Goal: Feedback & Contribution: Contribute content

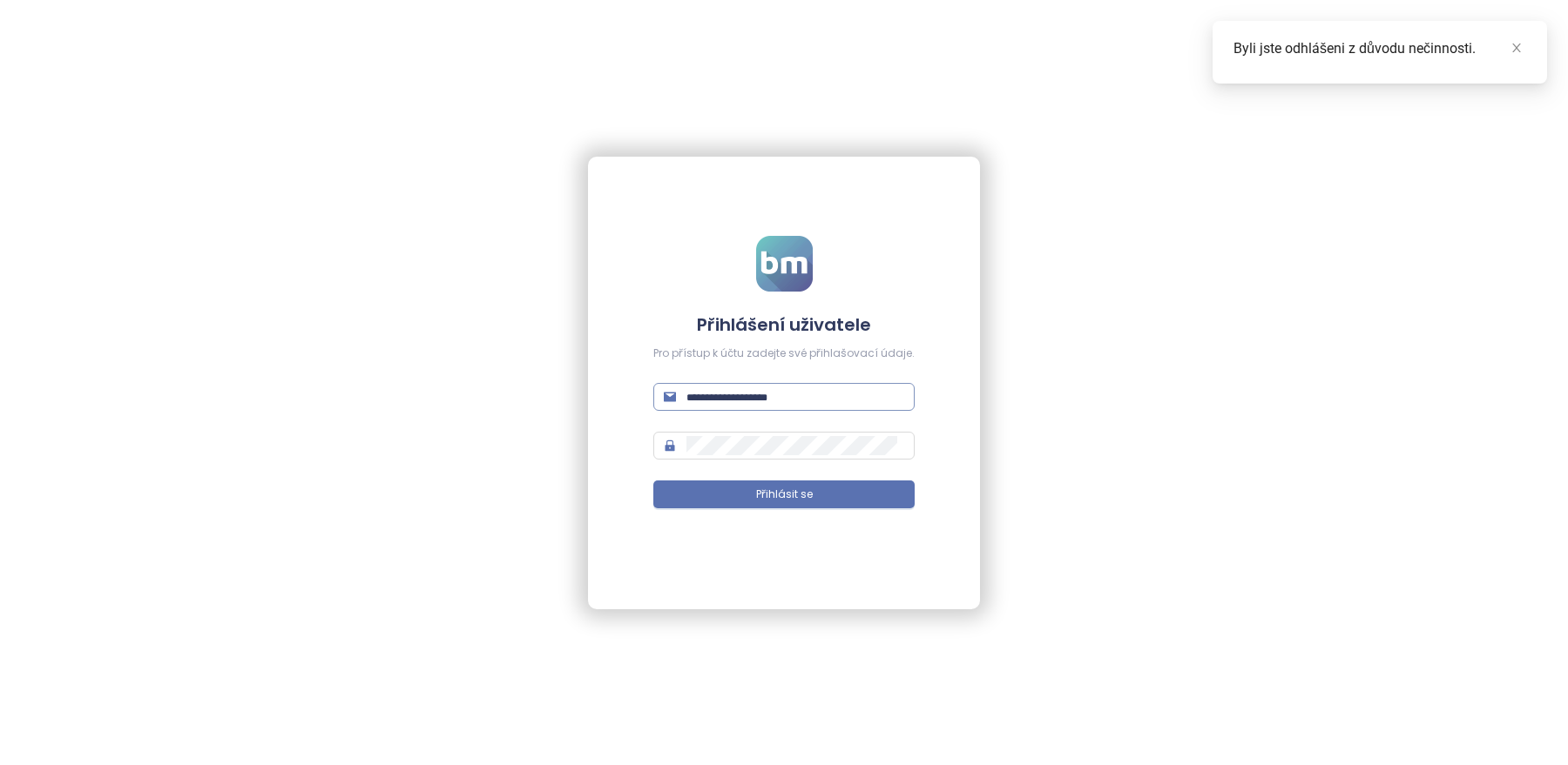
click at [780, 407] on span at bounding box center [784, 396] width 261 height 28
click at [788, 390] on input "text" at bounding box center [795, 397] width 218 height 19
type input "**********"
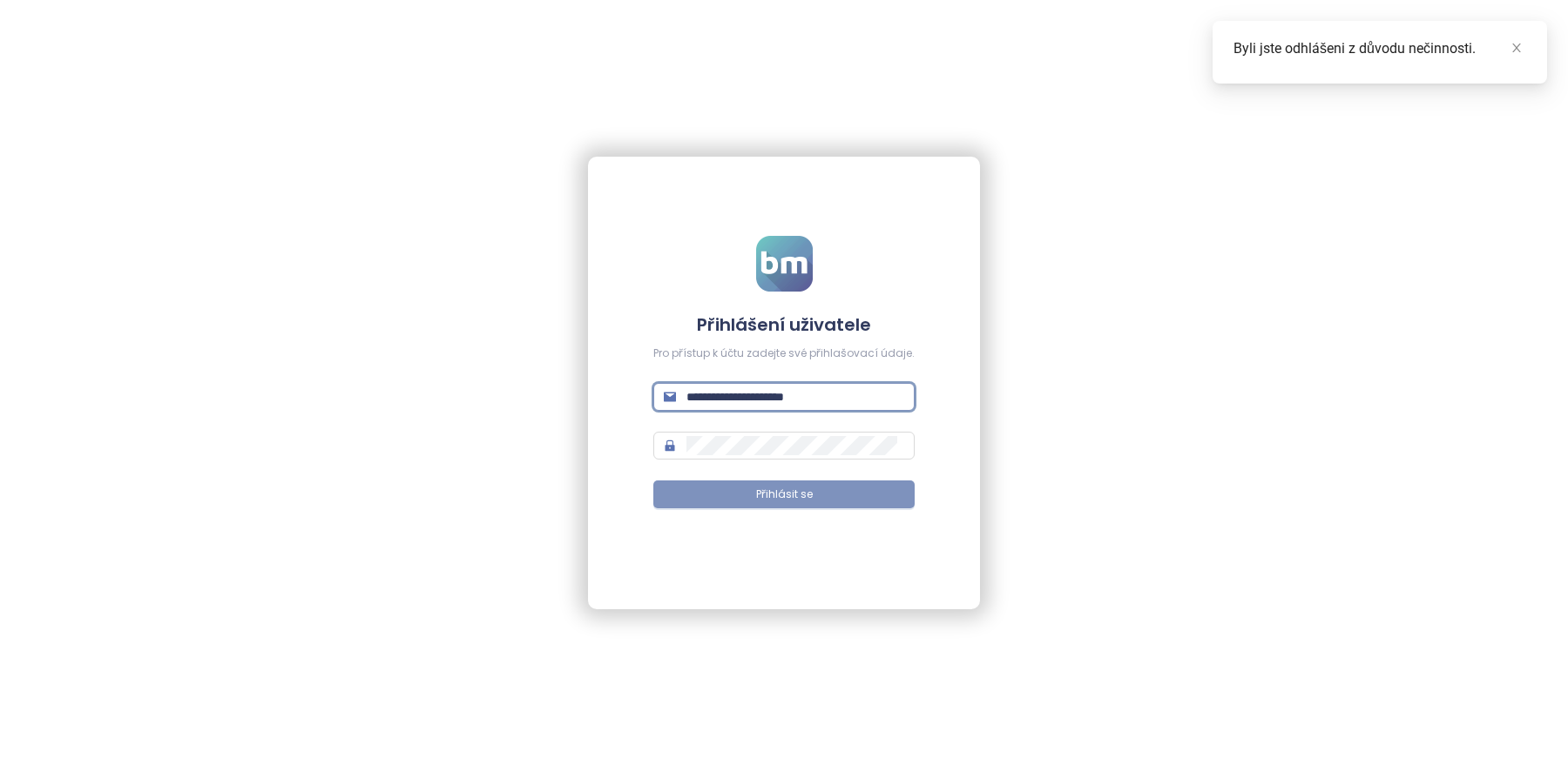
click at [793, 501] on span "Přihlásit se" at bounding box center [784, 495] width 57 height 16
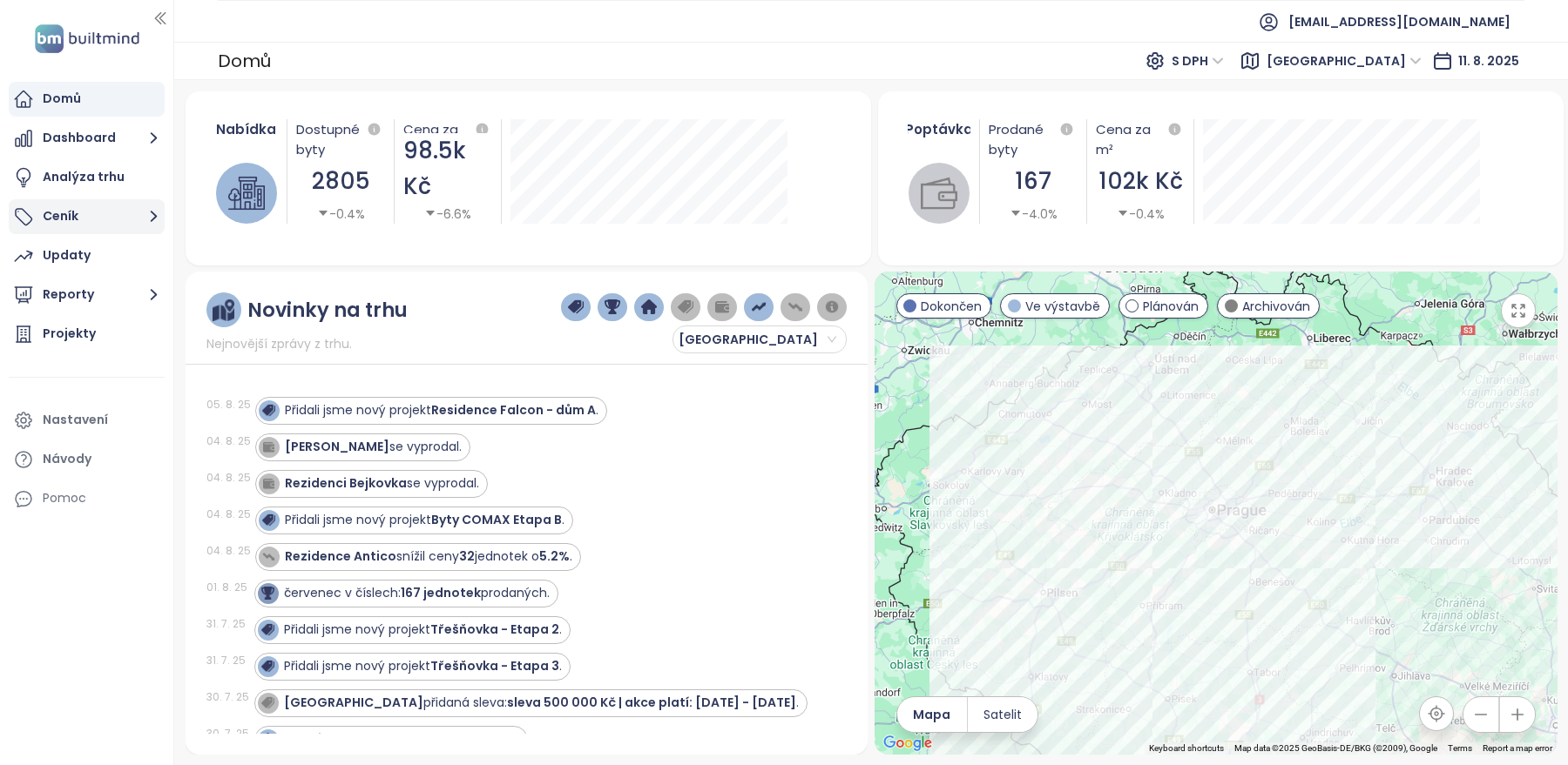
click at [121, 225] on button "Ceník" at bounding box center [87, 217] width 156 height 35
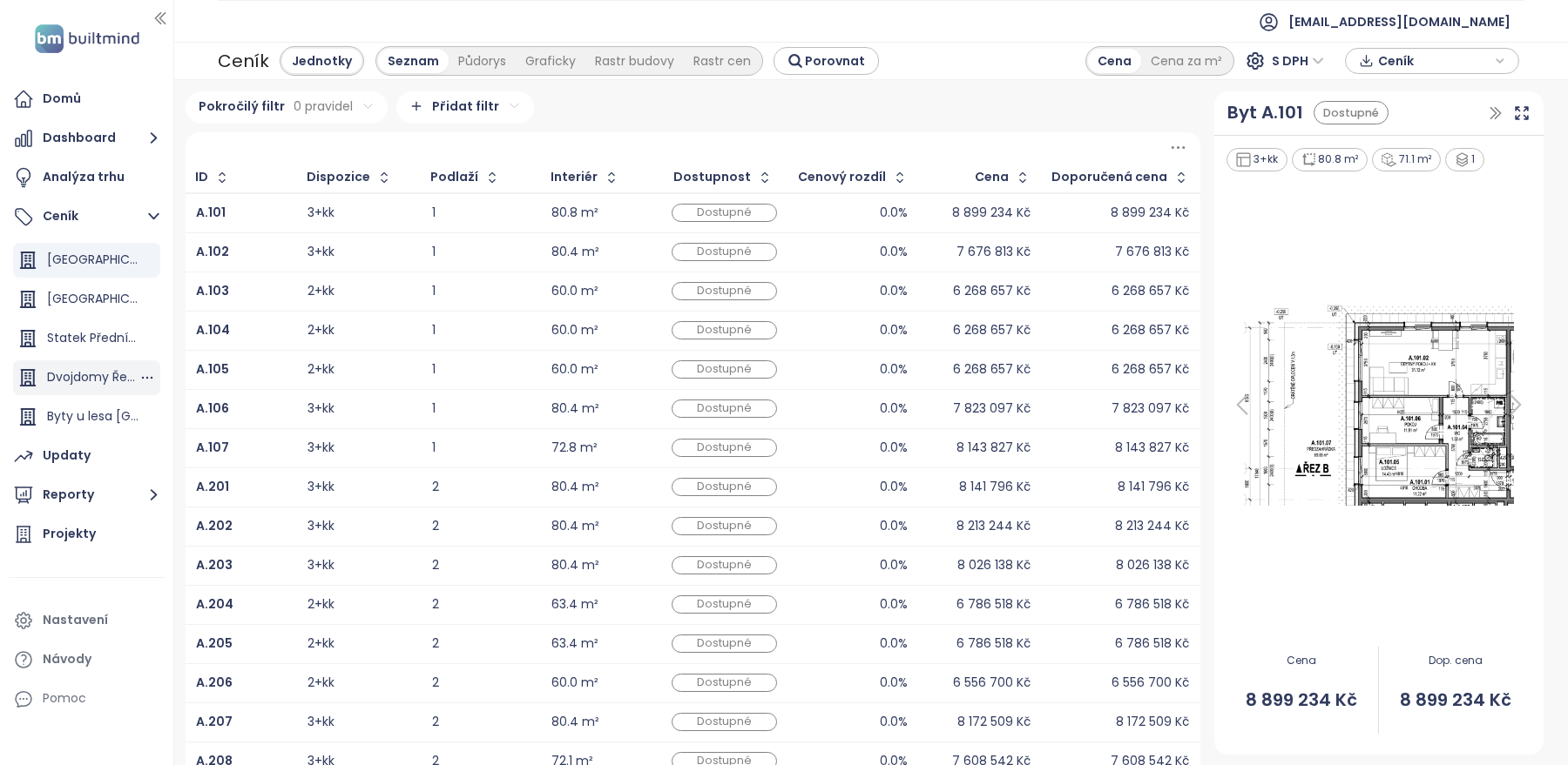
click at [74, 380] on div "Dvojdomy Řeporyje" at bounding box center [93, 377] width 92 height 22
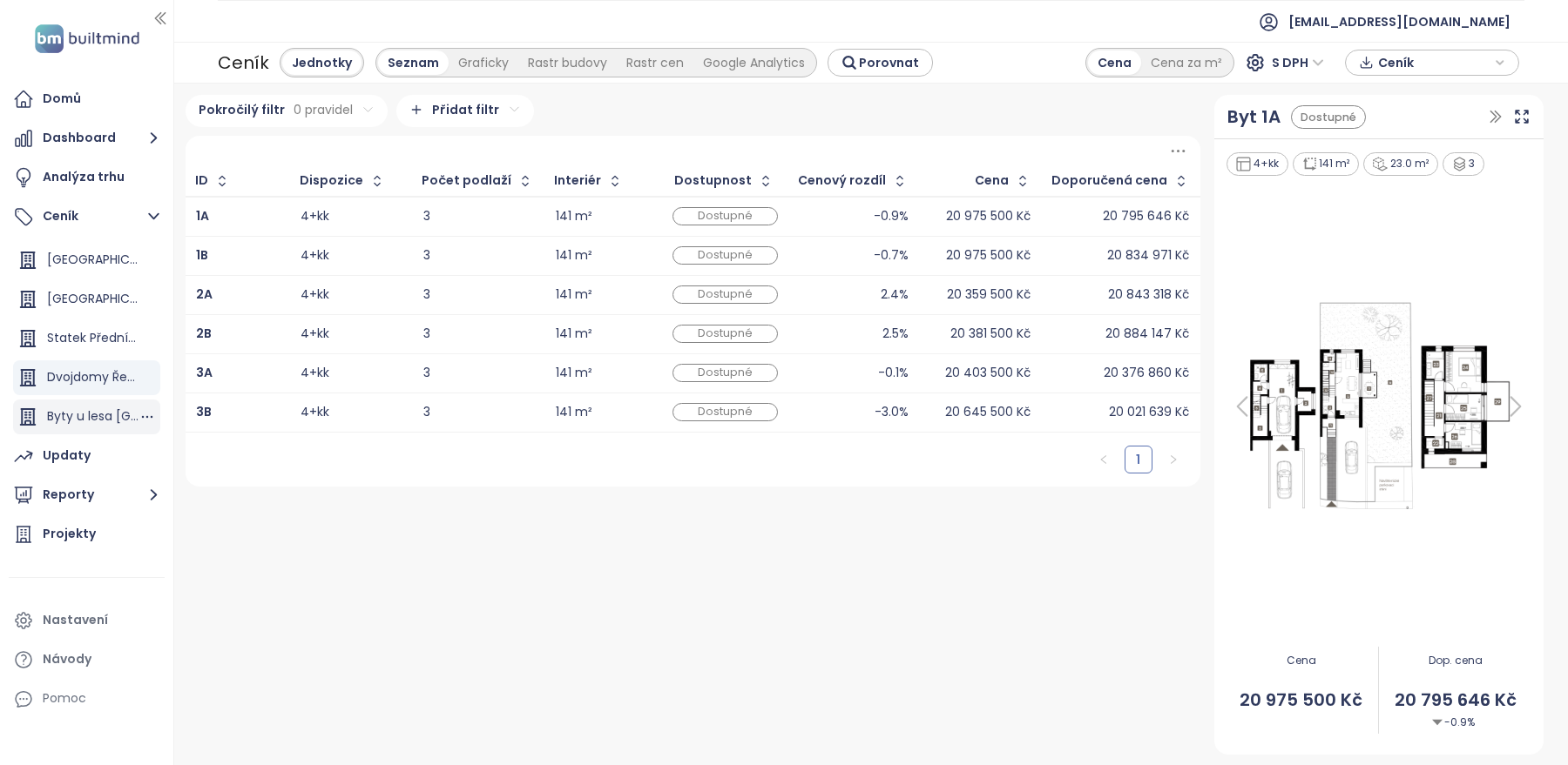
click at [65, 416] on div "Byty u lesa [GEOGRAPHIC_DATA]" at bounding box center [93, 417] width 92 height 22
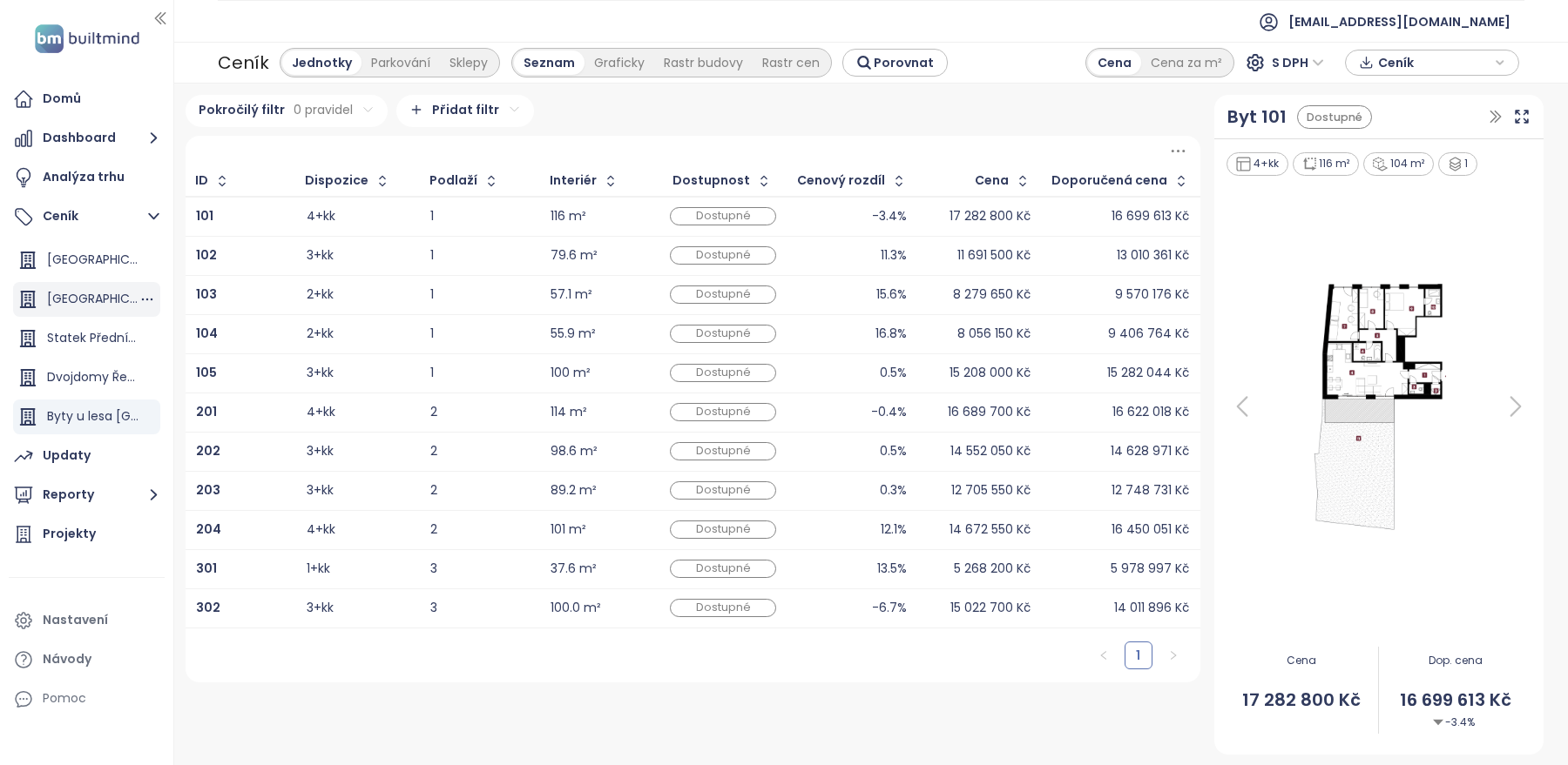
click at [101, 298] on div "[GEOGRAPHIC_DATA]" at bounding box center [93, 299] width 92 height 22
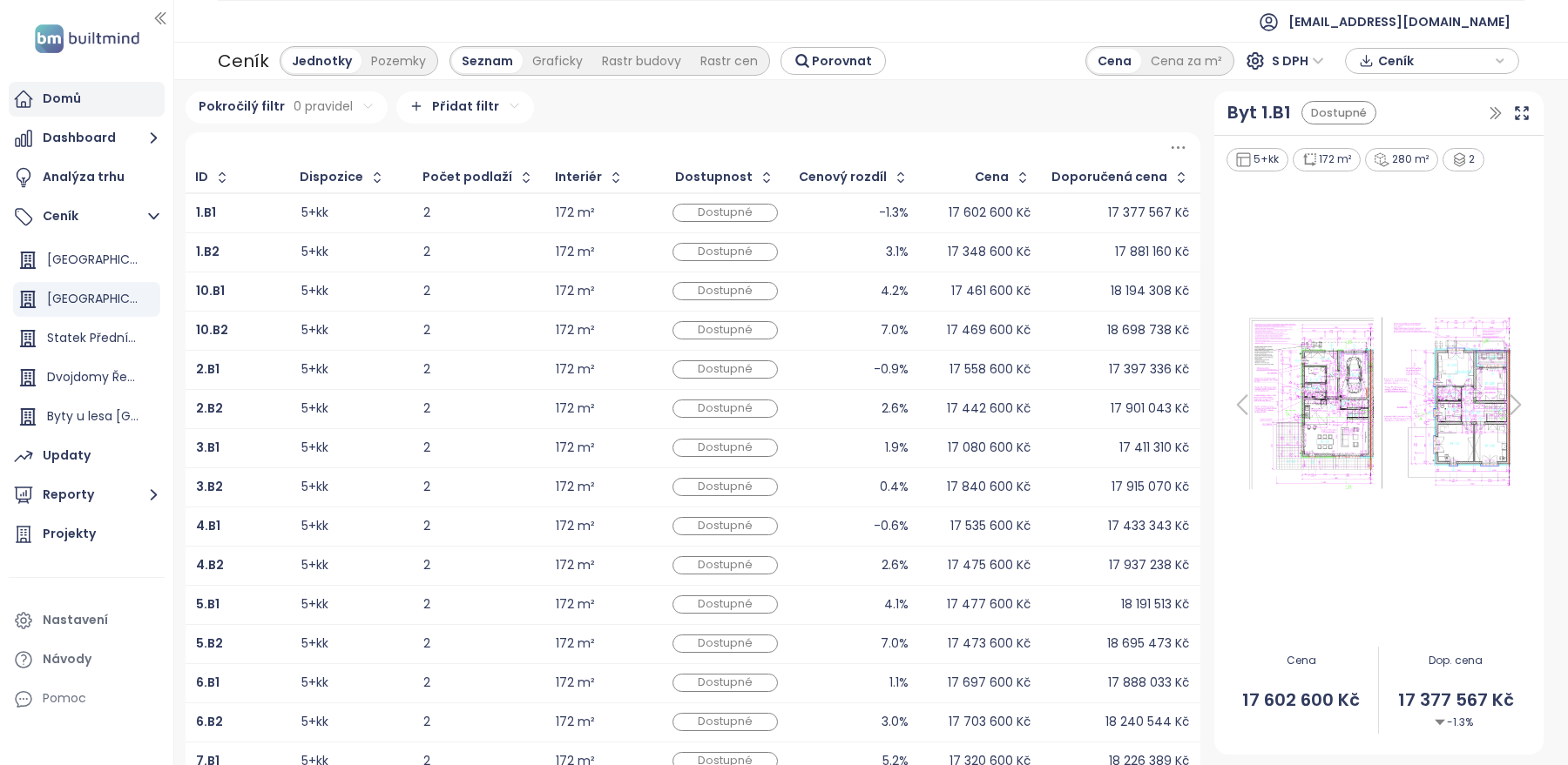
click at [105, 104] on div "Domů" at bounding box center [87, 99] width 156 height 35
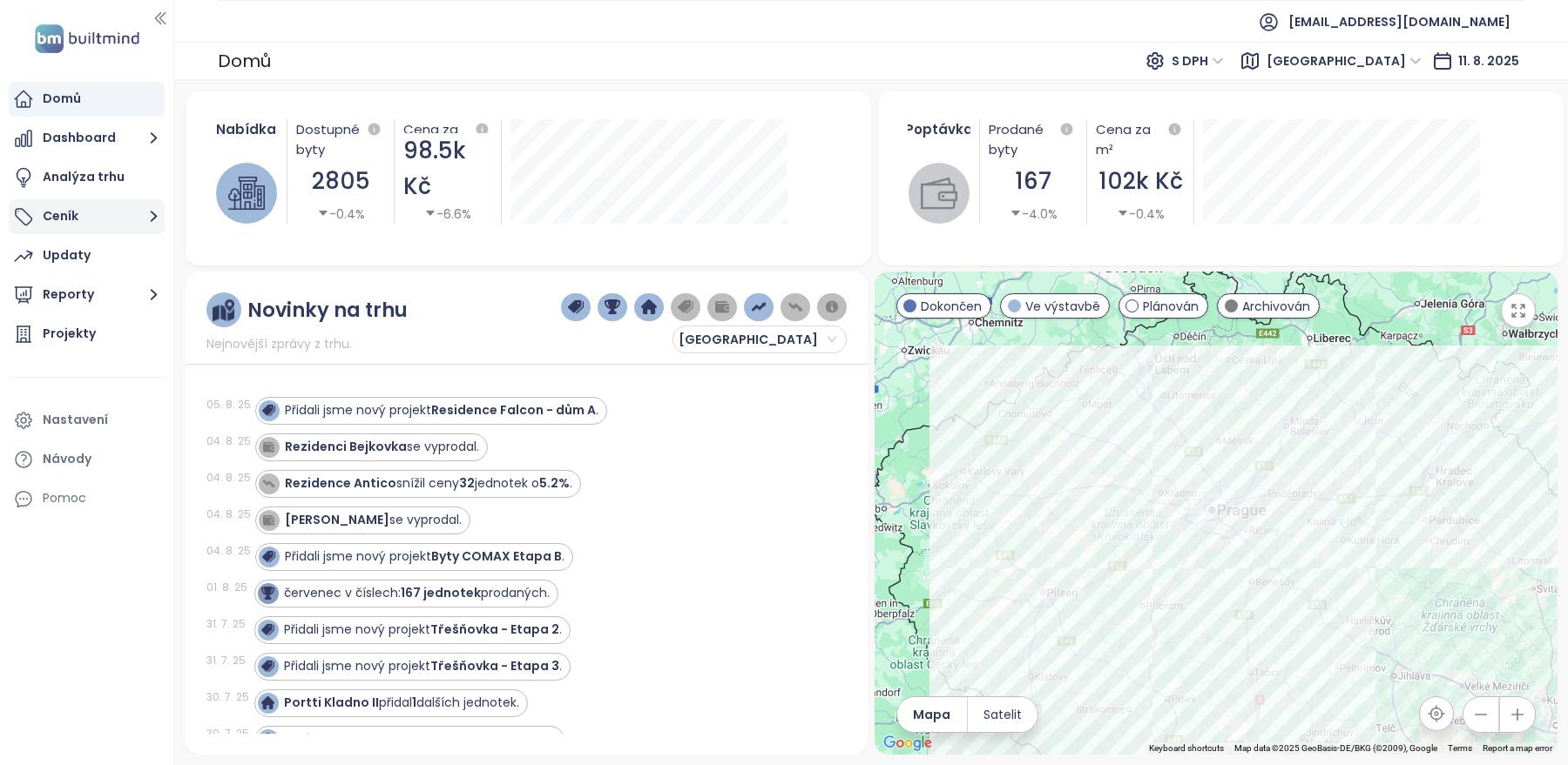
click at [91, 213] on button "Ceník" at bounding box center [87, 217] width 156 height 35
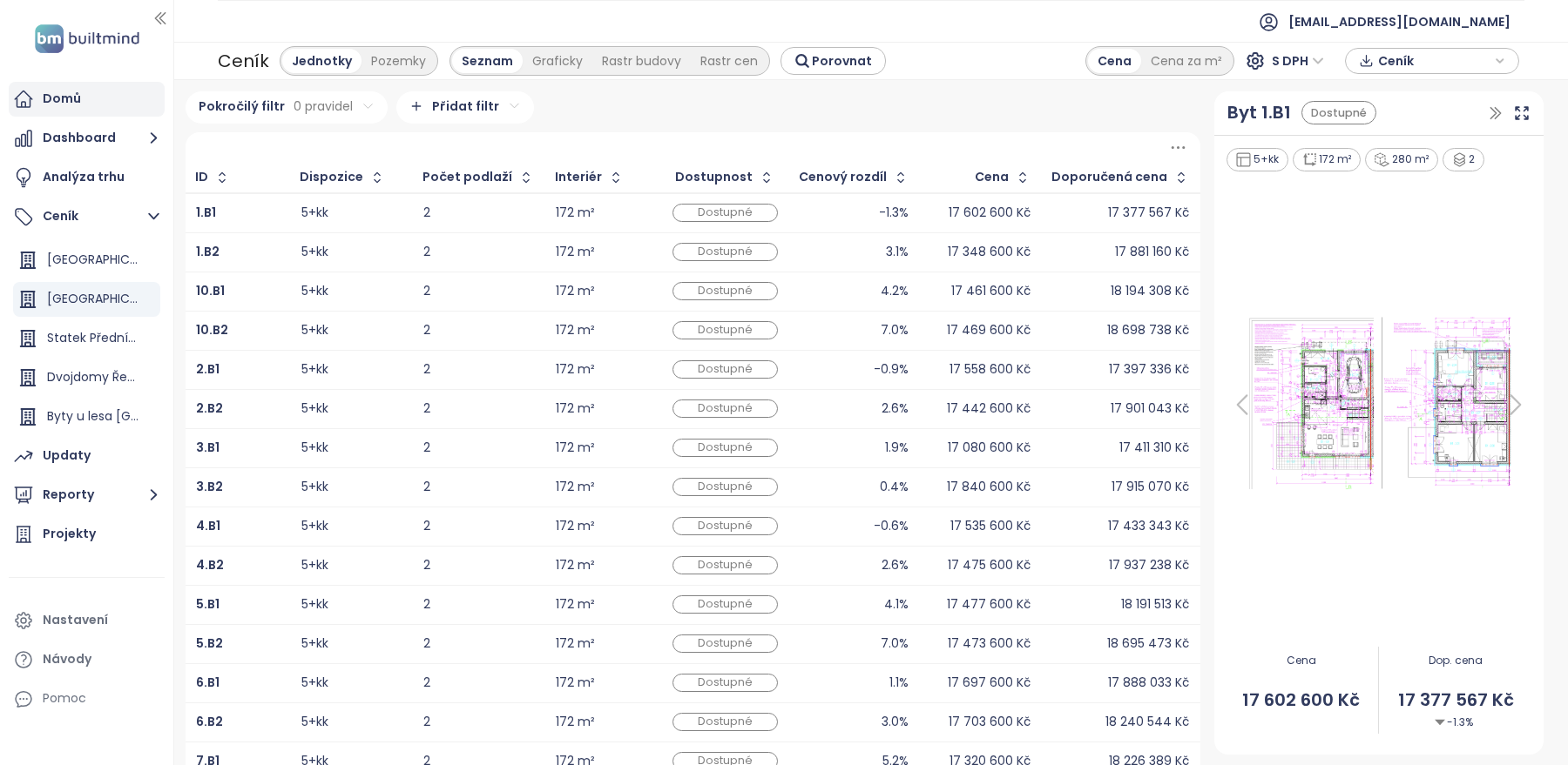
click at [93, 112] on div "Domů" at bounding box center [87, 99] width 156 height 35
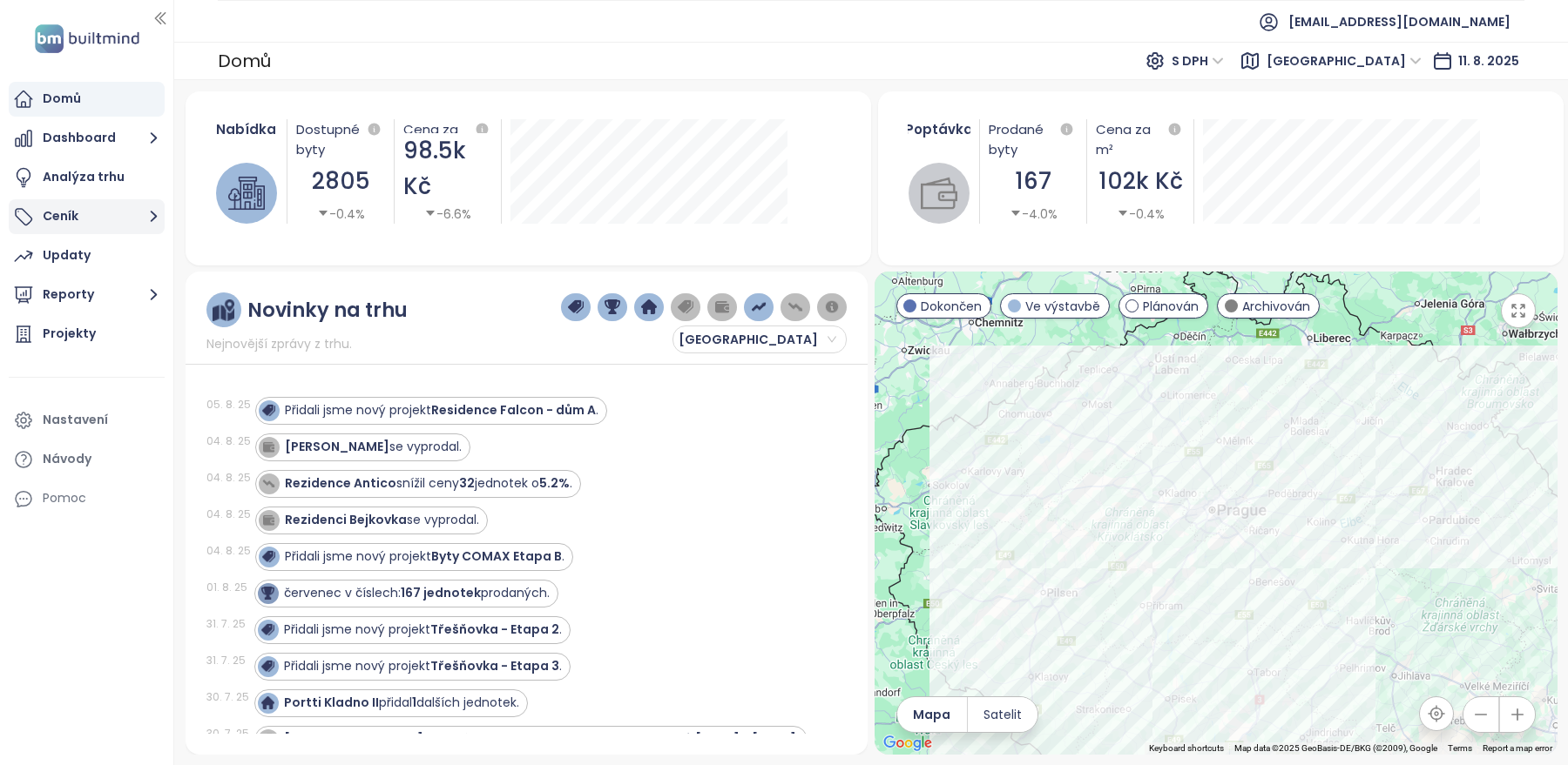
click at [110, 217] on button "Ceník" at bounding box center [87, 217] width 156 height 35
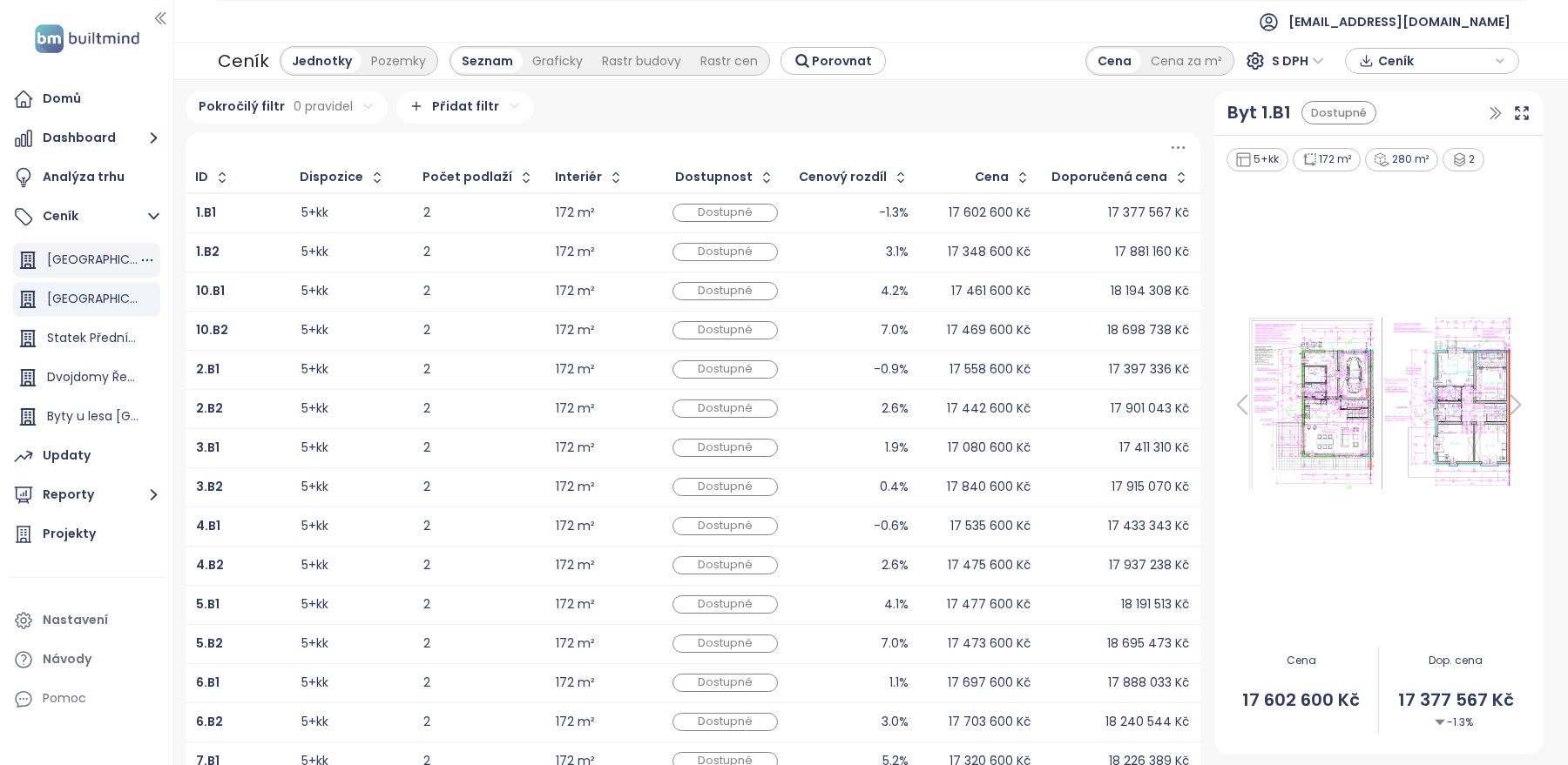
click at [103, 260] on div "[GEOGRAPHIC_DATA]" at bounding box center [93, 260] width 92 height 22
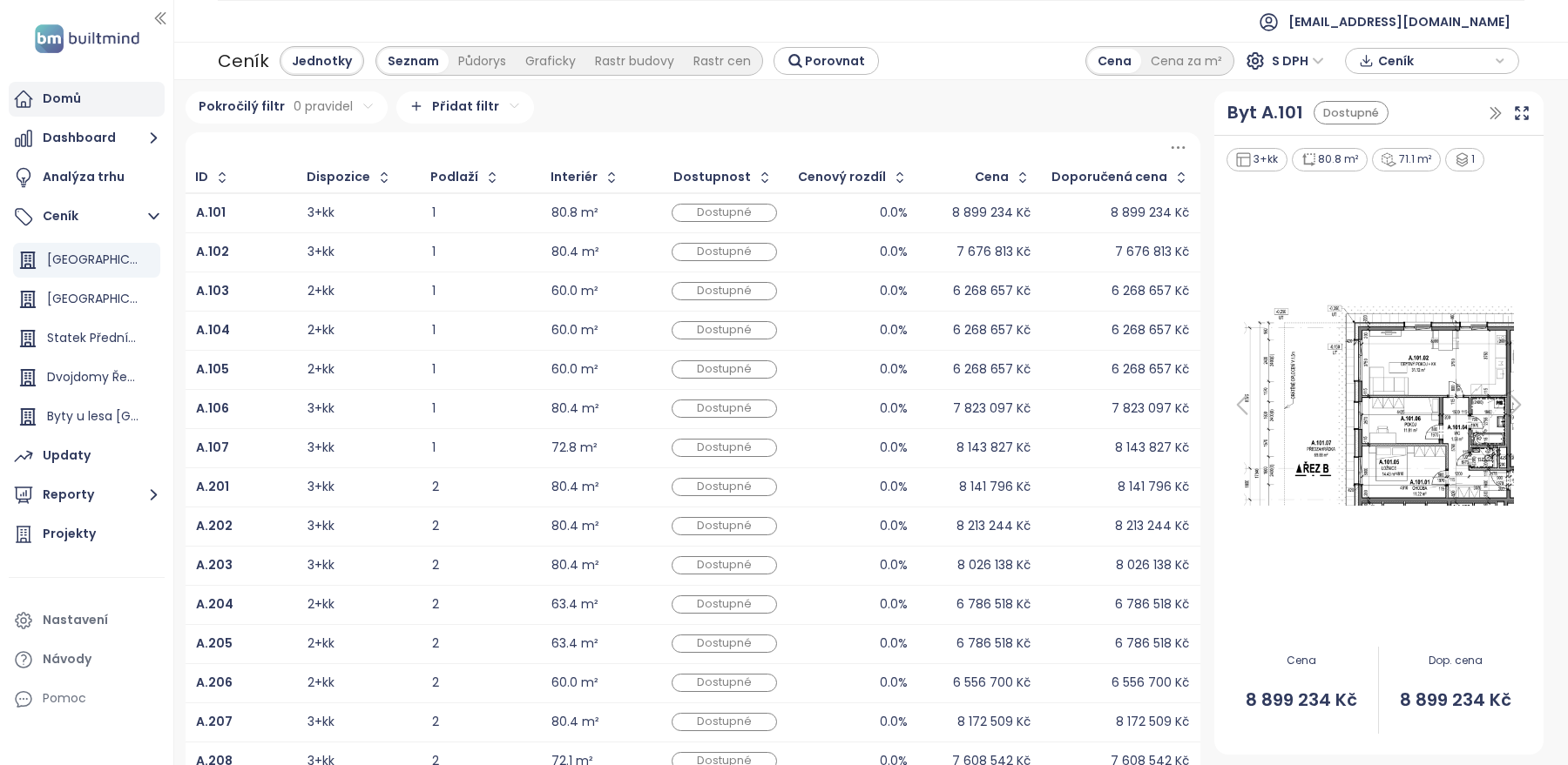
click at [77, 95] on div "Domů" at bounding box center [62, 98] width 39 height 22
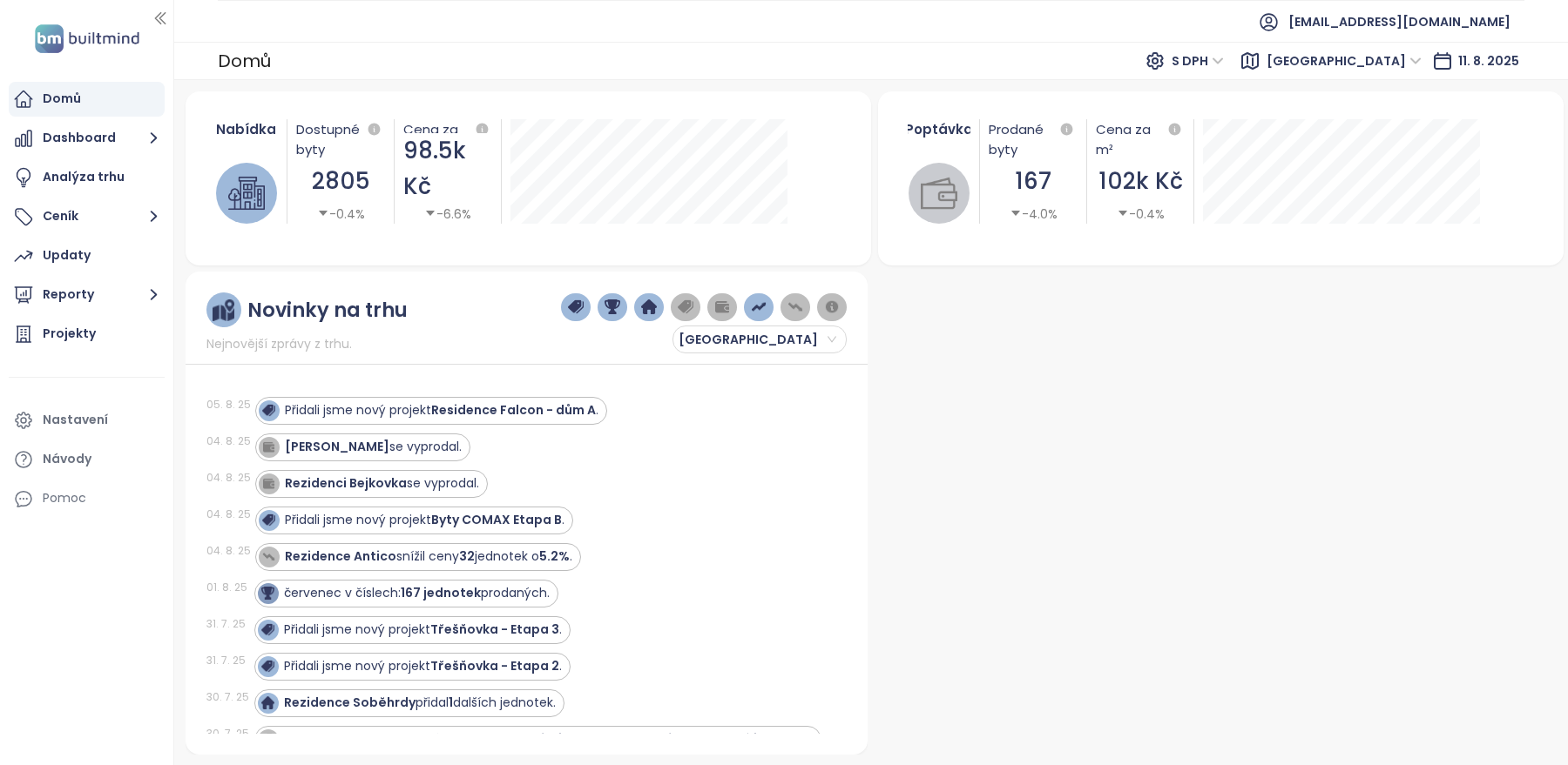
click at [1334, 57] on span "[GEOGRAPHIC_DATA]" at bounding box center [1343, 61] width 155 height 26
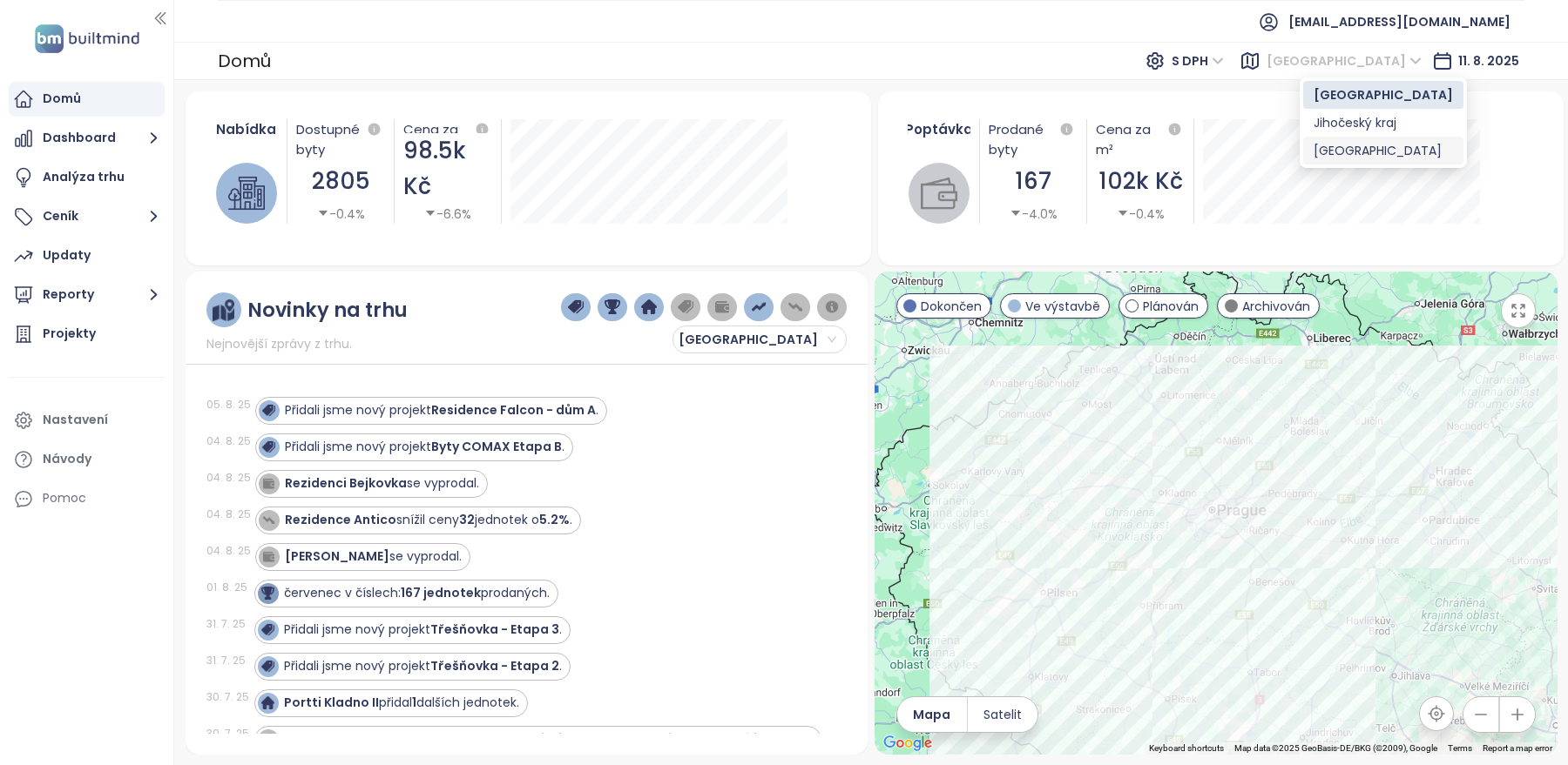
click at [1330, 150] on div "[GEOGRAPHIC_DATA]" at bounding box center [1383, 150] width 139 height 19
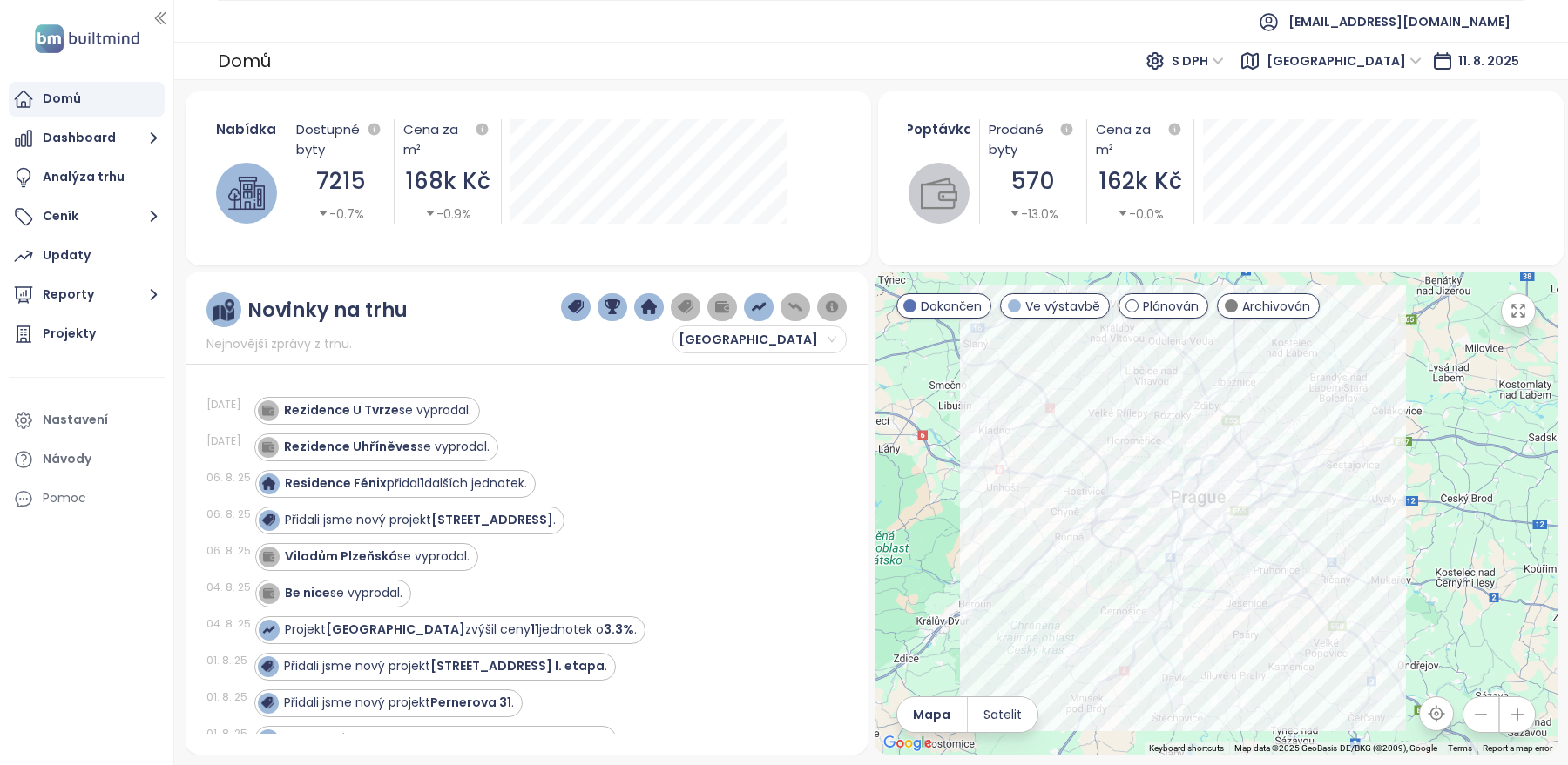
click at [1234, 68] on div "S DPH" at bounding box center [1199, 61] width 69 height 28
click at [1180, 25] on ul "[EMAIL_ADDRESS][DOMAIN_NAME]" at bounding box center [871, 21] width 1307 height 42
click at [1224, 55] on span "S DPH" at bounding box center [1197, 61] width 52 height 26
click at [1087, 31] on ul "[EMAIL_ADDRESS][DOMAIN_NAME]" at bounding box center [871, 21] width 1307 height 42
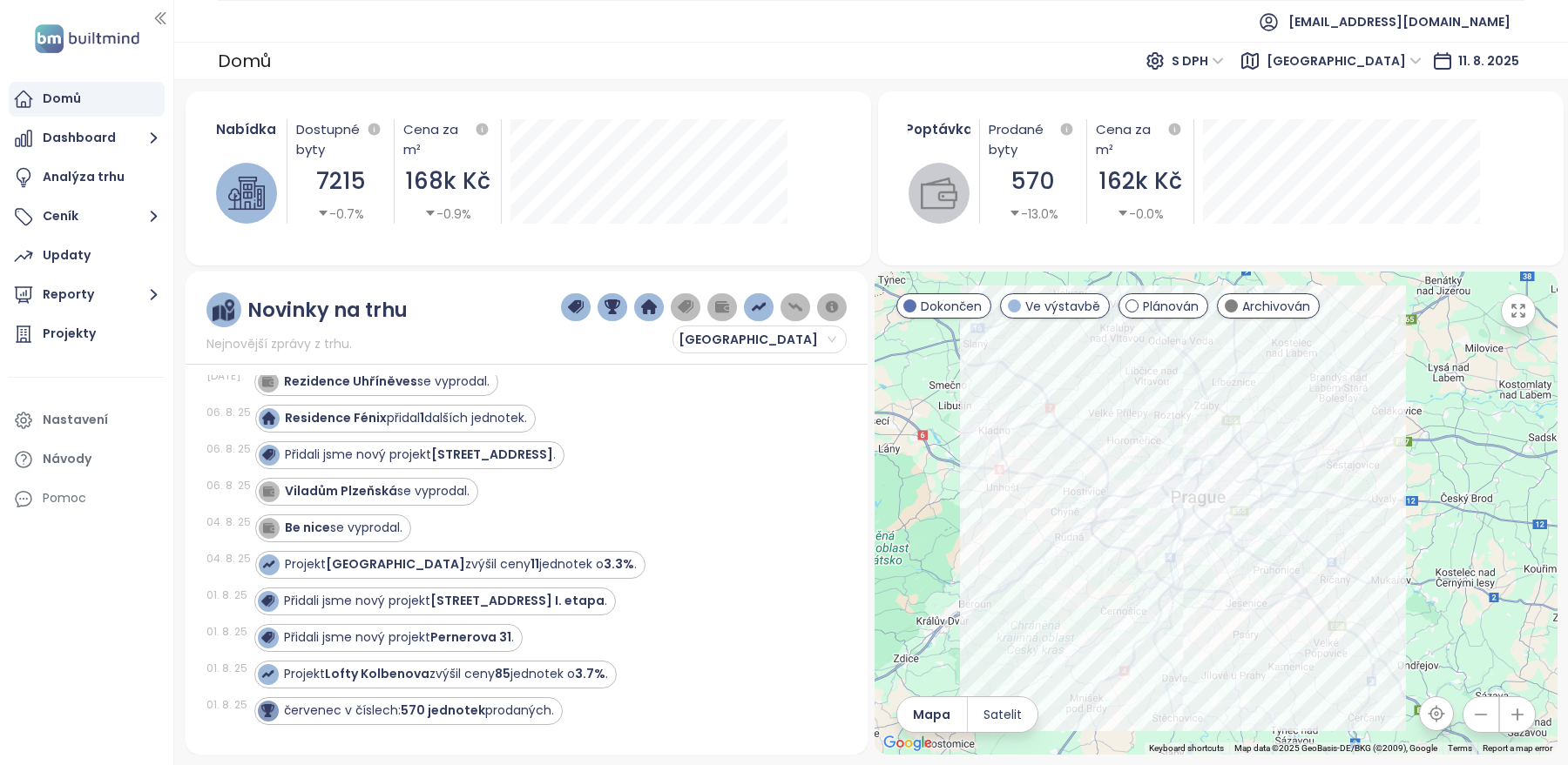
scroll to position [76, 0]
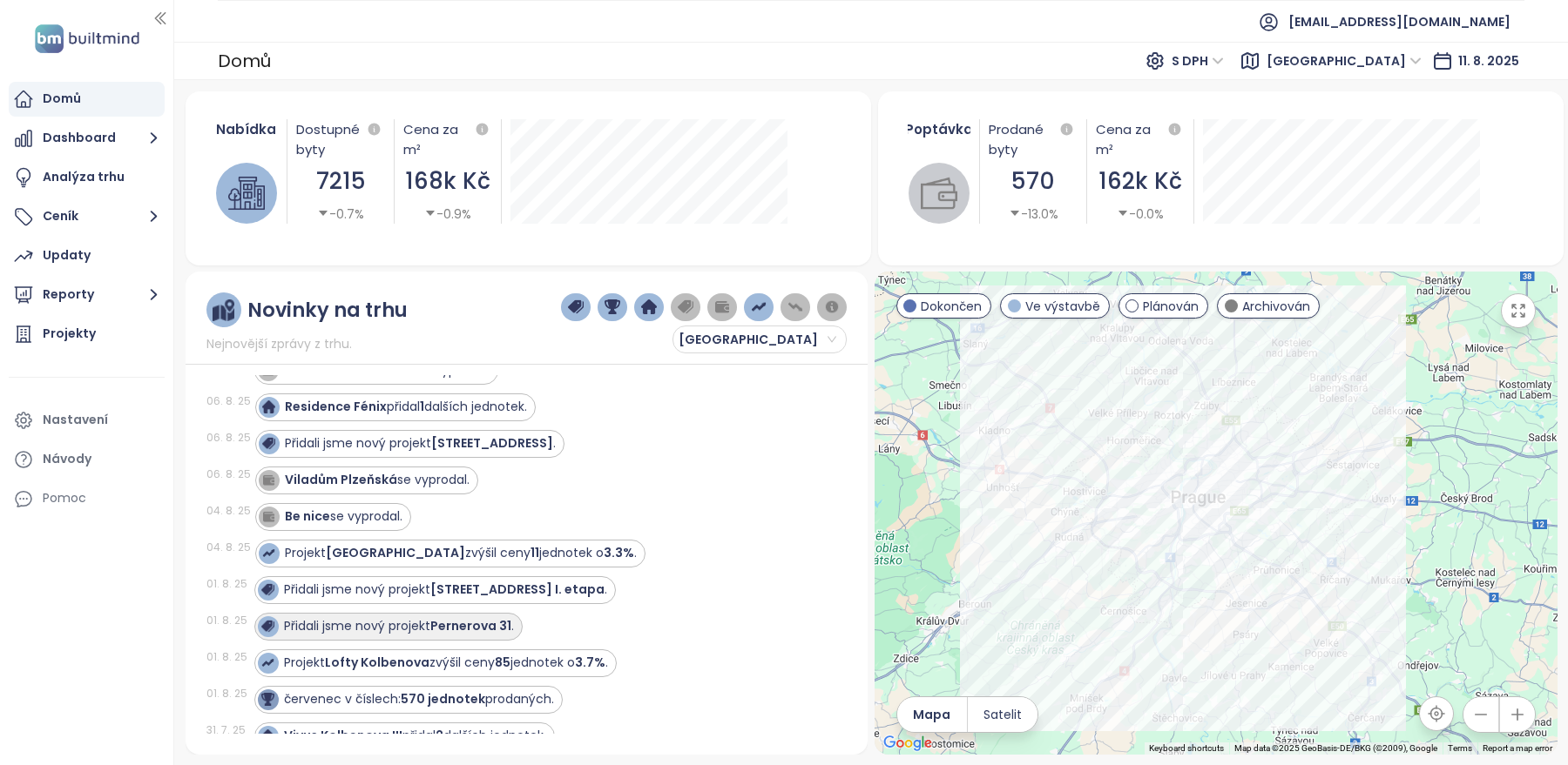
click at [401, 617] on div "Přidali jsme nový projekt Pernerova 31 ." at bounding box center [399, 626] width 230 height 18
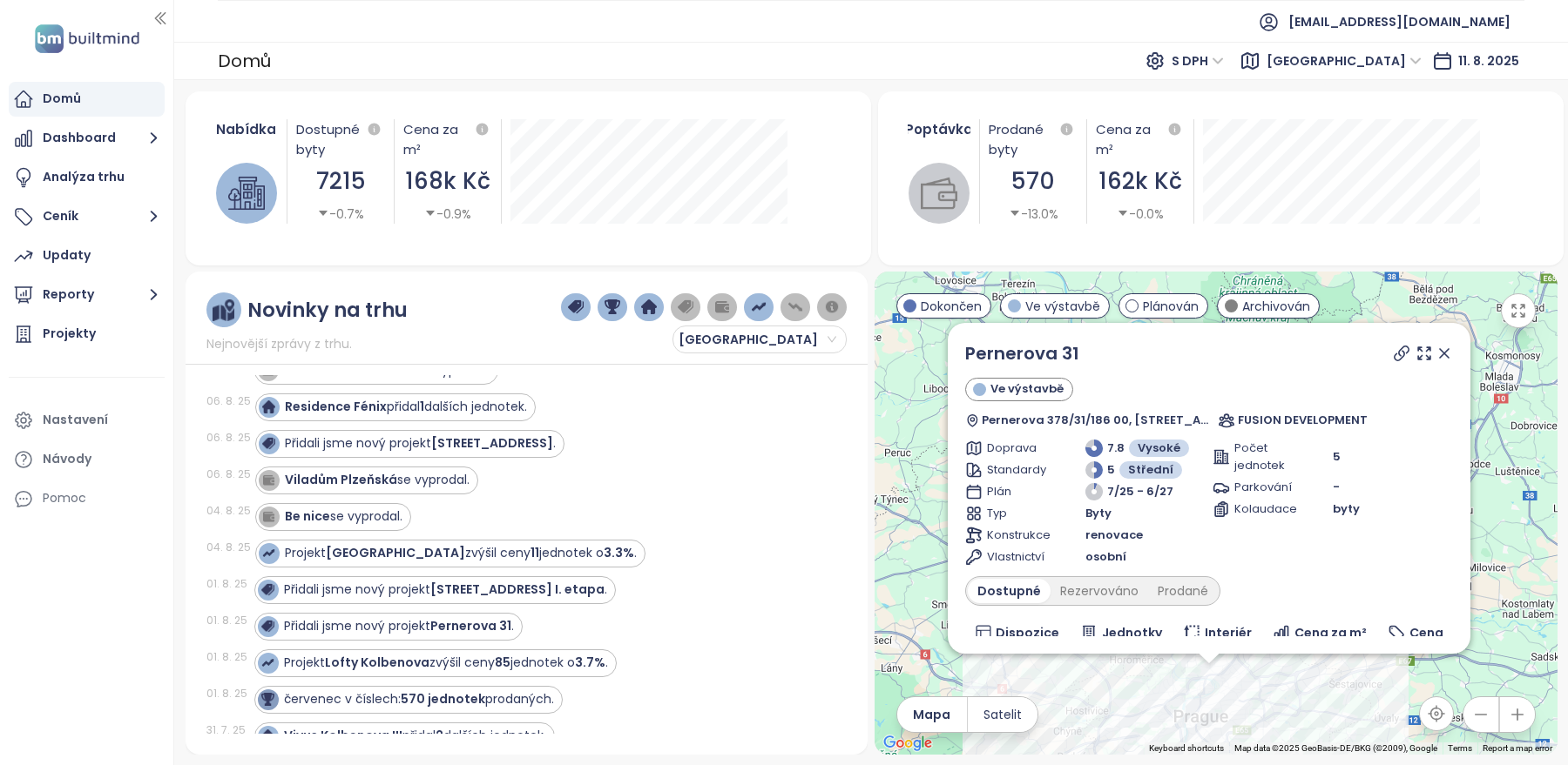
click at [678, 430] on div "Přidali jsme nový projekt Bělehradská 29 ." at bounding box center [540, 444] width 571 height 28
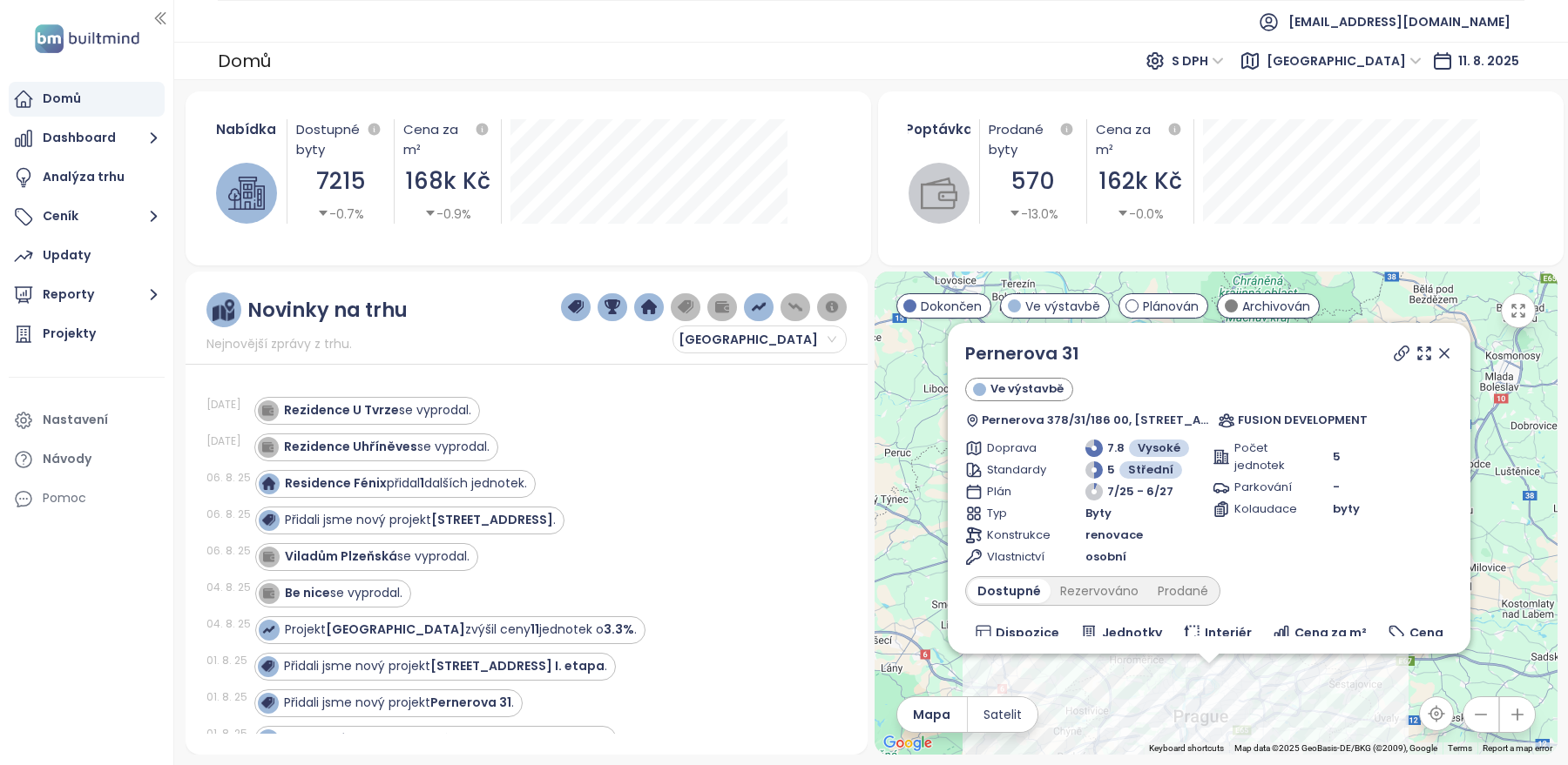
click at [1448, 356] on icon at bounding box center [1444, 353] width 9 height 9
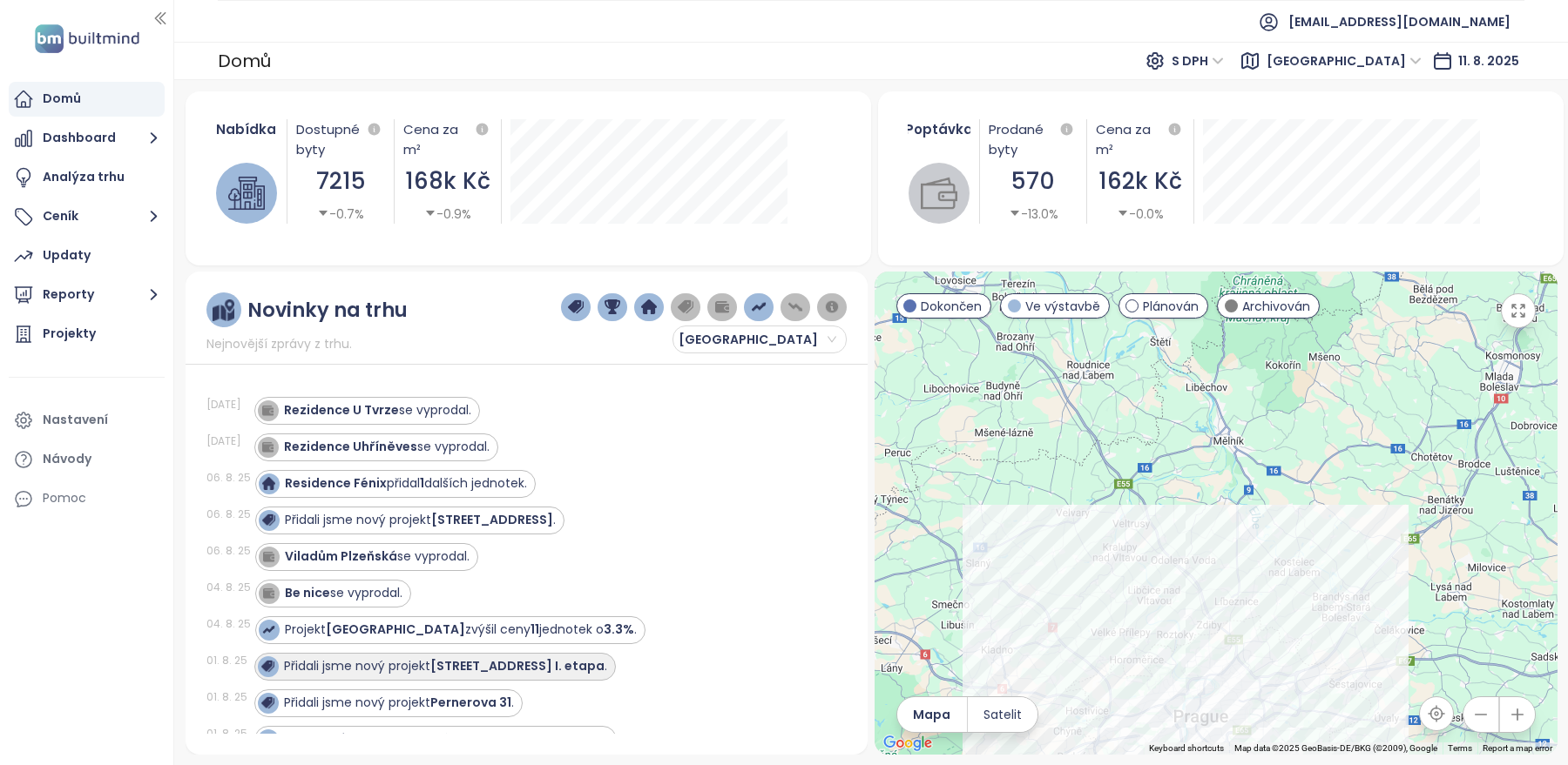
click at [391, 661] on div "Přidali jsme nový projekt [GEOGRAPHIC_DATA] 5 I. etapa ." at bounding box center [445, 666] width 323 height 18
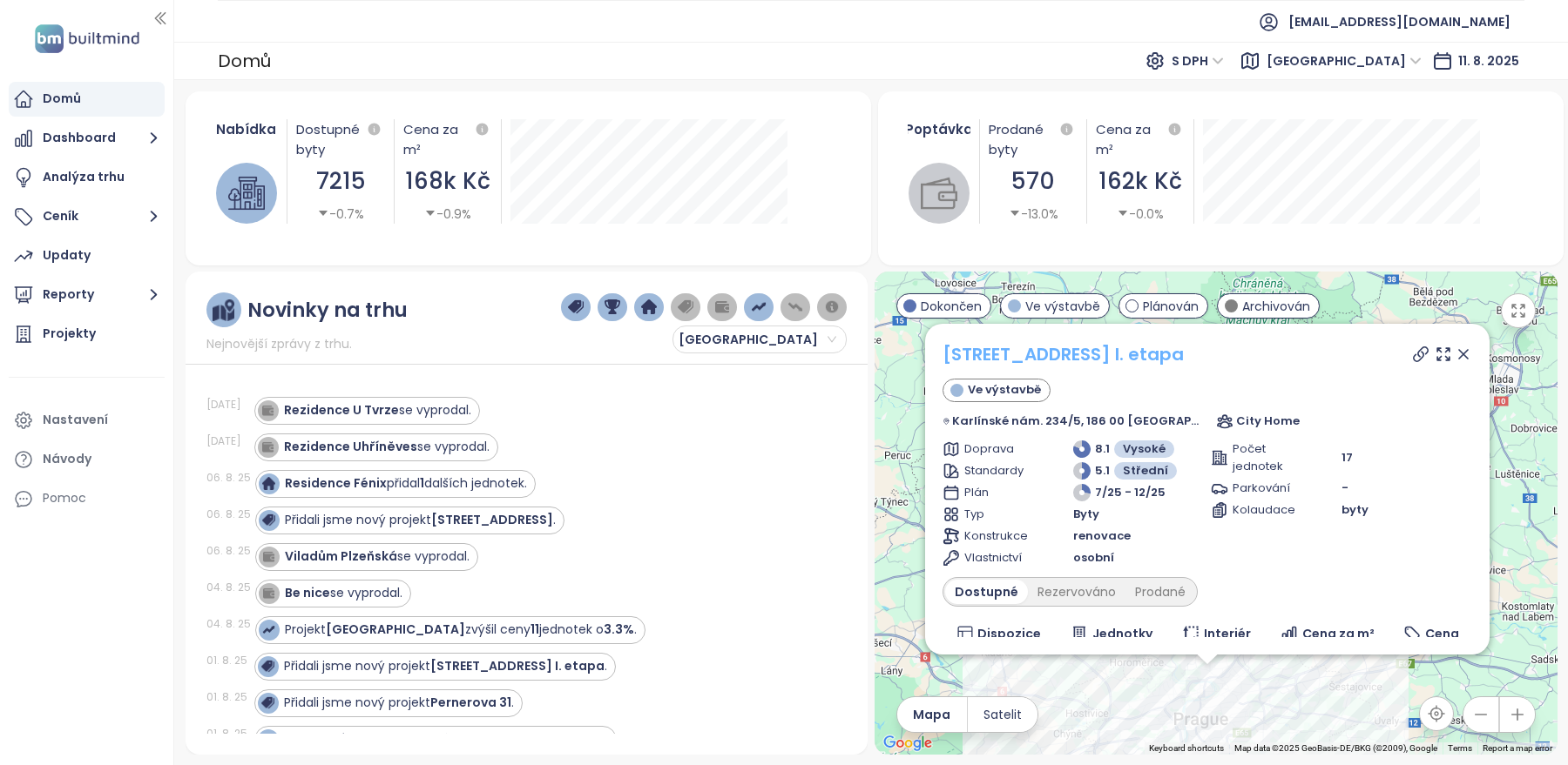
click at [1117, 353] on link "[STREET_ADDRESS] I. etapa" at bounding box center [1063, 354] width 241 height 24
click at [425, 621] on div "Projekt Vitkovia Park zvýšil ceny 11 jednotek o 3.3% ." at bounding box center [460, 630] width 352 height 18
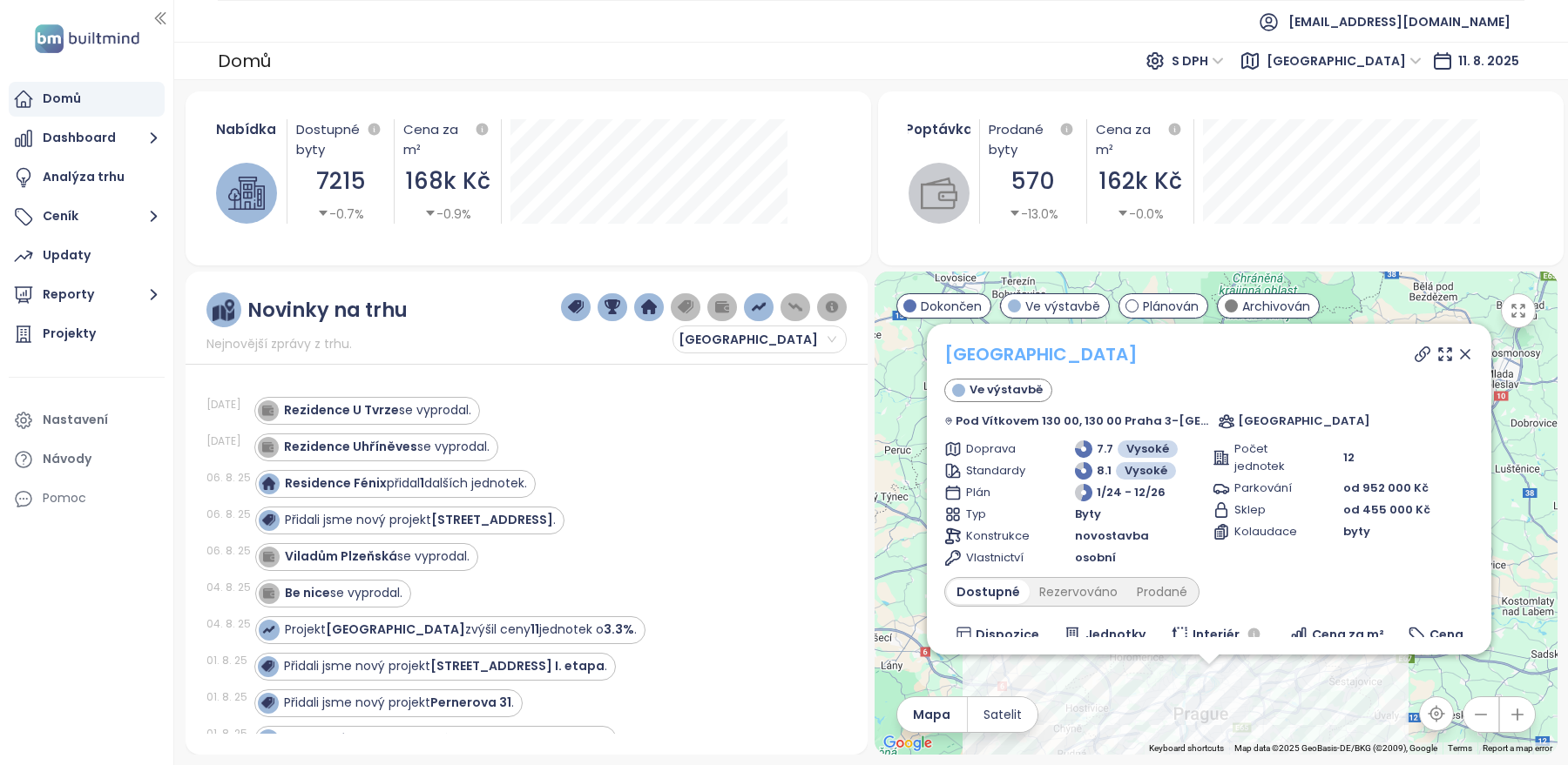
click at [1048, 348] on link "[GEOGRAPHIC_DATA]" at bounding box center [1040, 354] width 193 height 24
click at [89, 143] on button "Dashboard" at bounding box center [87, 138] width 156 height 35
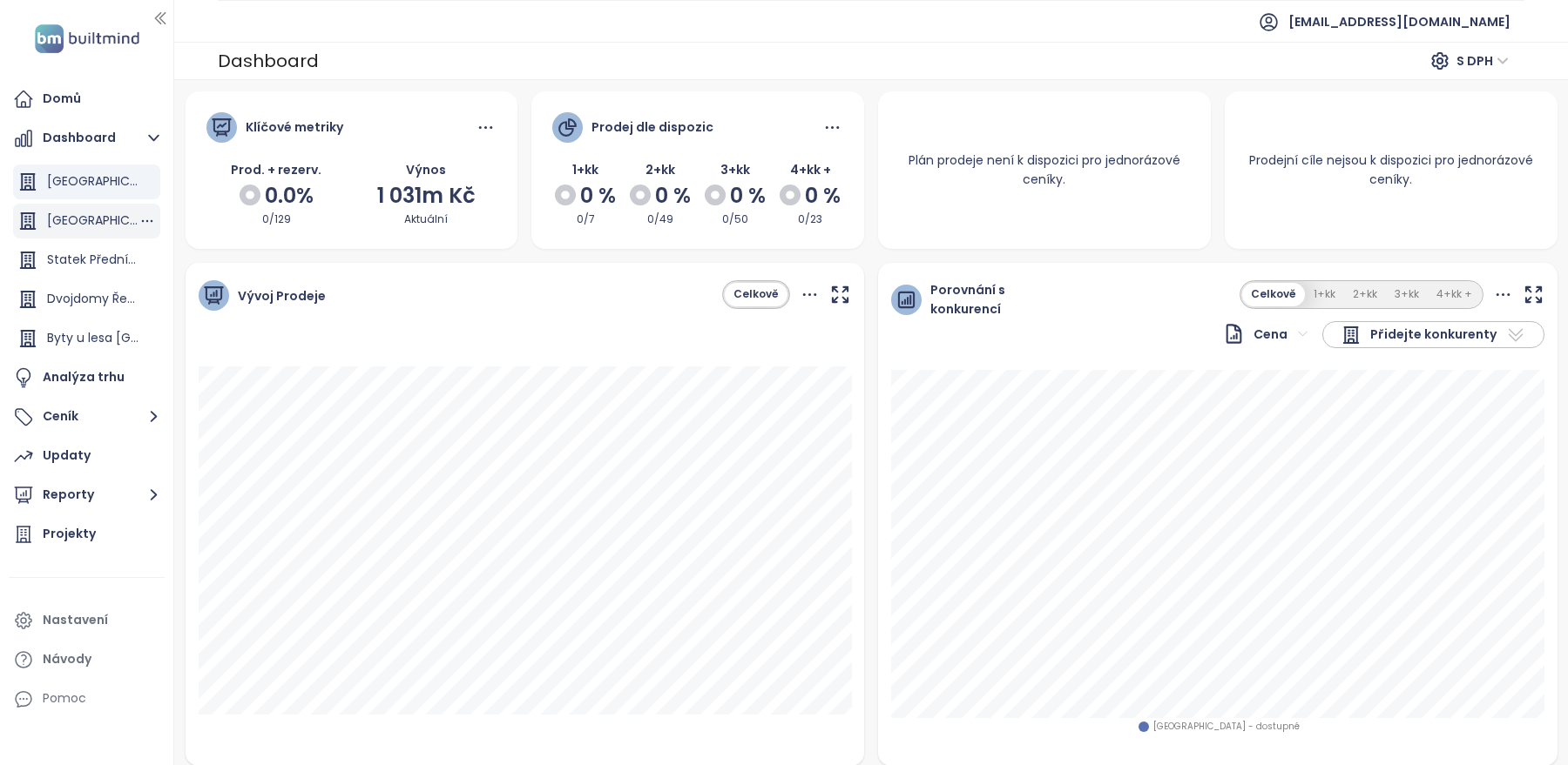
click at [69, 223] on div "[GEOGRAPHIC_DATA]" at bounding box center [93, 221] width 92 height 22
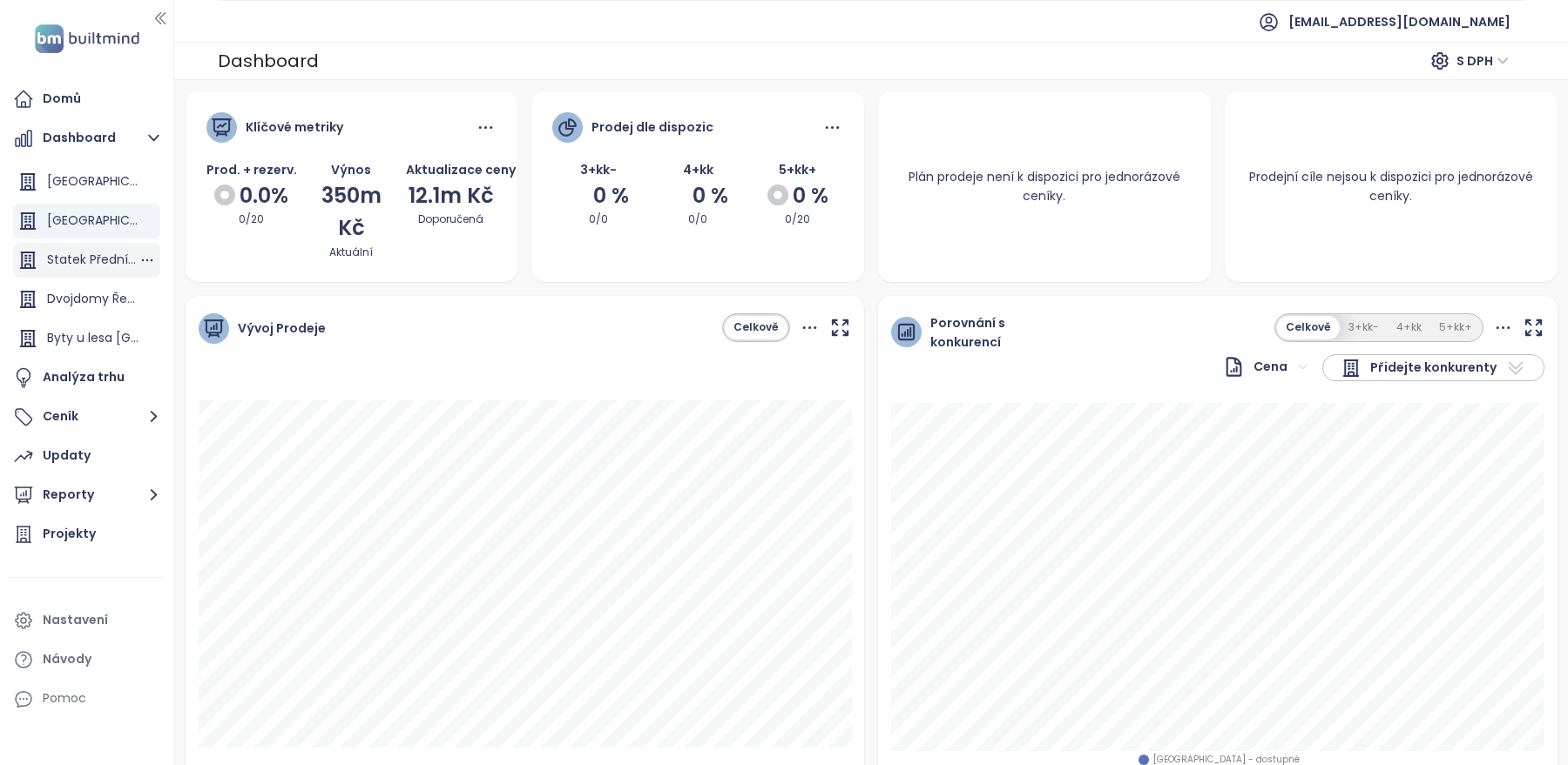
click at [66, 269] on div "Statek Přední Kopanina" at bounding box center [93, 260] width 92 height 22
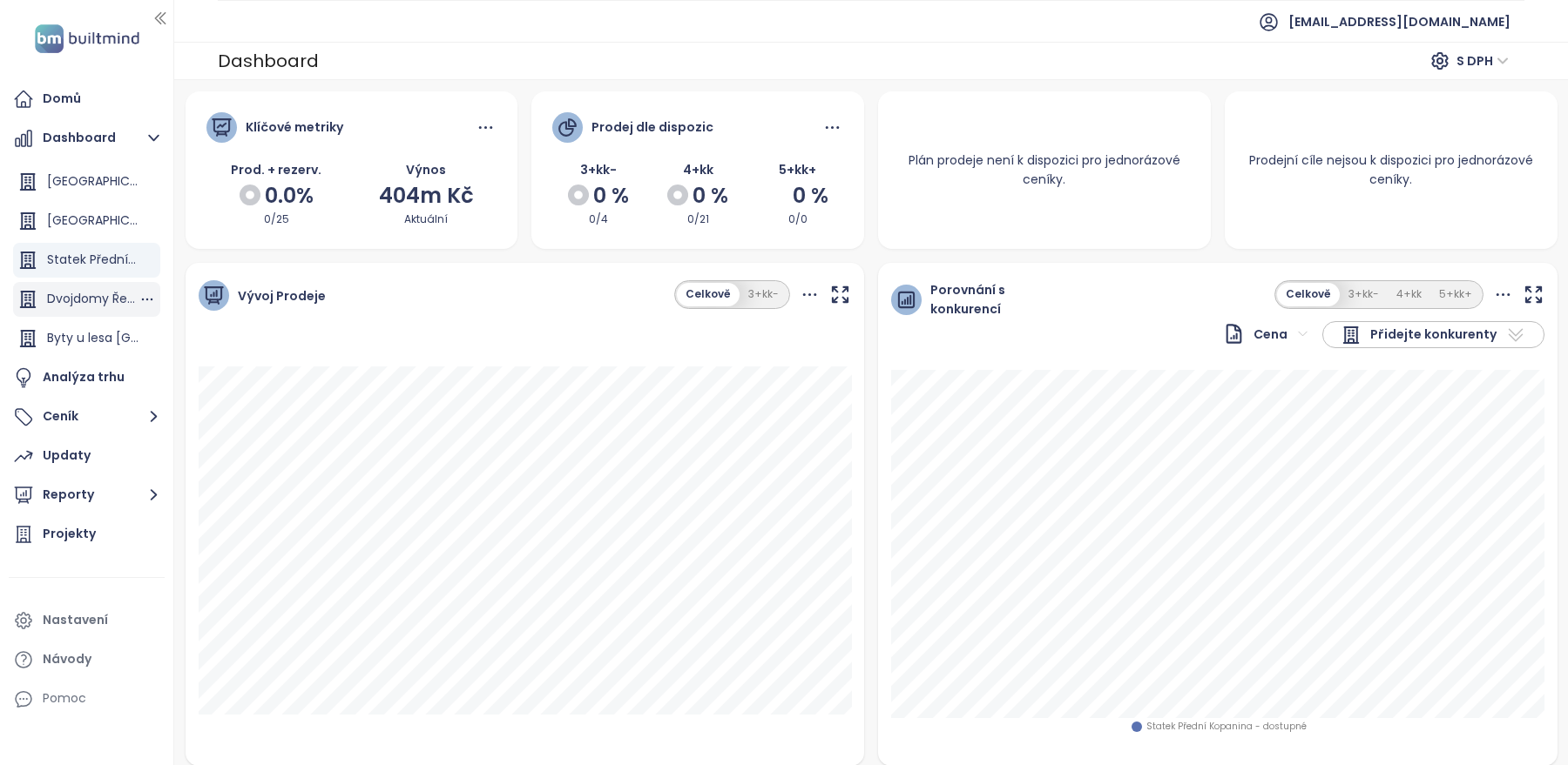
click at [68, 308] on div "Dvojdomy Řeporyje" at bounding box center [93, 299] width 92 height 22
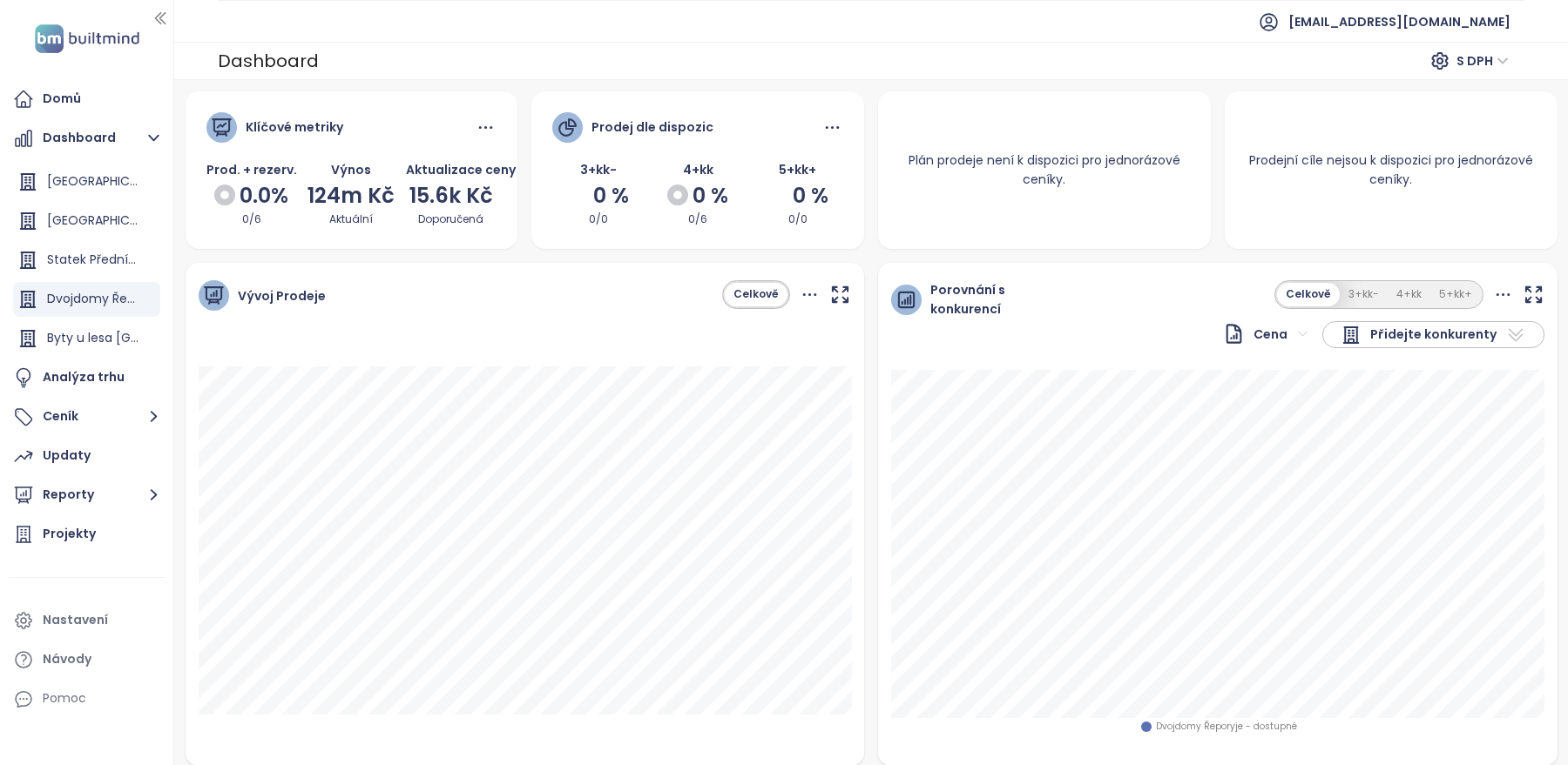
click at [739, 33] on ul "[EMAIL_ADDRESS][DOMAIN_NAME]" at bounding box center [871, 21] width 1307 height 42
click at [69, 188] on div "[GEOGRAPHIC_DATA]" at bounding box center [93, 181] width 92 height 22
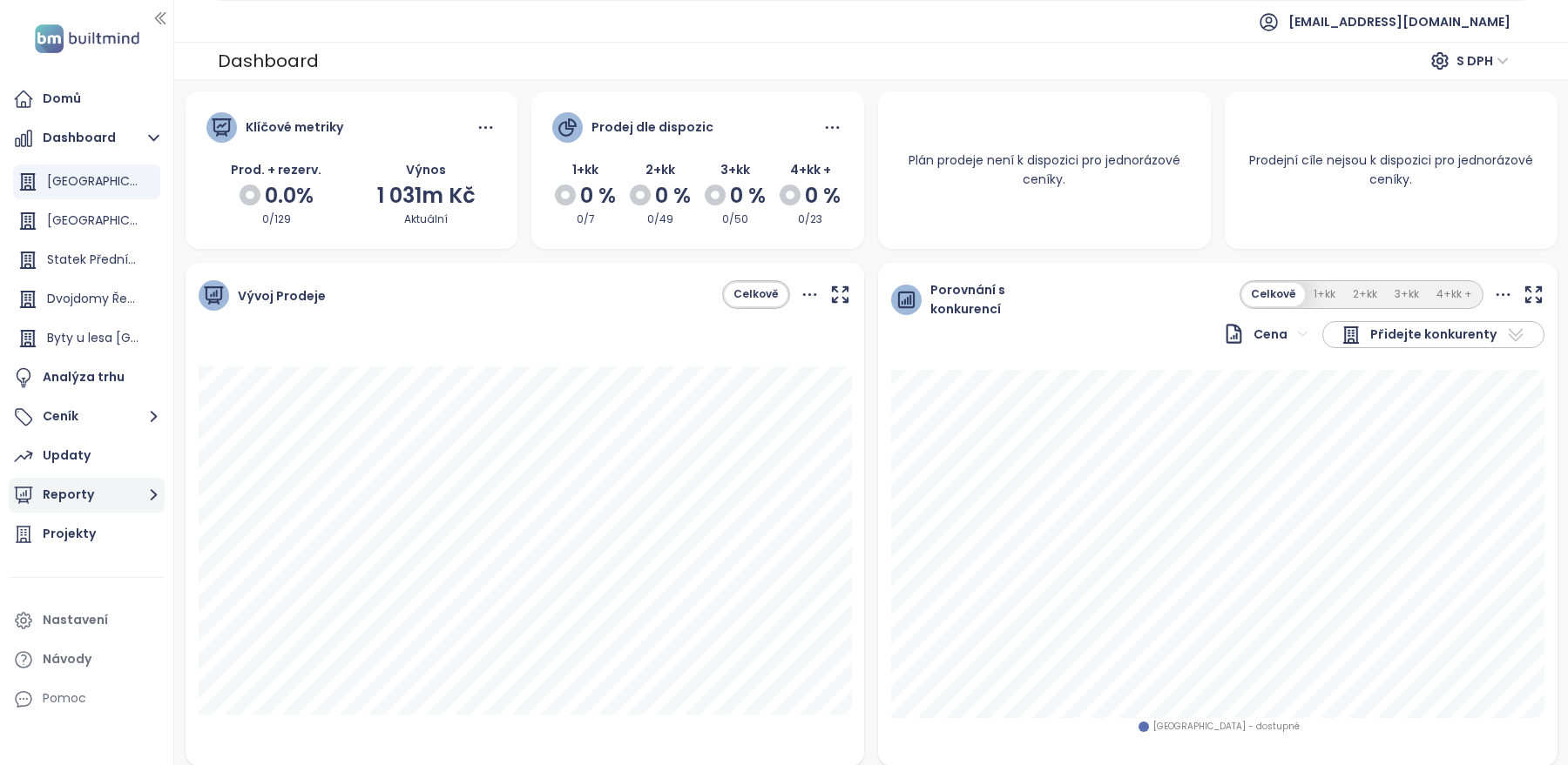
click at [86, 483] on button "Reporty" at bounding box center [87, 496] width 156 height 35
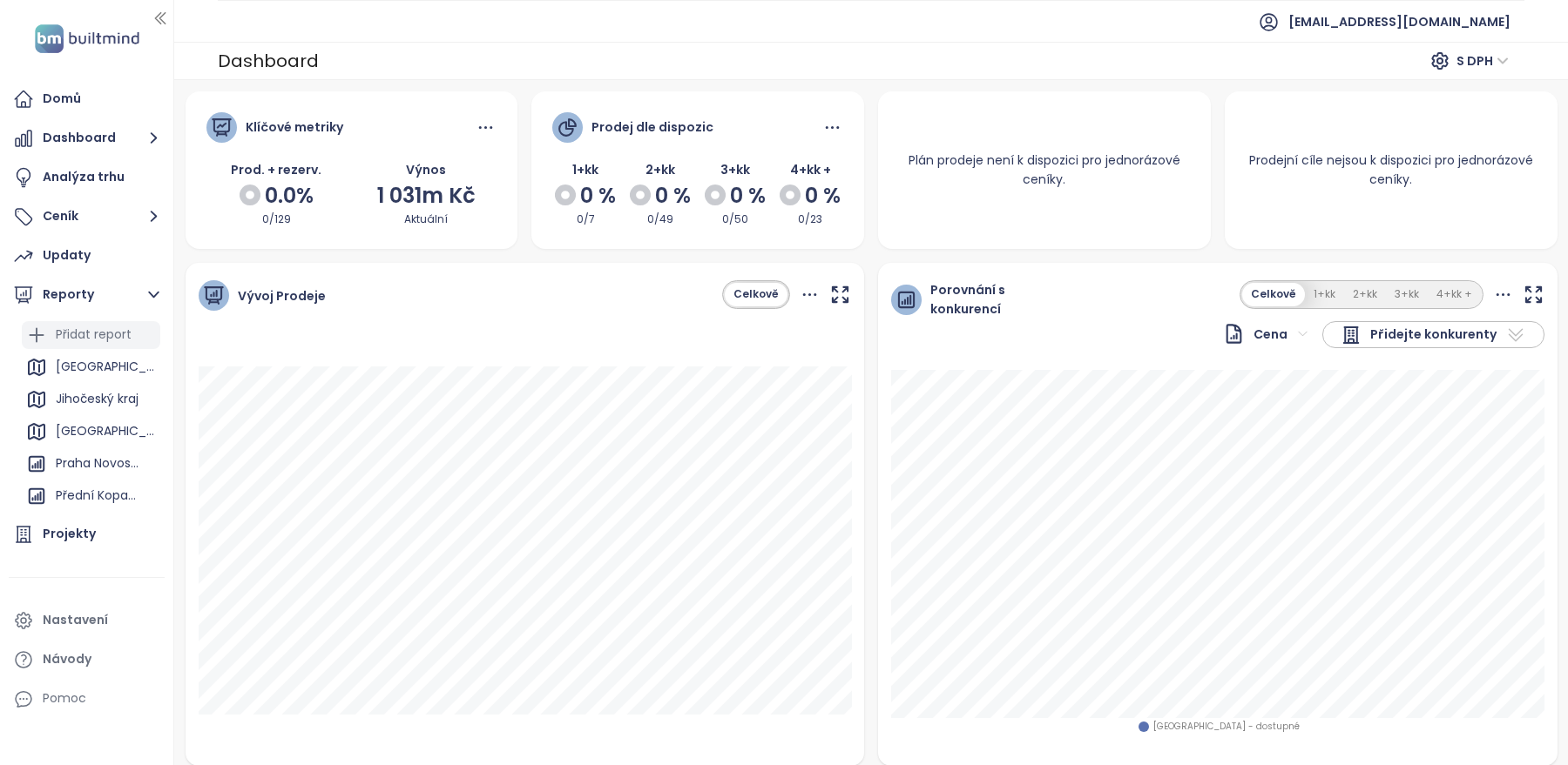
click at [77, 333] on div "Přidat report" at bounding box center [94, 335] width 76 height 22
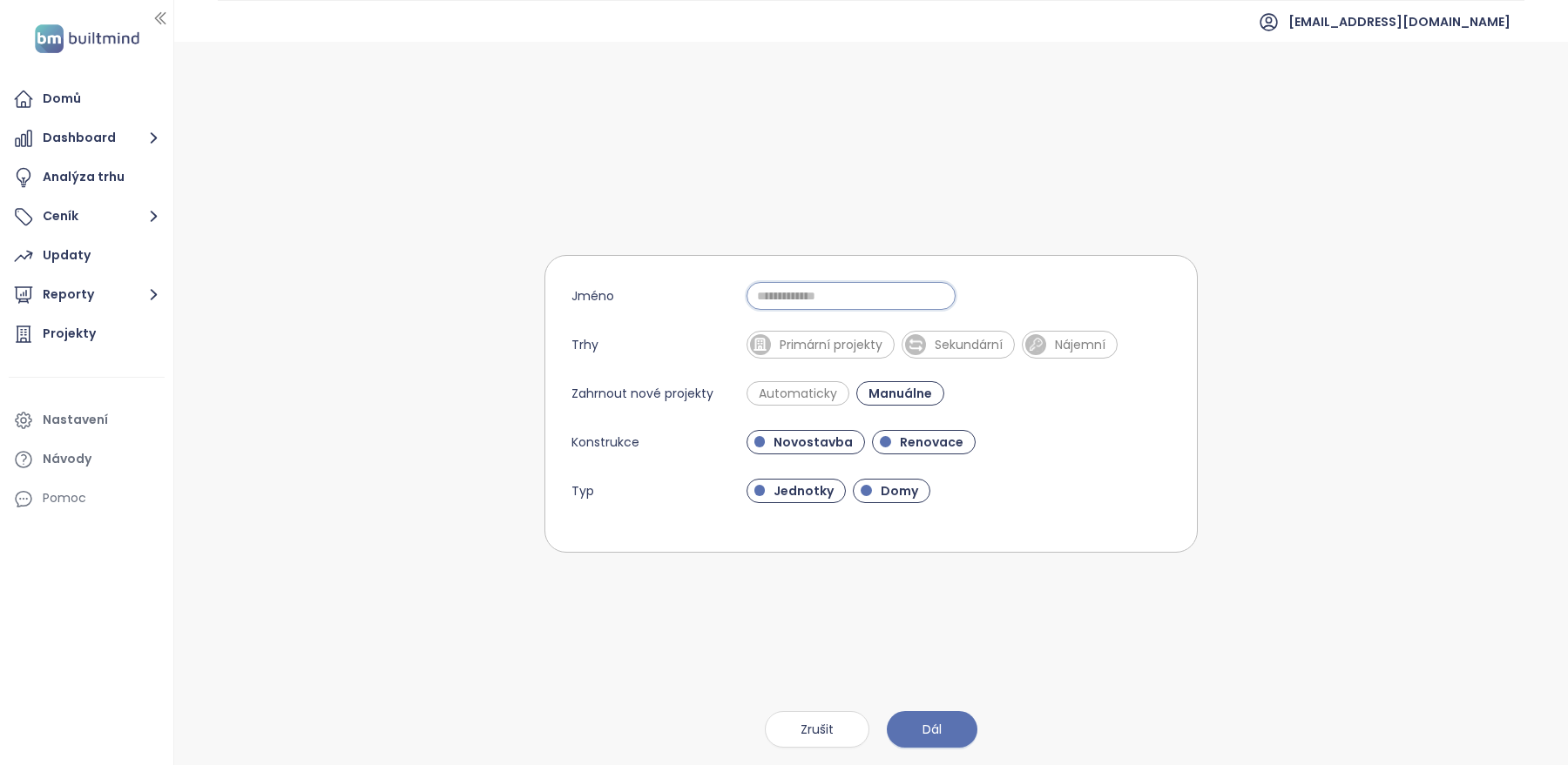
click at [836, 302] on input "Jméno" at bounding box center [851, 295] width 209 height 28
type input "*"
type input "******"
click at [806, 395] on span "Automaticky" at bounding box center [797, 394] width 96 height 17
click at [801, 334] on span "Primární projekty" at bounding box center [820, 344] width 148 height 28
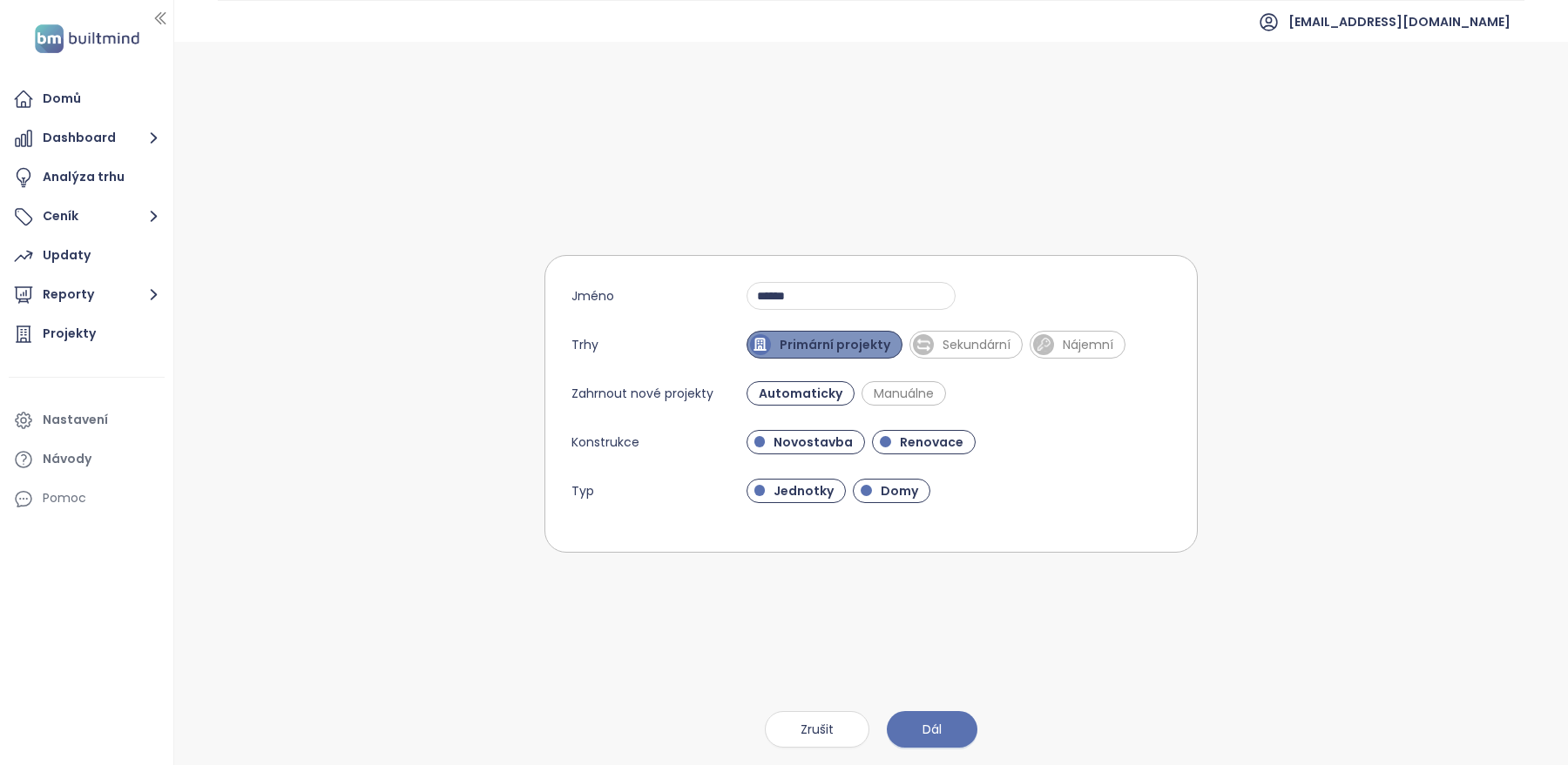
click at [801, 334] on span "Primární projekty" at bounding box center [825, 344] width 156 height 28
click at [832, 344] on span "Primární projekty" at bounding box center [831, 344] width 121 height 17
click at [925, 435] on span "Renovace" at bounding box center [931, 443] width 81 height 17
click at [877, 499] on span "Domy" at bounding box center [892, 490] width 77 height 24
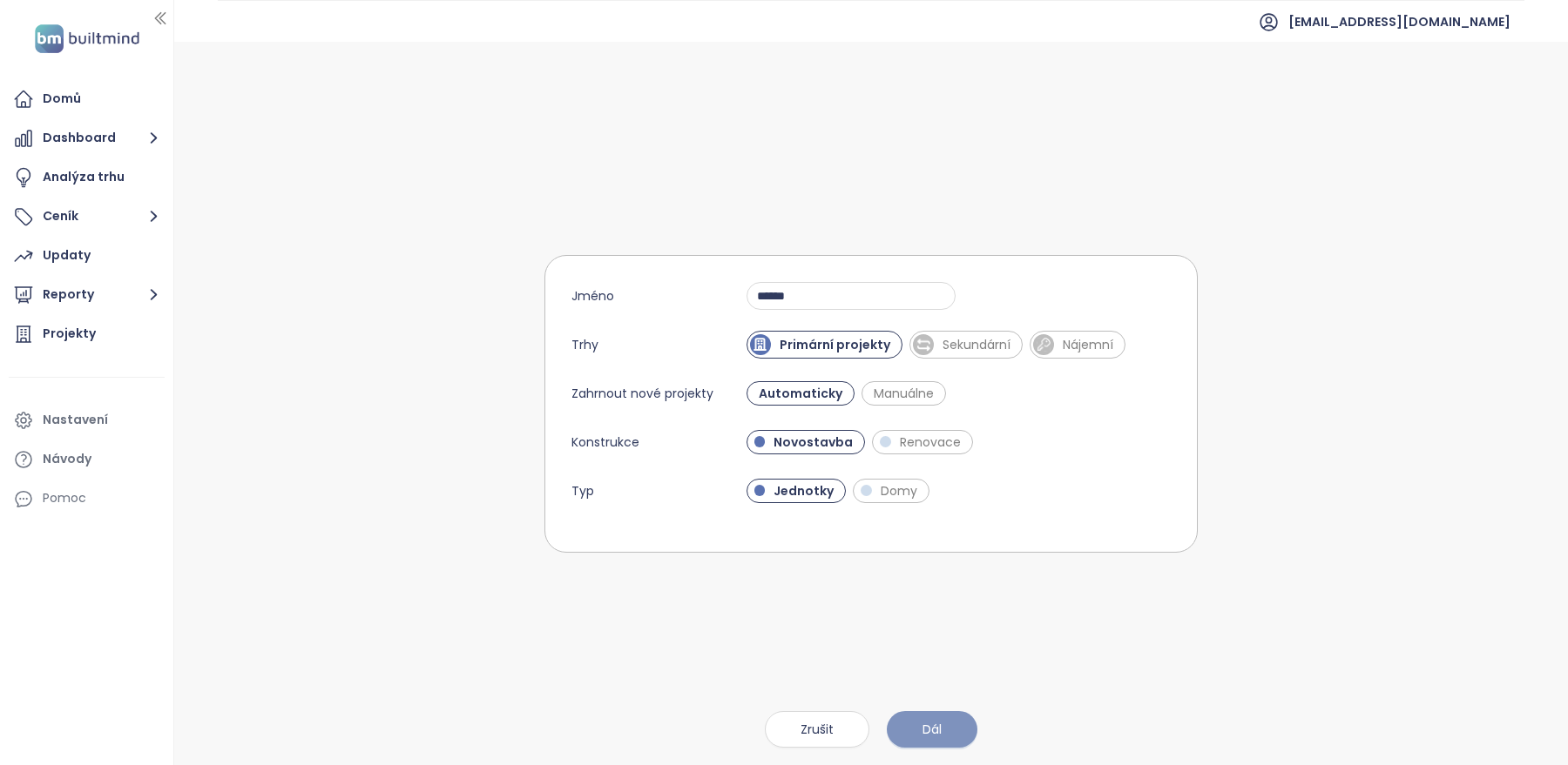
click at [920, 729] on button "Dál" at bounding box center [932, 729] width 91 height 37
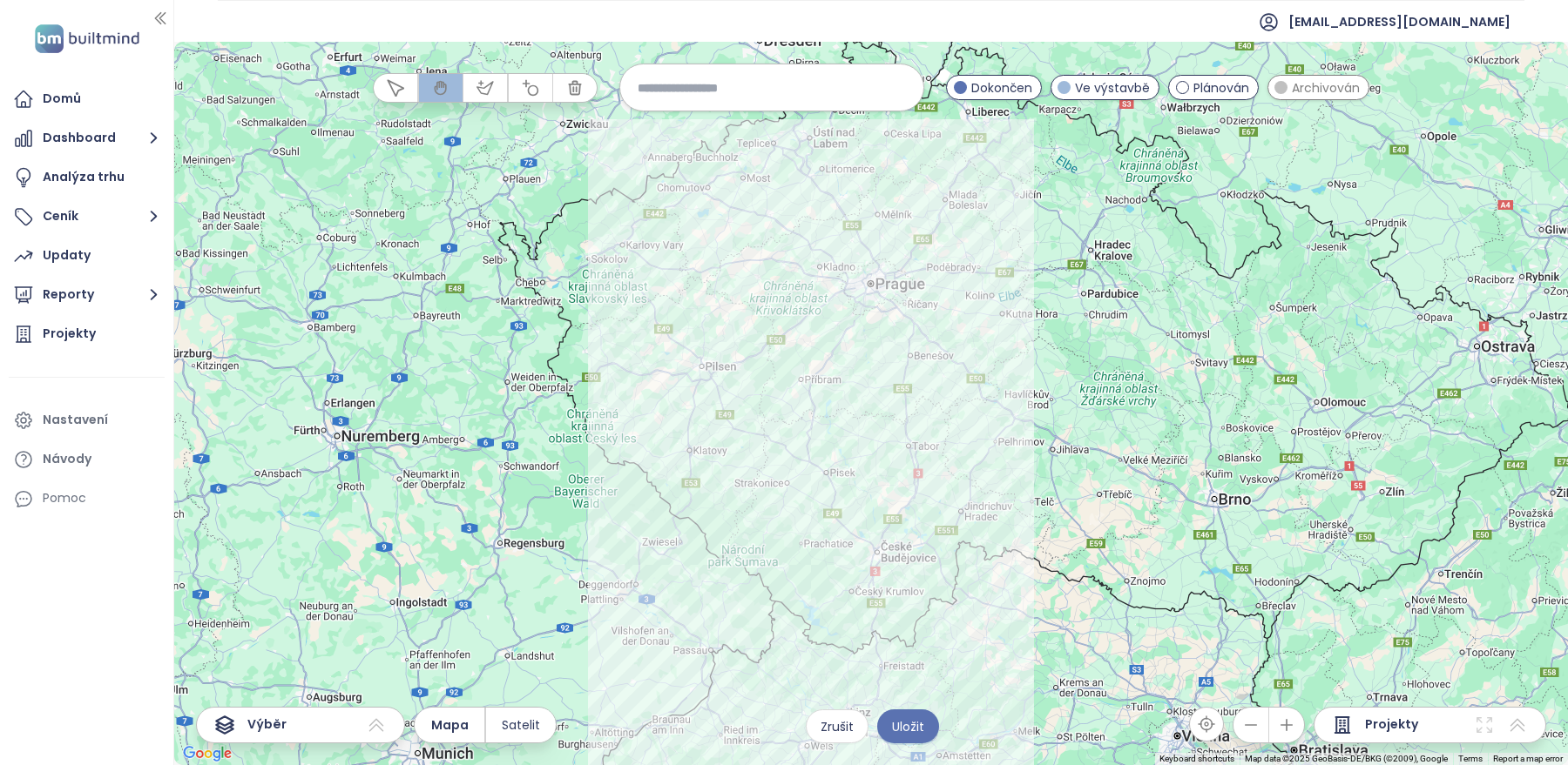
click at [714, 77] on input at bounding box center [772, 87] width 268 height 38
click at [741, 73] on input at bounding box center [772, 87] width 268 height 38
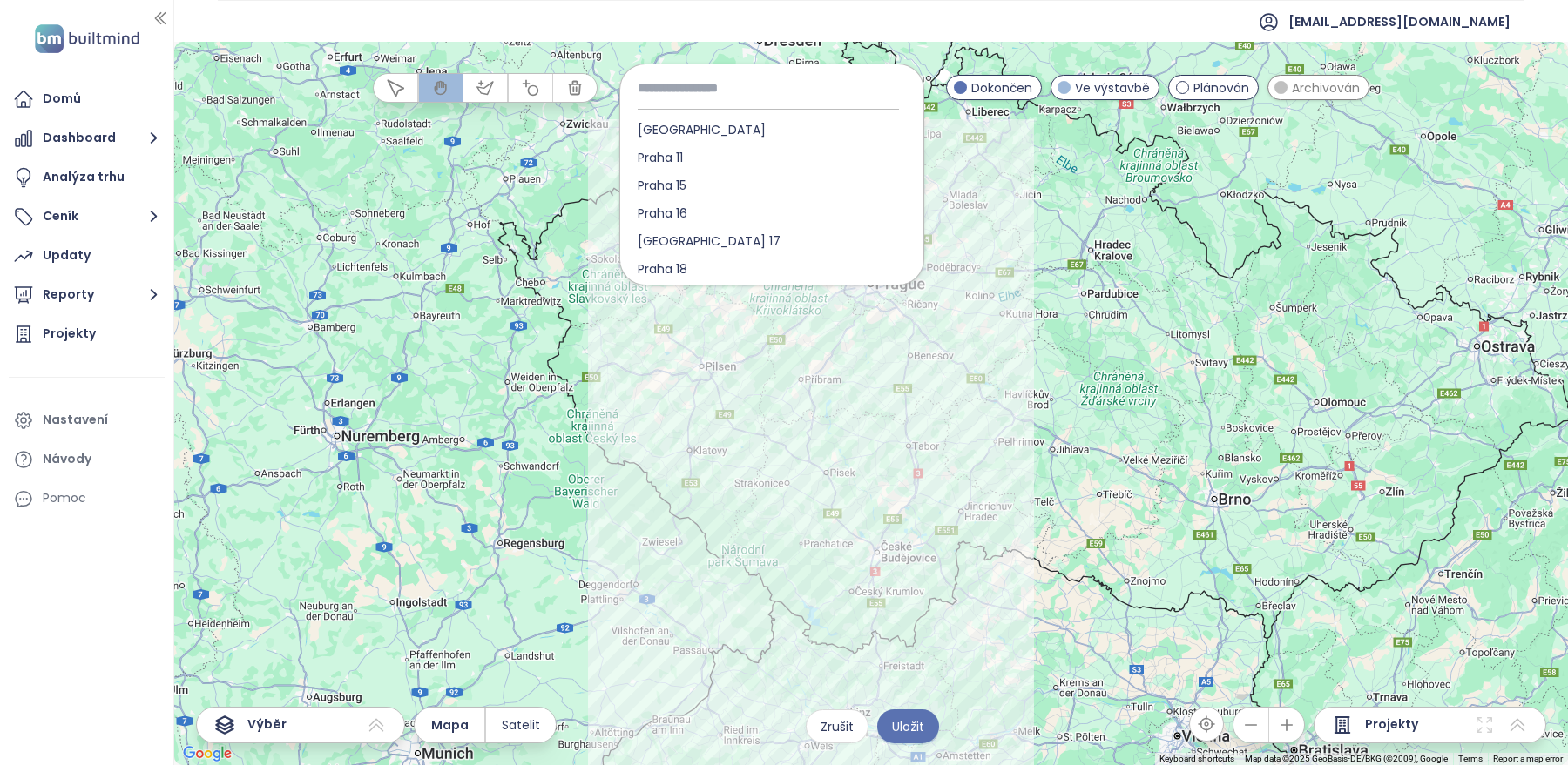
click at [709, 87] on input at bounding box center [772, 88] width 268 height 39
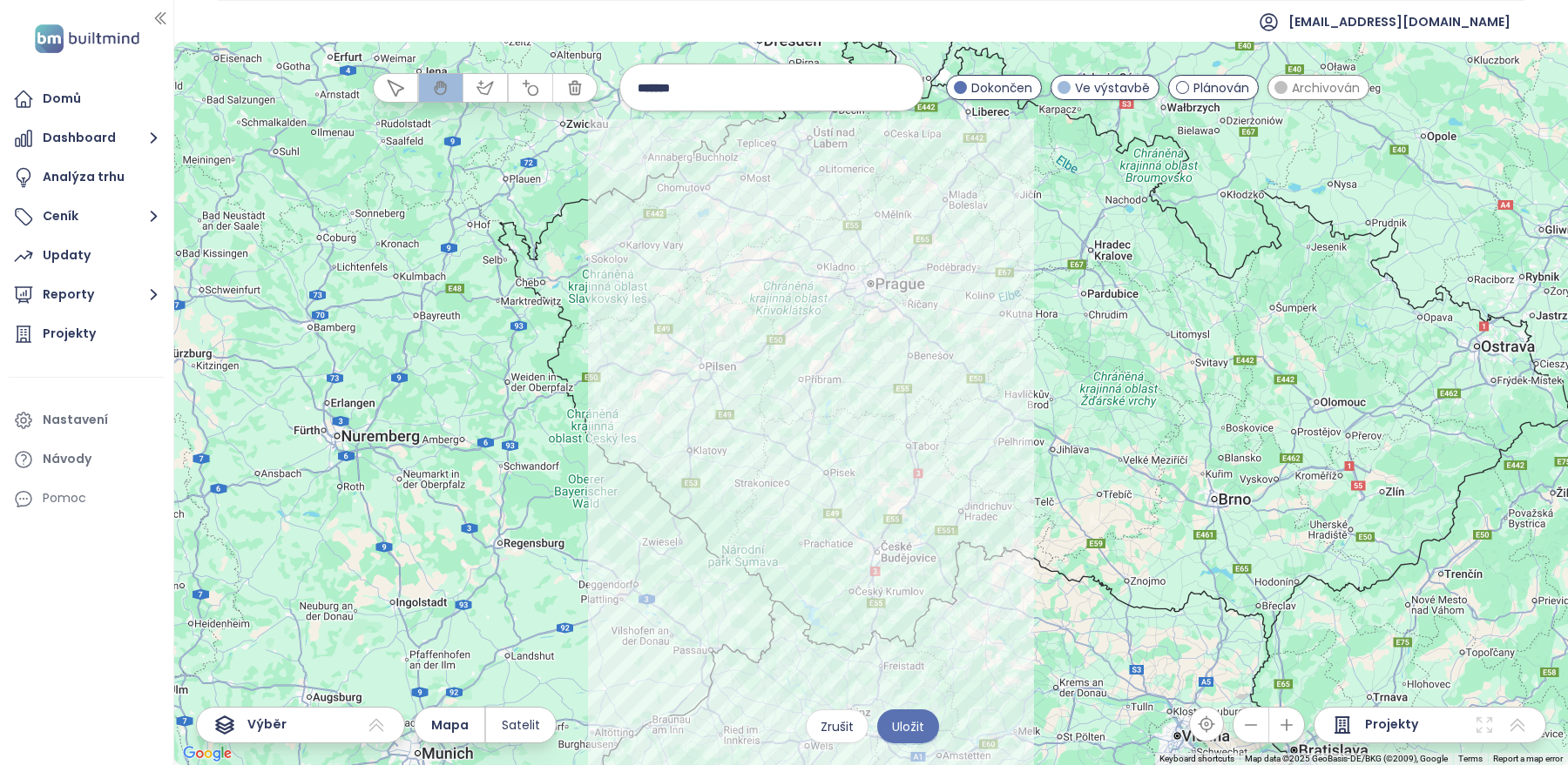
type input "******"
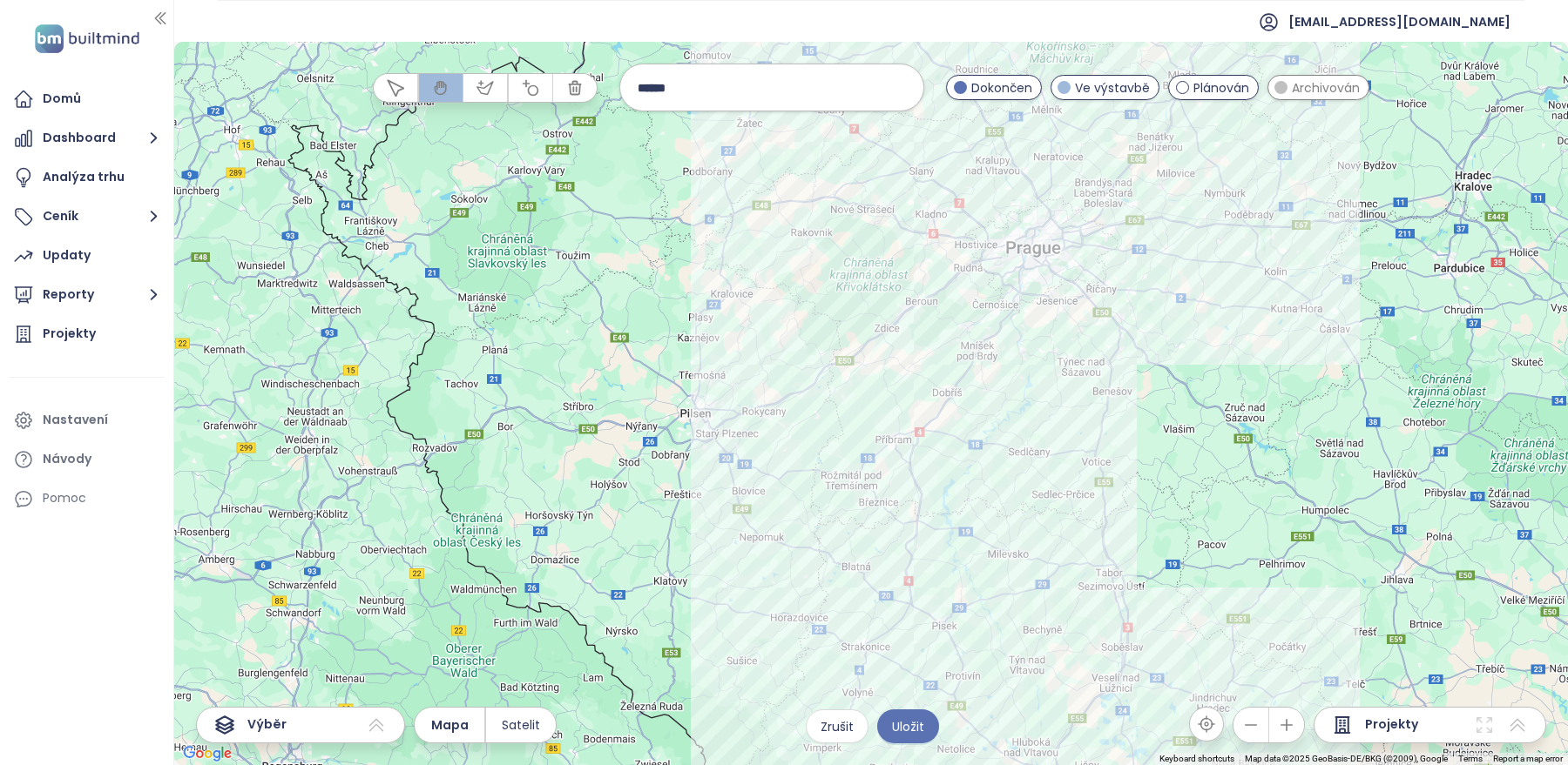
click at [736, 99] on input "******" at bounding box center [772, 87] width 268 height 38
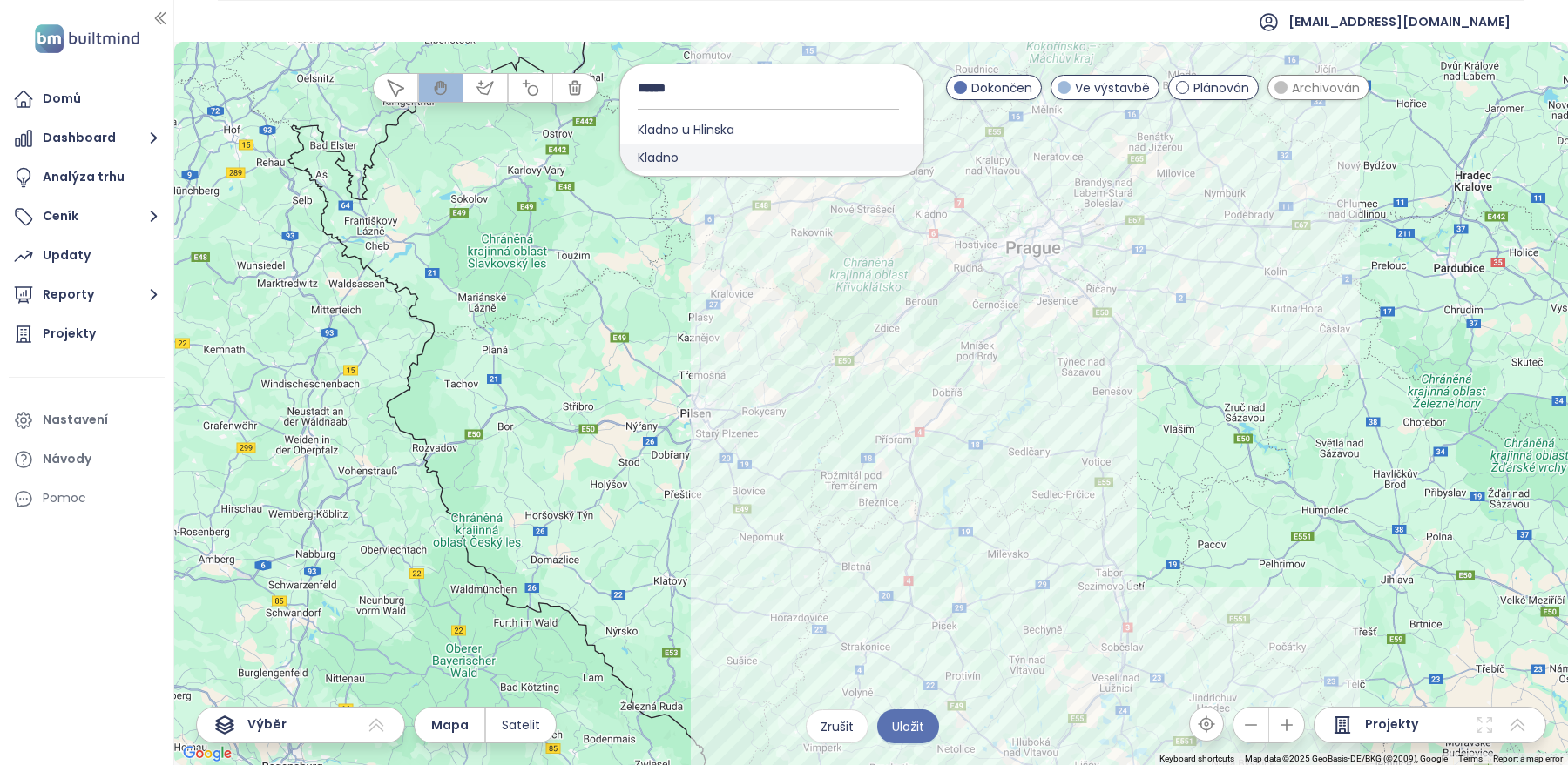
click at [699, 153] on div "Kladno" at bounding box center [772, 157] width 303 height 28
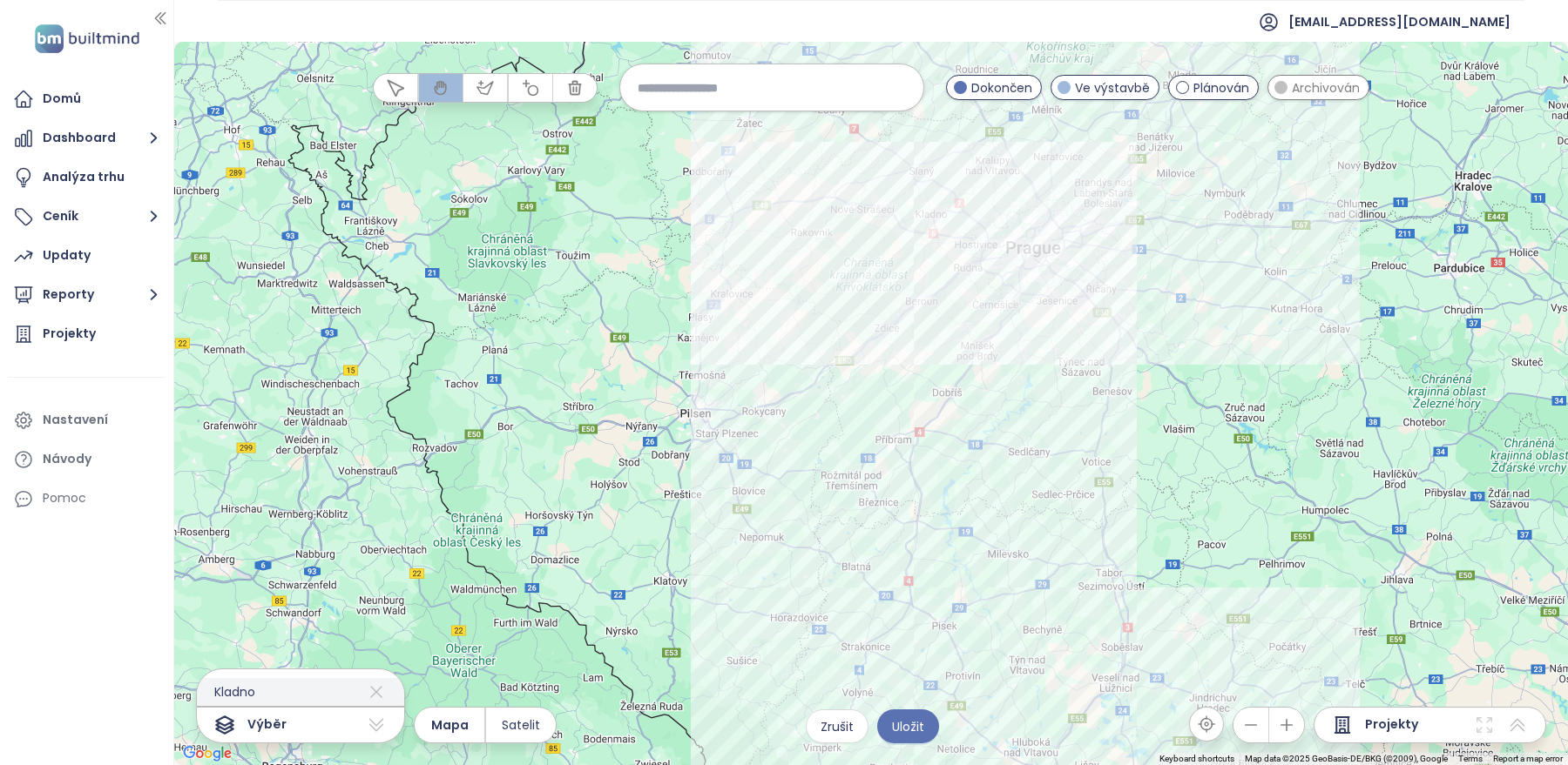
click at [237, 693] on span "Kladno" at bounding box center [226, 692] width 58 height 28
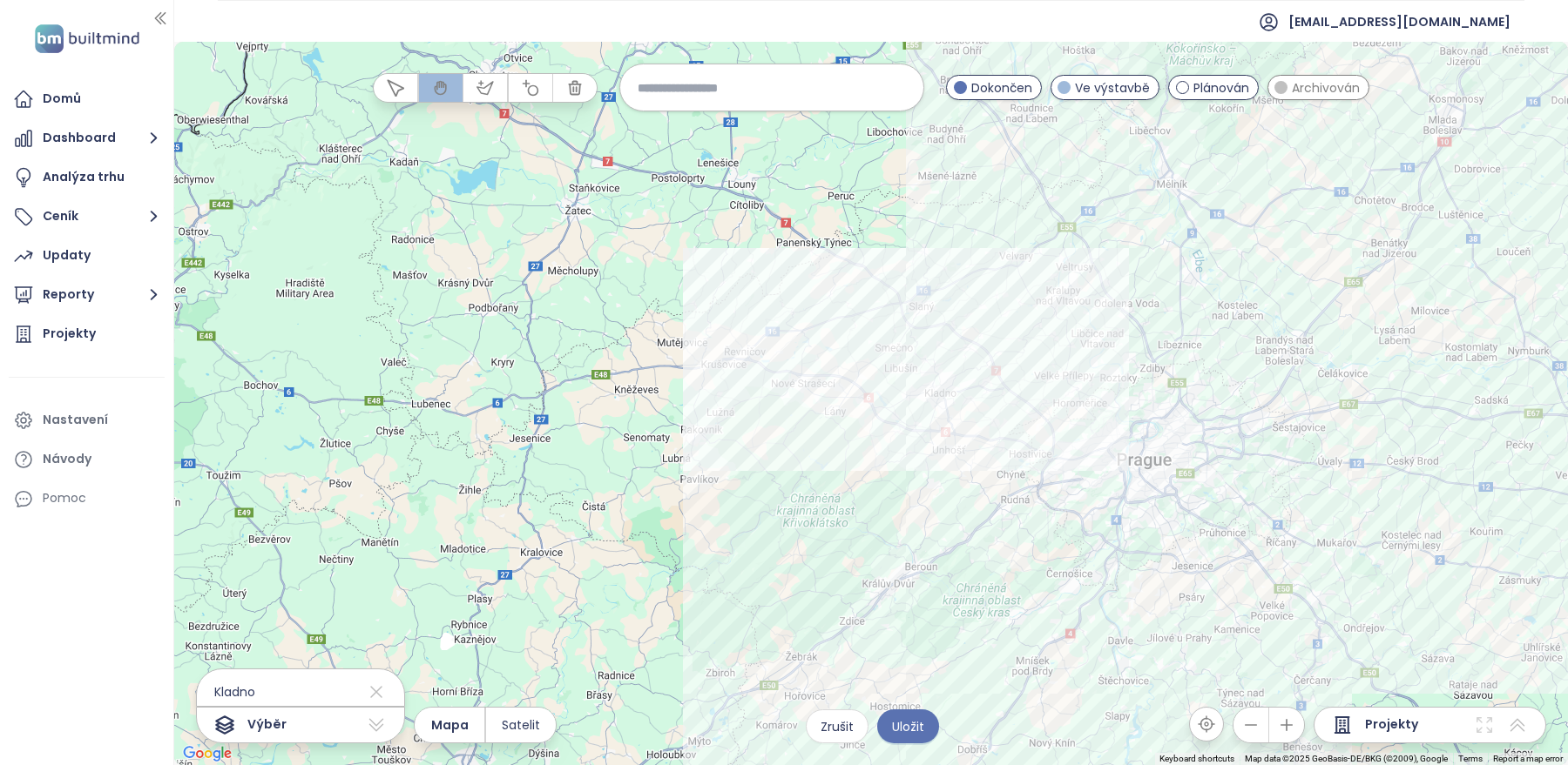
drag, startPoint x: 935, startPoint y: 265, endPoint x: 837, endPoint y: 544, distance: 295.7
click at [837, 544] on div at bounding box center [871, 403] width 1393 height 724
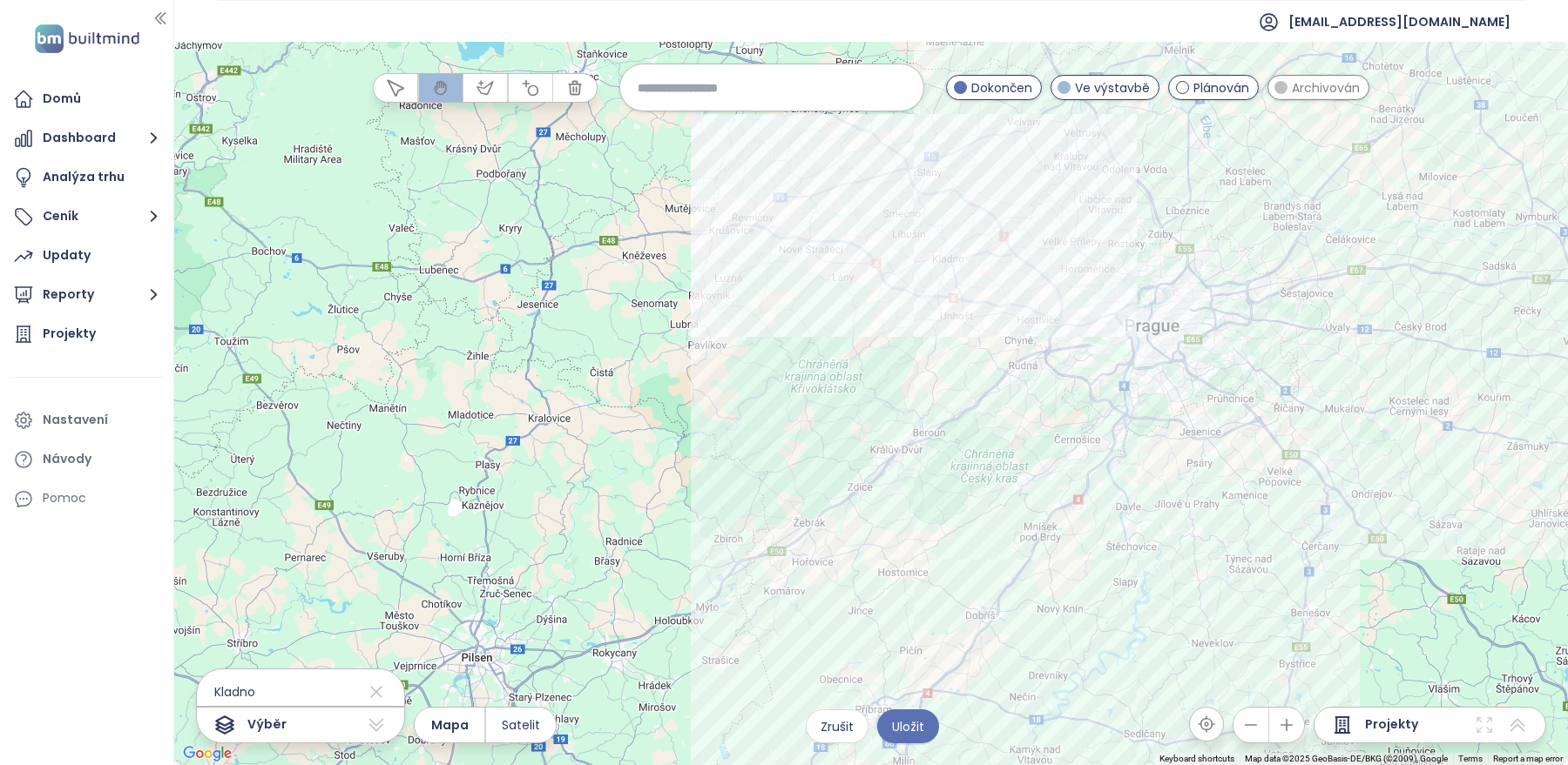
drag, startPoint x: 783, startPoint y: 533, endPoint x: 791, endPoint y: 394, distance: 139.2
click at [791, 394] on div at bounding box center [871, 403] width 1393 height 724
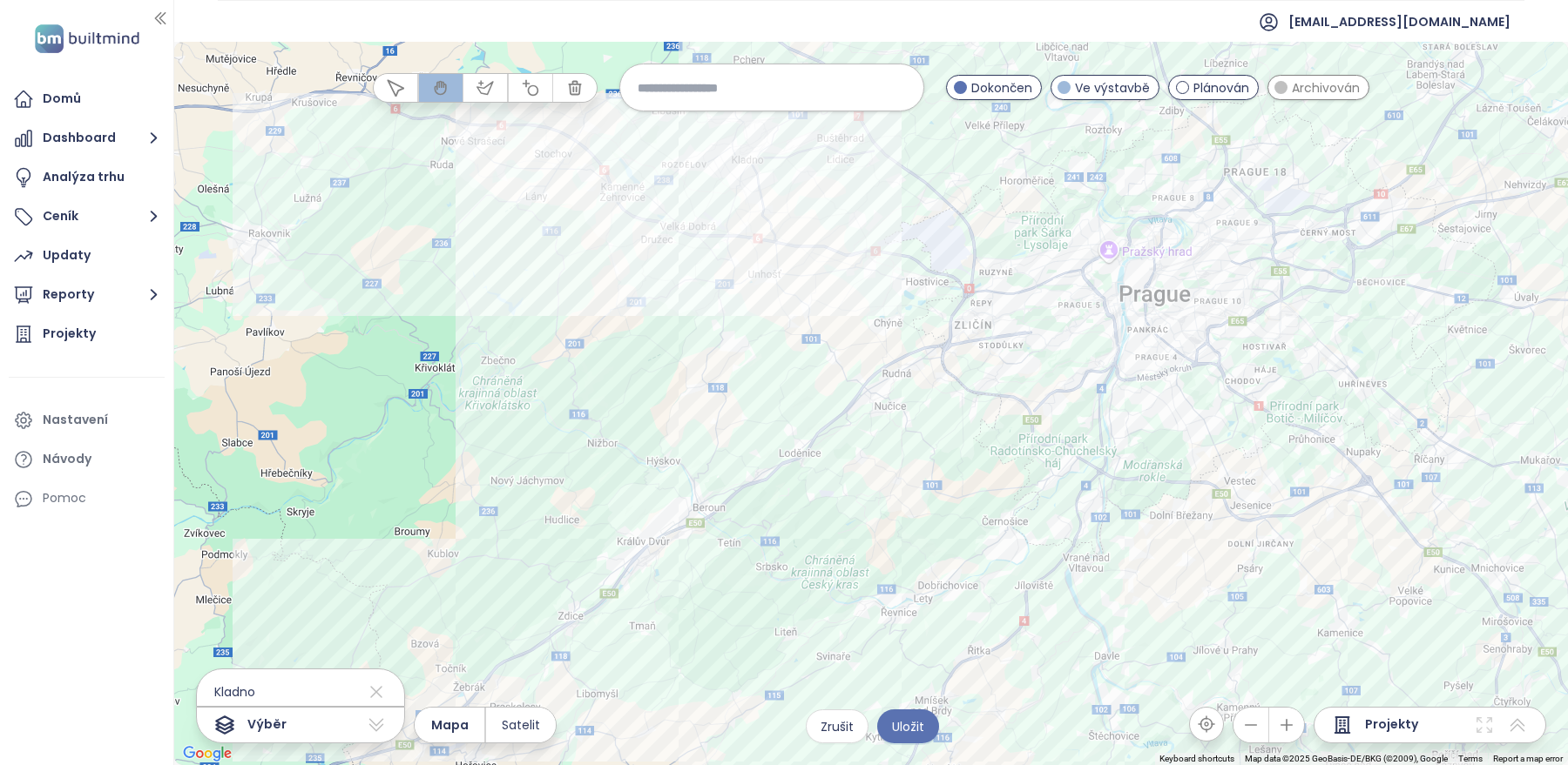
drag, startPoint x: 1058, startPoint y: 420, endPoint x: 828, endPoint y: 612, distance: 299.6
click at [828, 612] on div at bounding box center [871, 403] width 1393 height 724
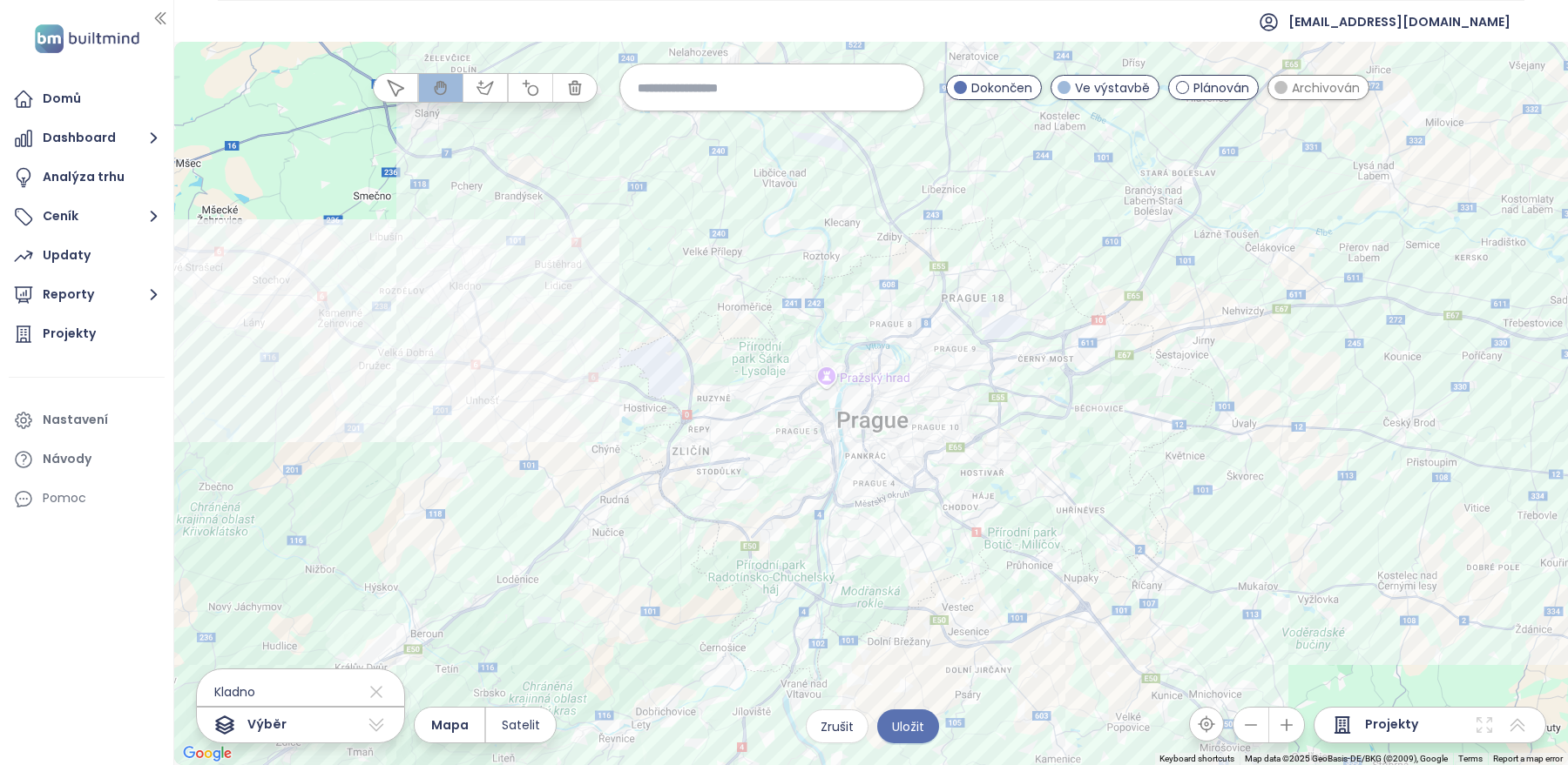
drag, startPoint x: 1285, startPoint y: 597, endPoint x: 1002, endPoint y: 723, distance: 309.8
click at [1002, 723] on div at bounding box center [871, 403] width 1393 height 724
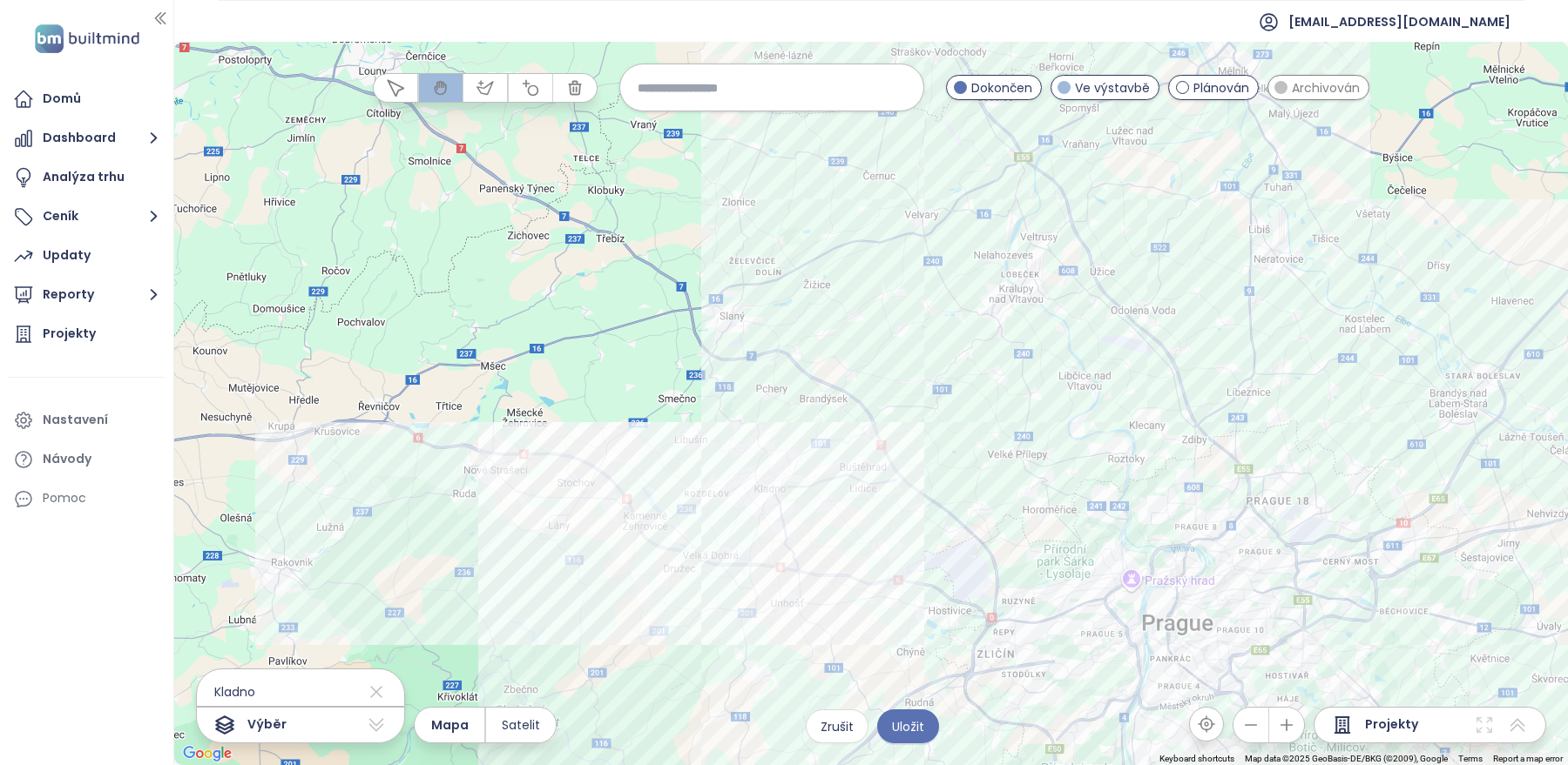
drag, startPoint x: 506, startPoint y: 281, endPoint x: 812, endPoint y: 485, distance: 367.8
click at [812, 485] on div at bounding box center [871, 403] width 1393 height 724
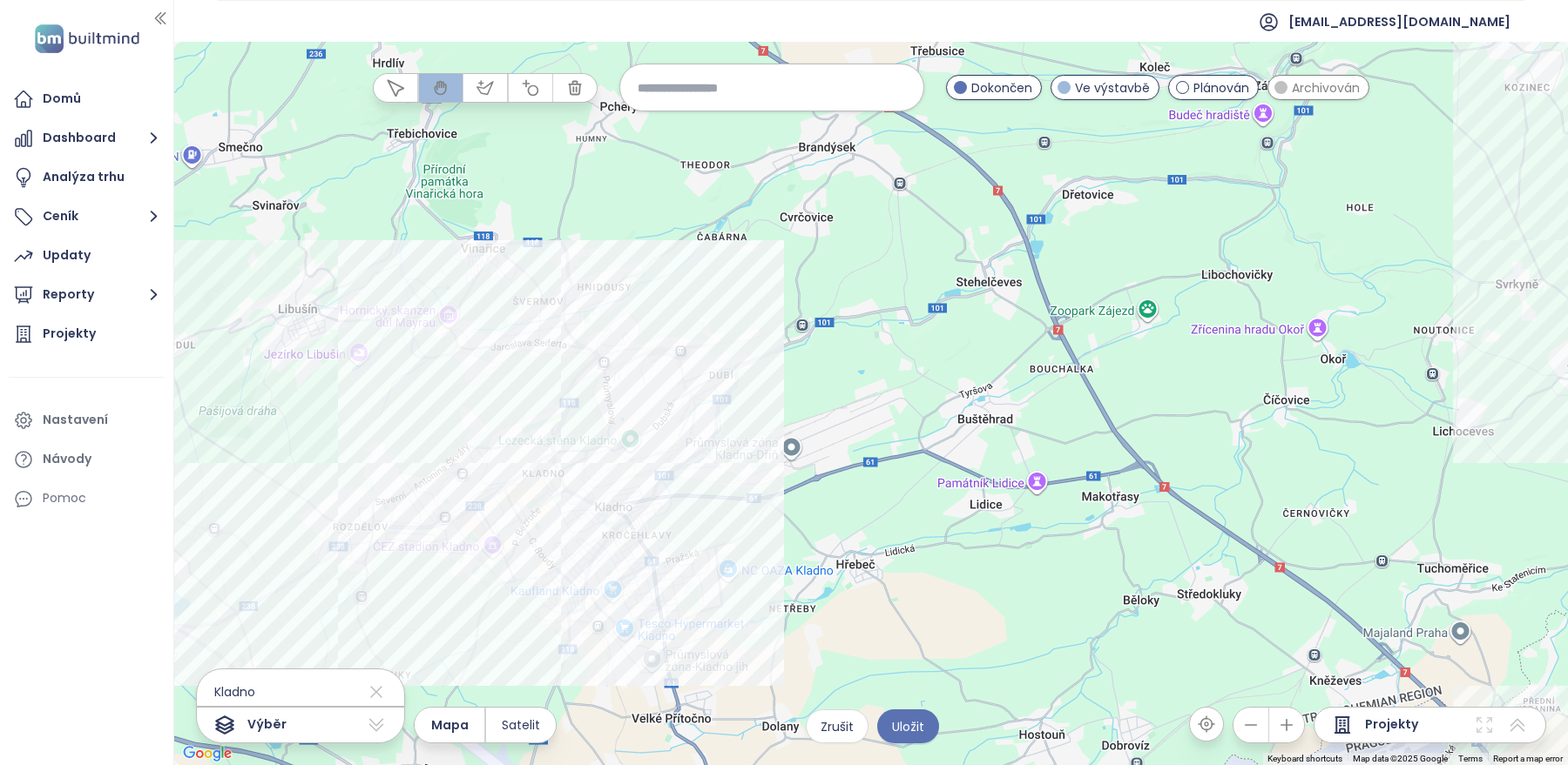
click at [767, 445] on div at bounding box center [871, 403] width 1393 height 724
click at [715, 93] on input at bounding box center [772, 87] width 268 height 38
type input "********"
click at [687, 121] on span "Kročehlavy" at bounding box center [671, 129] width 101 height 28
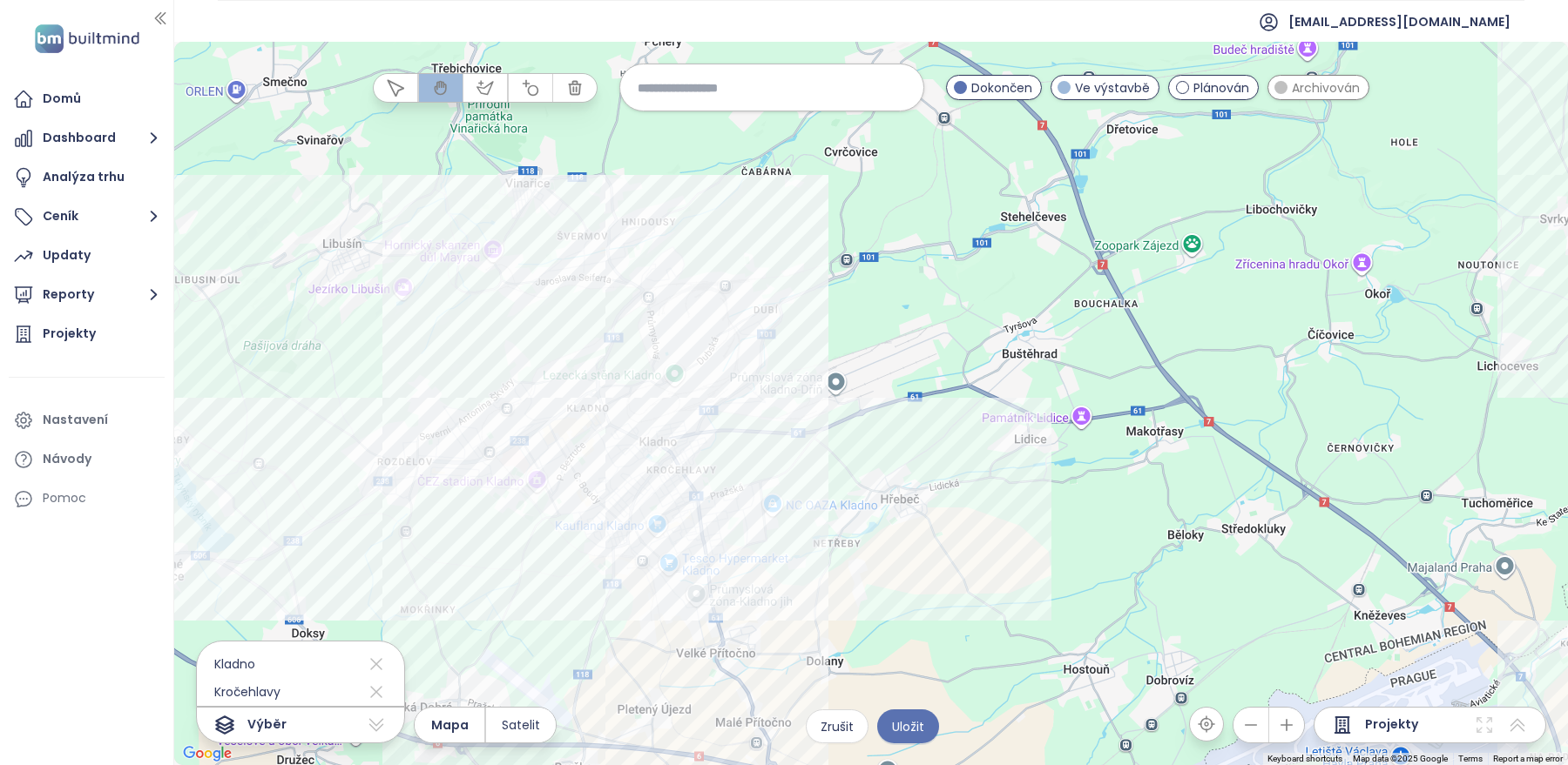
drag, startPoint x: 863, startPoint y: 480, endPoint x: 908, endPoint y: 413, distance: 80.7
click at [908, 413] on div at bounding box center [871, 403] width 1393 height 724
click at [741, 101] on input at bounding box center [772, 87] width 268 height 38
type input "****"
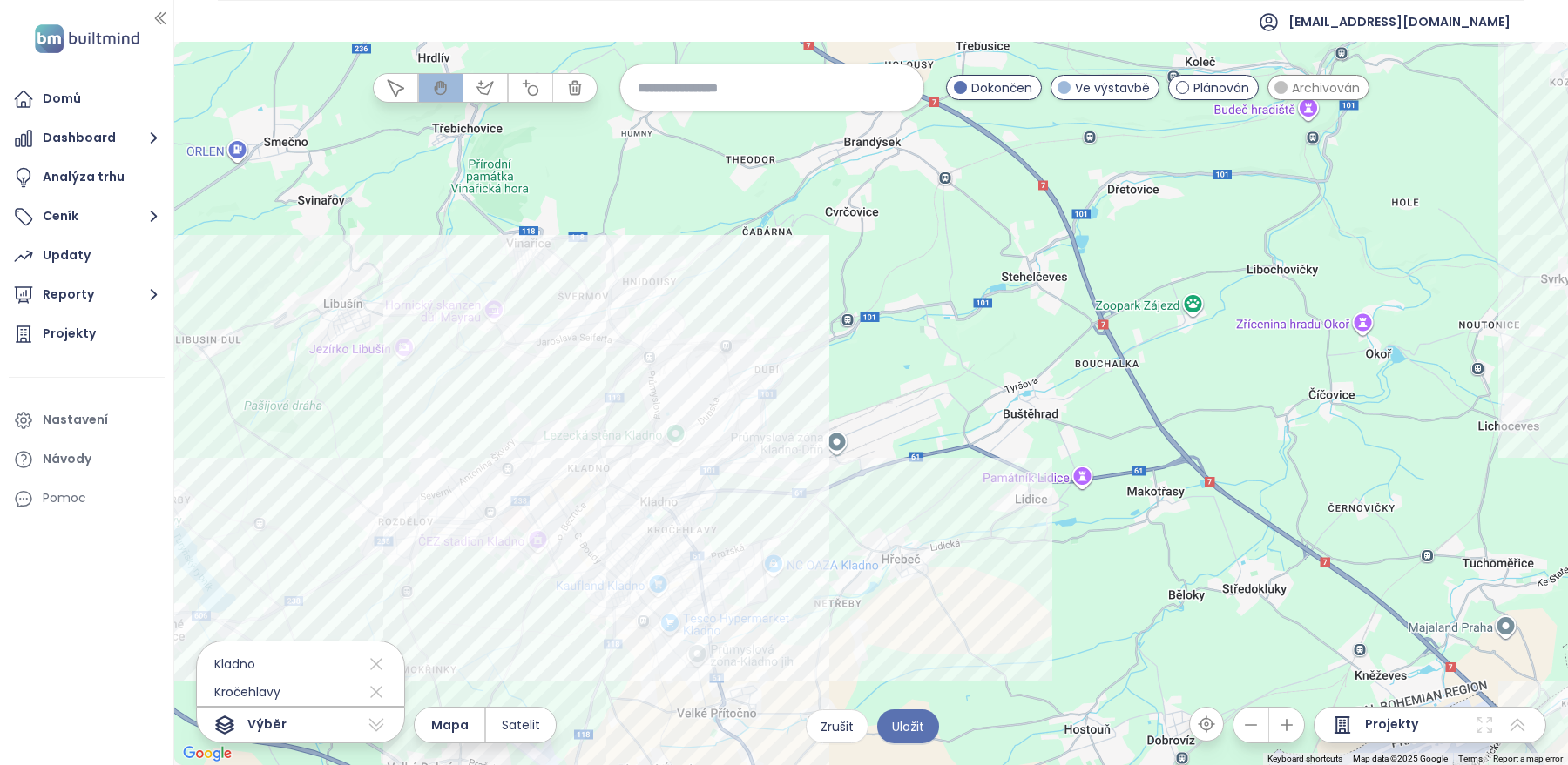
drag, startPoint x: 855, startPoint y: 451, endPoint x: 856, endPoint y: 514, distance: 63.0
click at [856, 514] on div at bounding box center [871, 403] width 1393 height 724
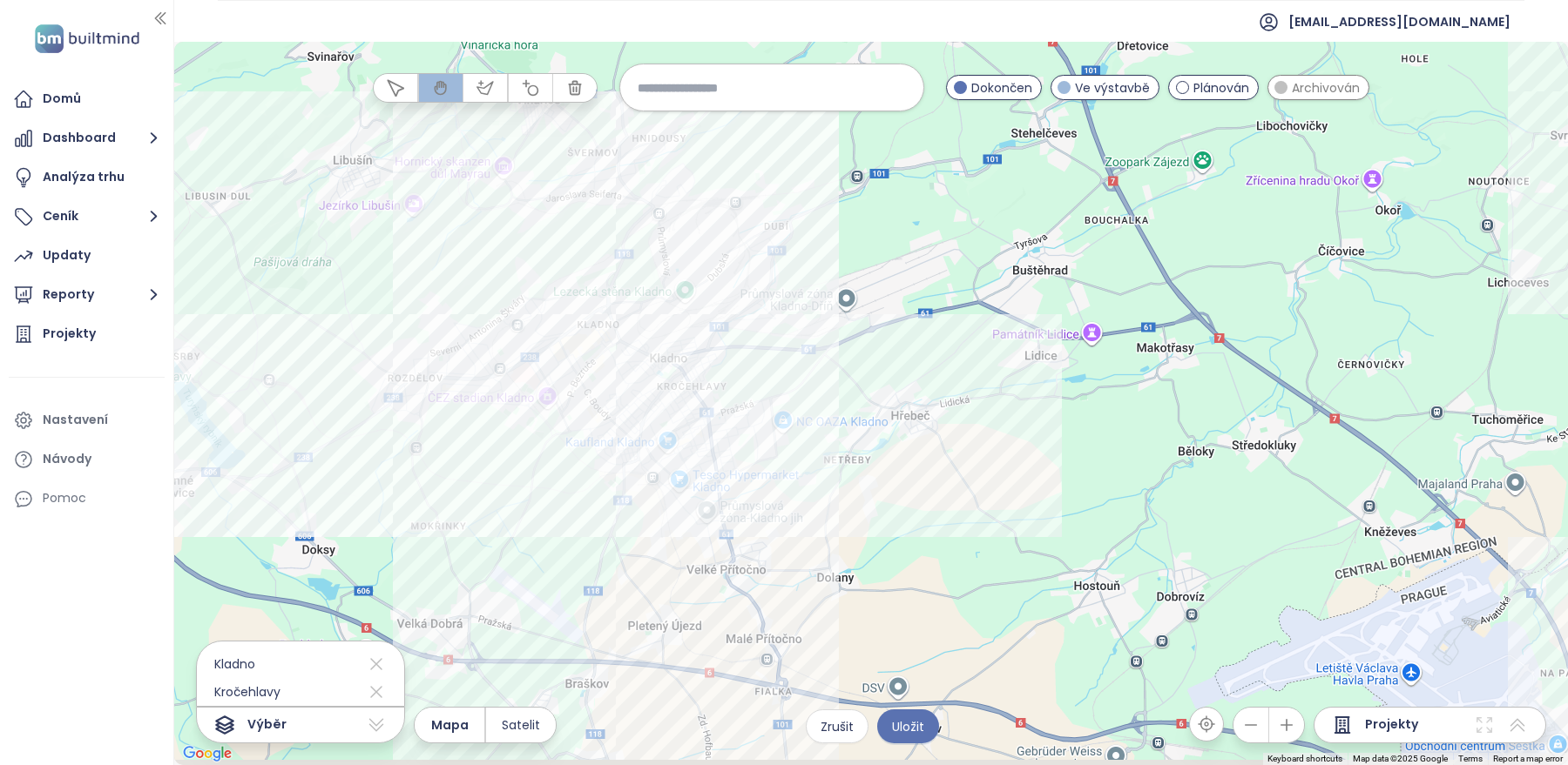
drag, startPoint x: 1028, startPoint y: 583, endPoint x: 1037, endPoint y: 440, distance: 143.3
click at [1037, 440] on div at bounding box center [871, 403] width 1393 height 724
click at [479, 96] on button "button" at bounding box center [484, 88] width 43 height 28
click at [321, 354] on div at bounding box center [871, 403] width 1393 height 724
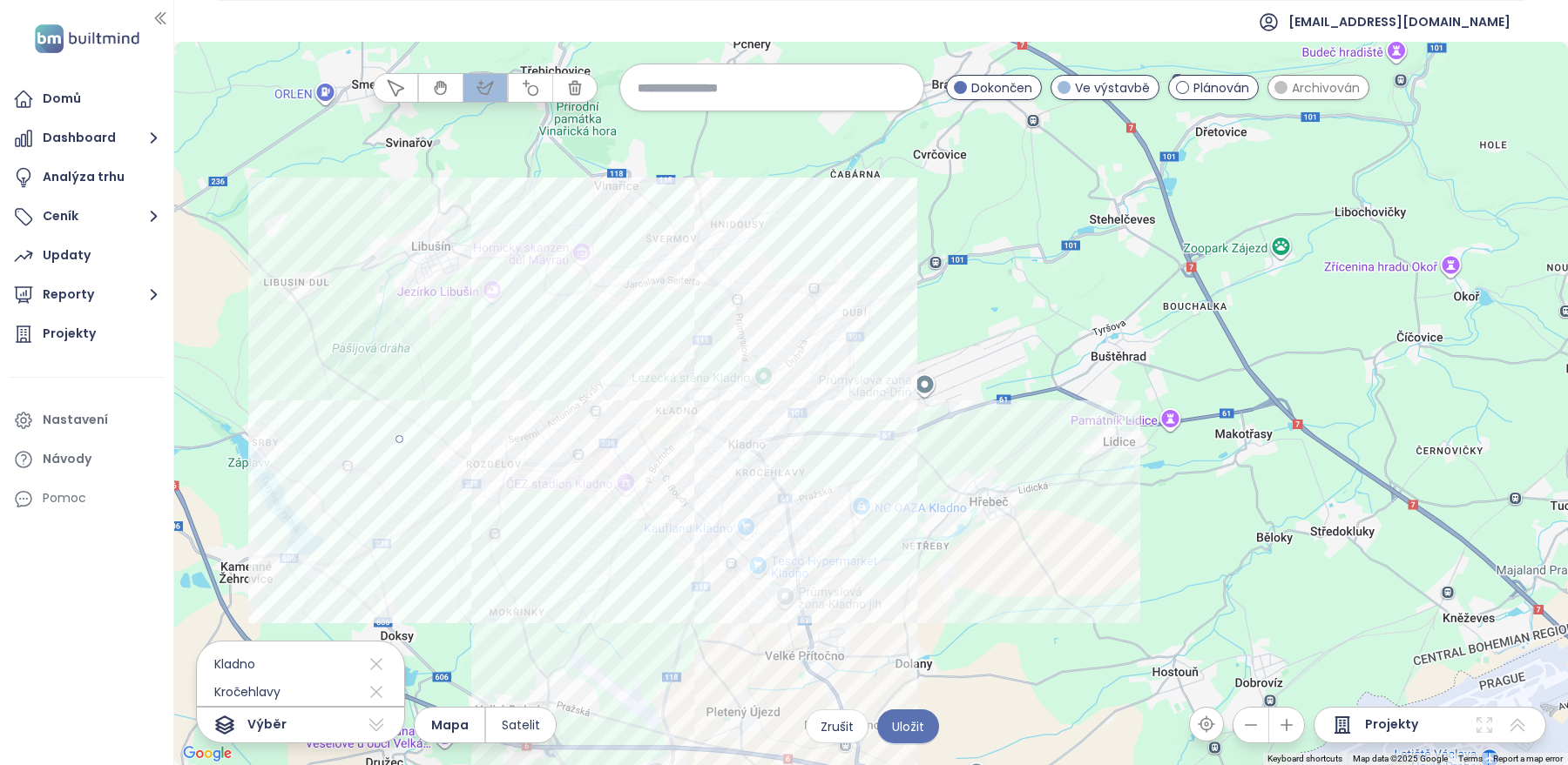
drag, startPoint x: 321, startPoint y: 354, endPoint x: 397, endPoint y: 436, distance: 111.8
click at [398, 437] on div at bounding box center [871, 403] width 1393 height 724
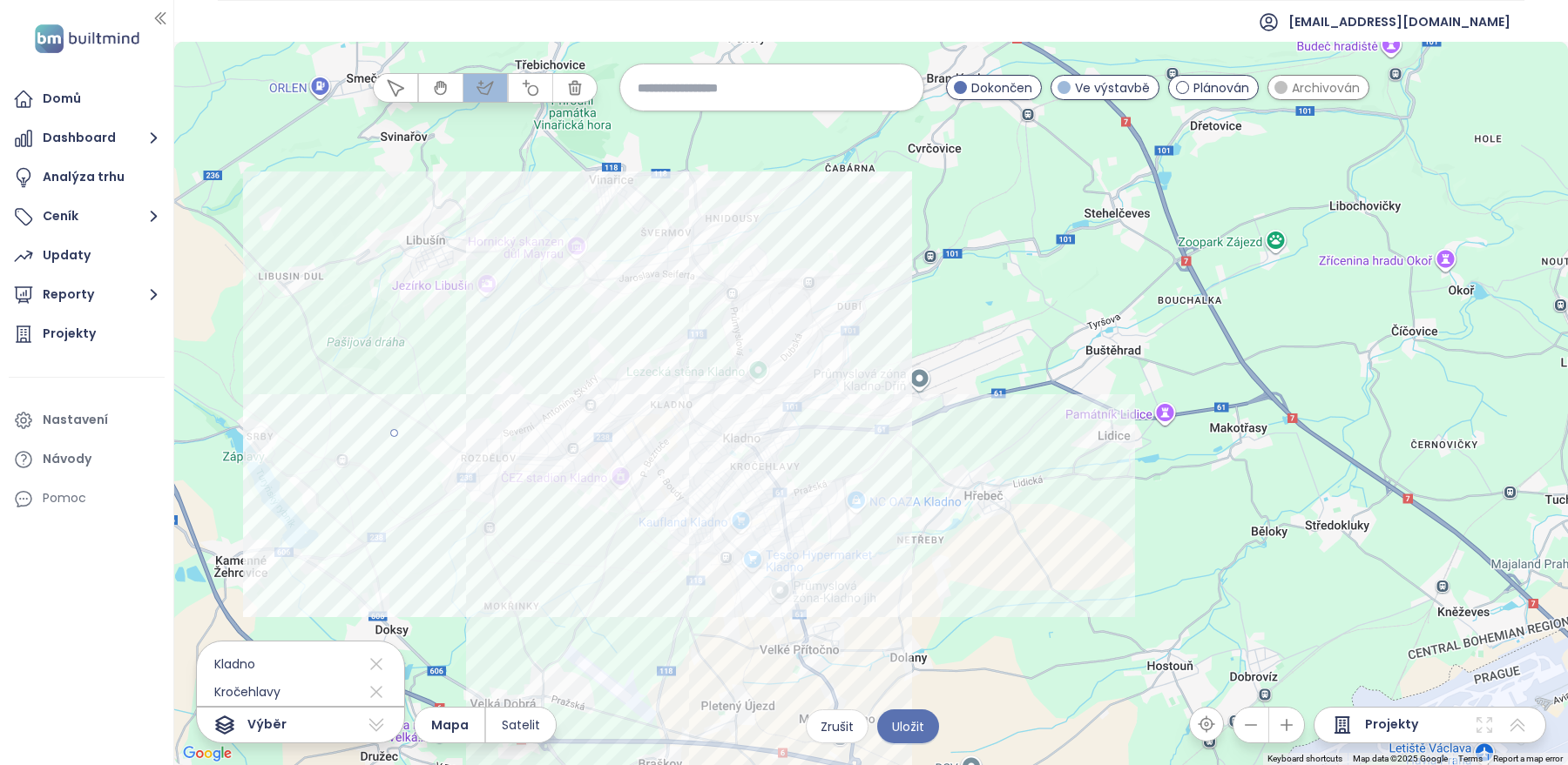
click at [761, 694] on div at bounding box center [871, 404] width 1393 height 724
click at [1027, 447] on div at bounding box center [871, 404] width 1393 height 724
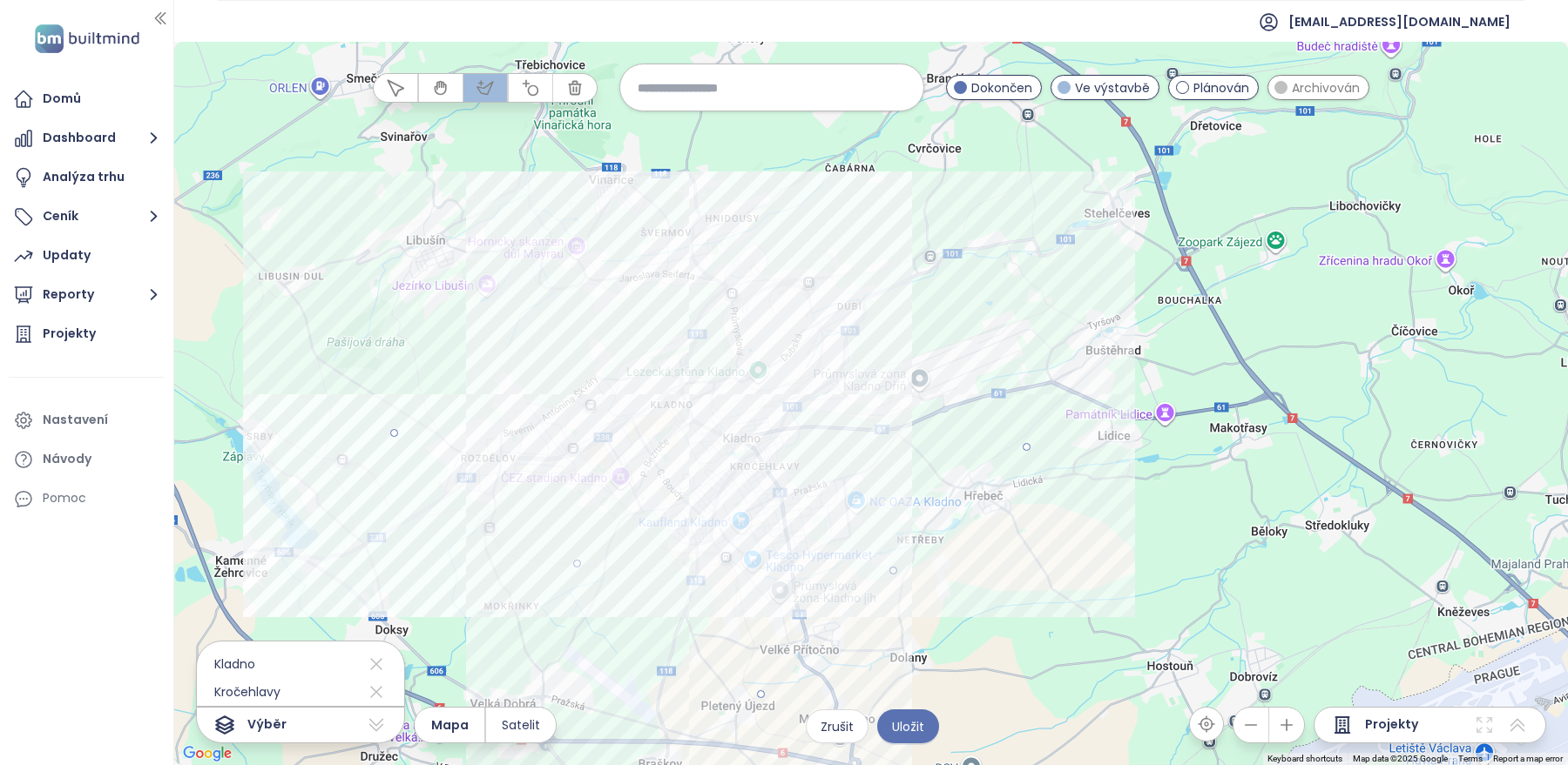
click at [644, 212] on div at bounding box center [871, 404] width 1393 height 724
click at [390, 432] on div at bounding box center [871, 404] width 1393 height 724
click at [379, 693] on icon at bounding box center [376, 692] width 21 height 28
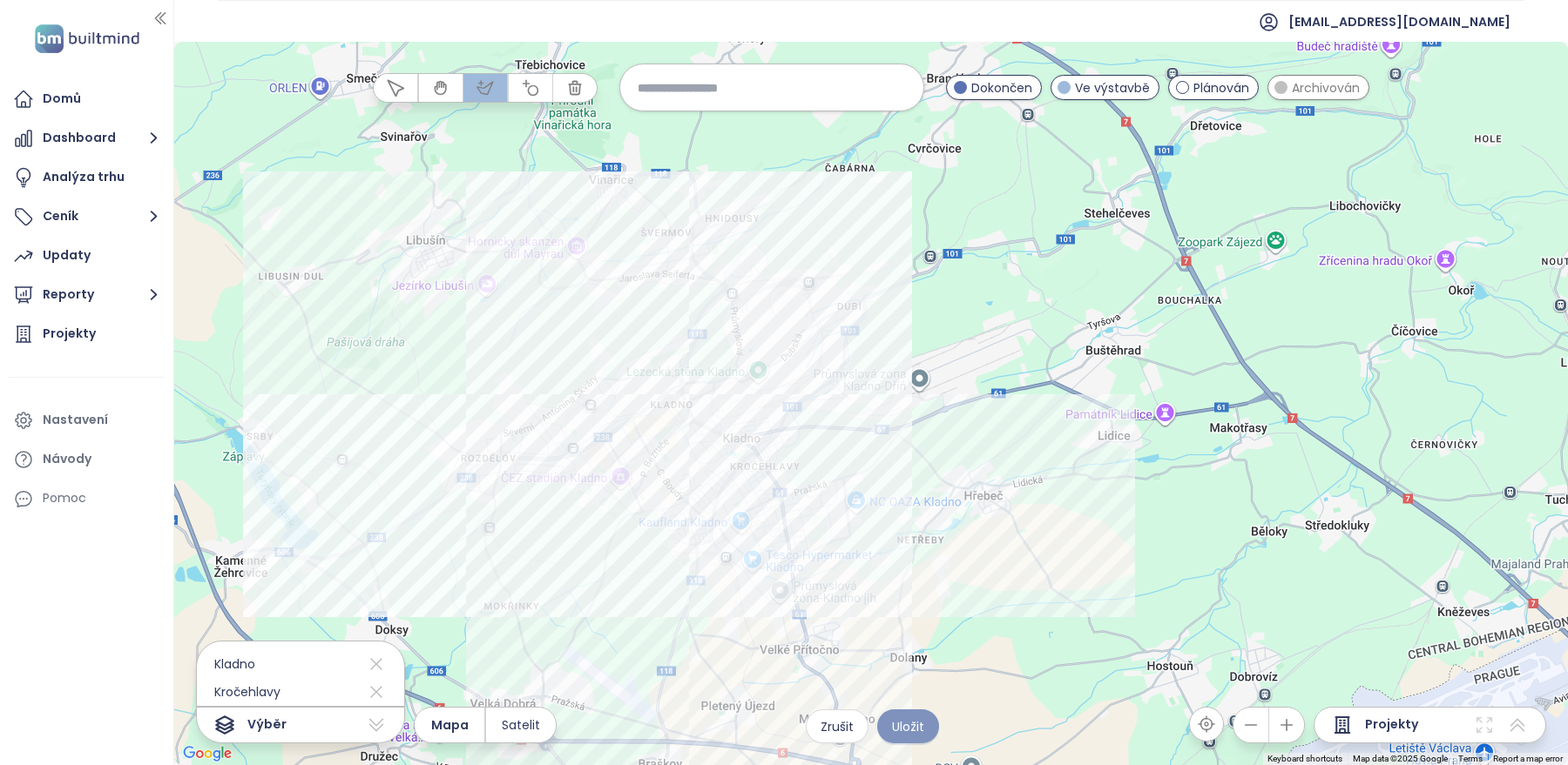
click at [912, 722] on span "Uložit" at bounding box center [907, 727] width 32 height 19
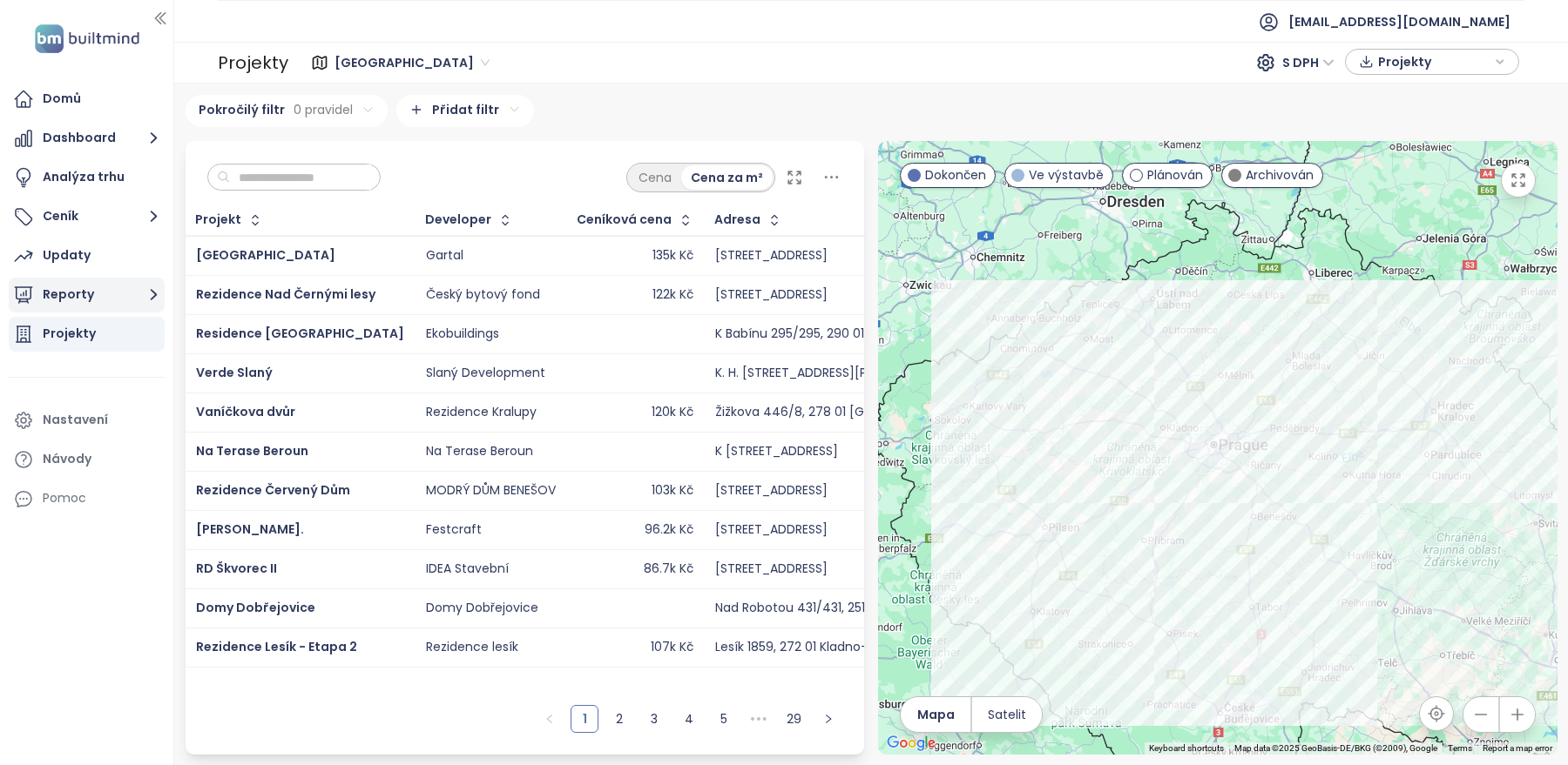
click at [113, 306] on button "Reporty" at bounding box center [87, 295] width 156 height 35
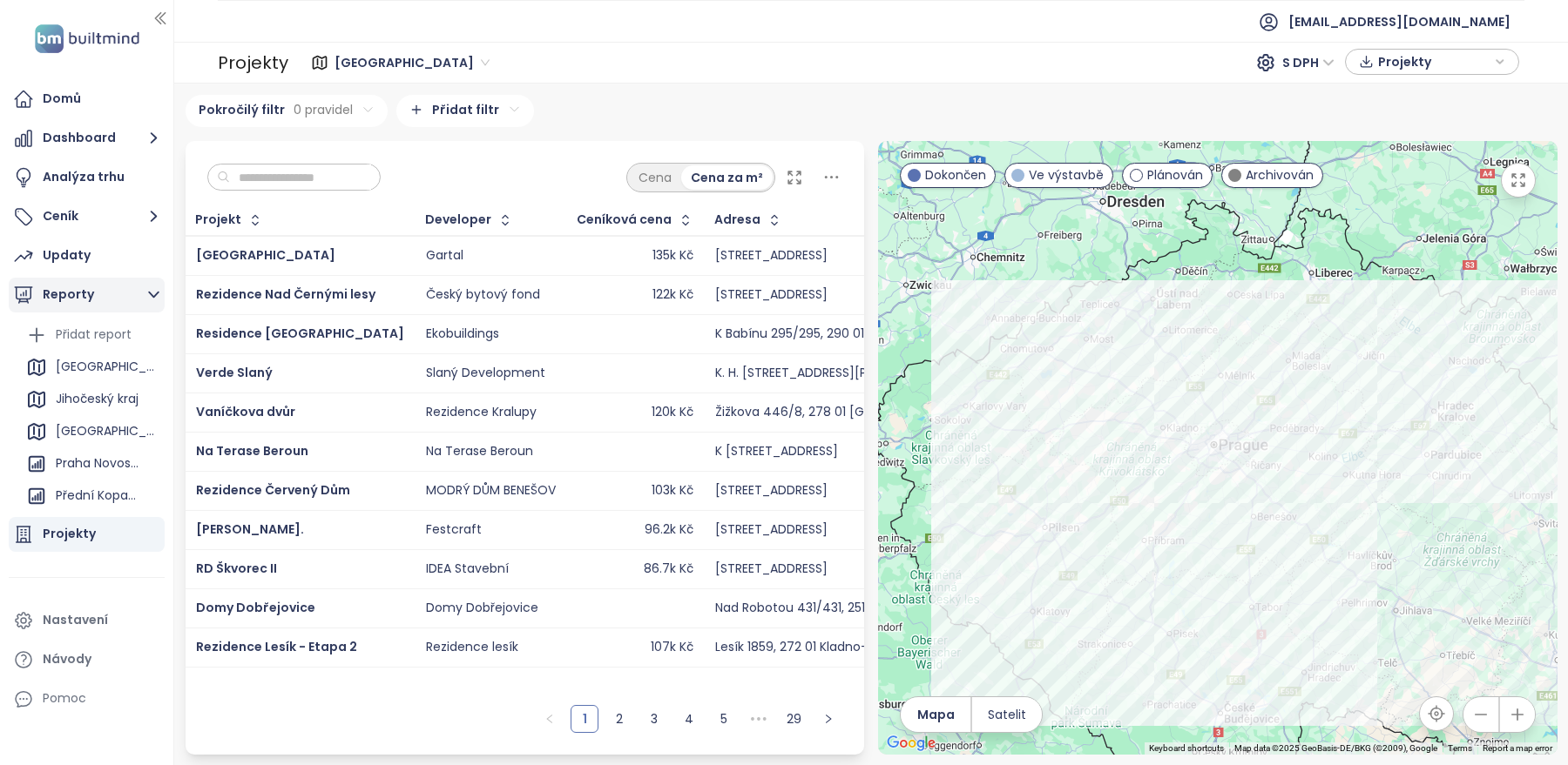
click at [62, 297] on button "Reporty" at bounding box center [87, 295] width 156 height 35
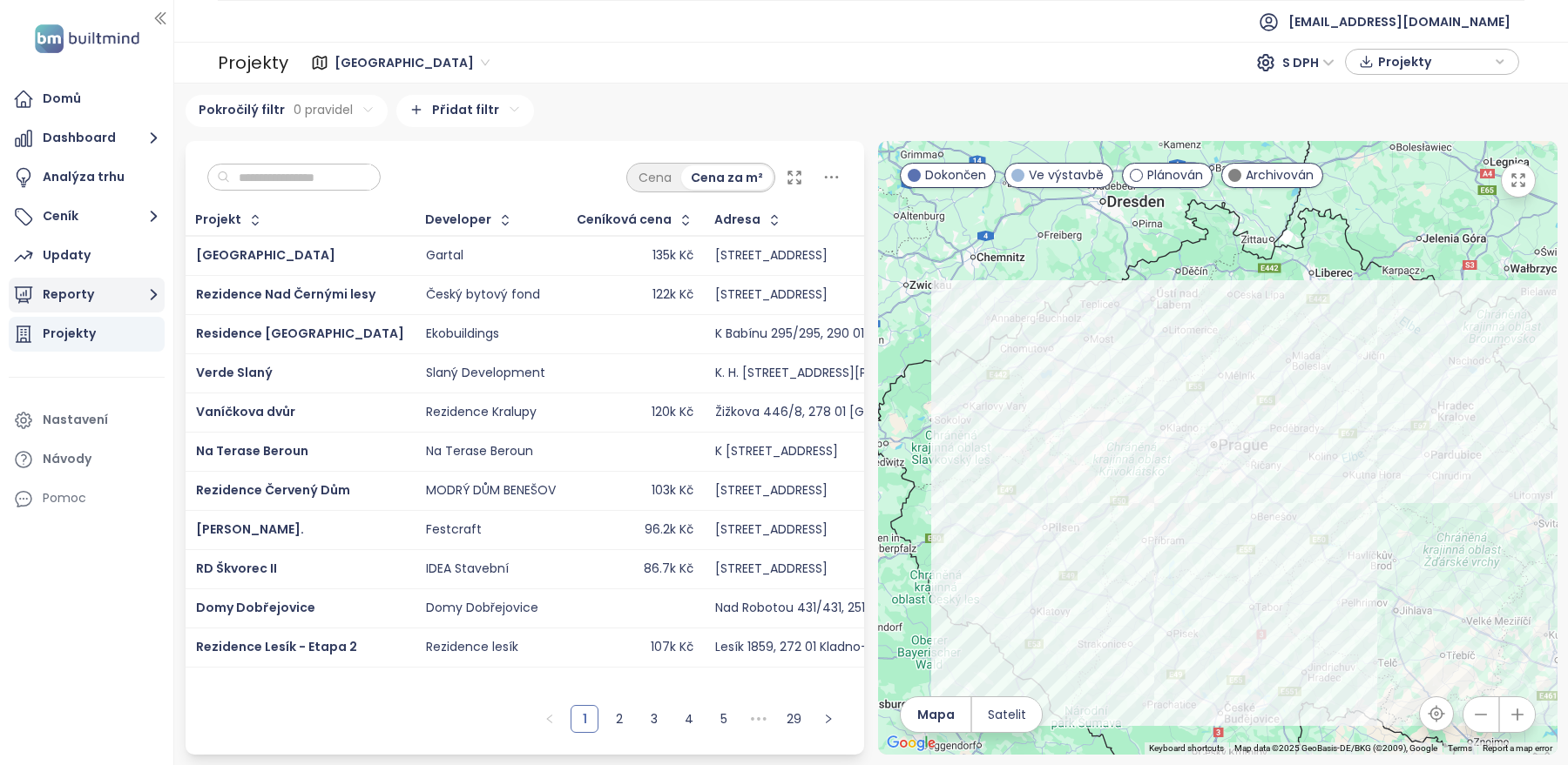
click at [62, 297] on button "Reporty" at bounding box center [87, 295] width 156 height 35
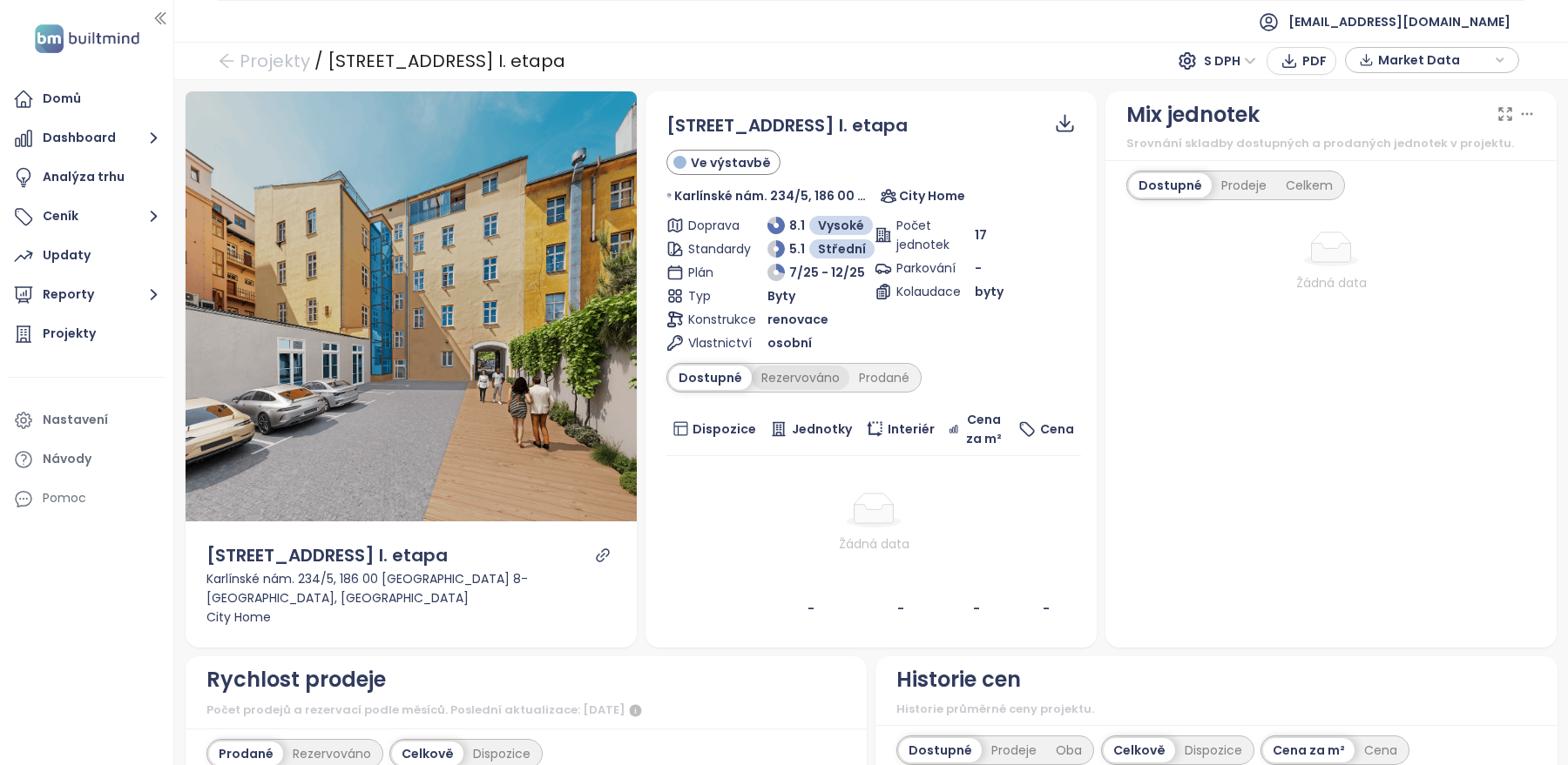
click at [806, 378] on div "Rezervováno" at bounding box center [800, 377] width 97 height 24
click at [860, 380] on div "Prodané" at bounding box center [885, 377] width 69 height 24
click at [699, 371] on div "Dostupné" at bounding box center [707, 377] width 78 height 24
click at [1256, 192] on div "Prodeje" at bounding box center [1244, 185] width 65 height 24
click at [1302, 183] on div "Celkem" at bounding box center [1308, 185] width 67 height 24
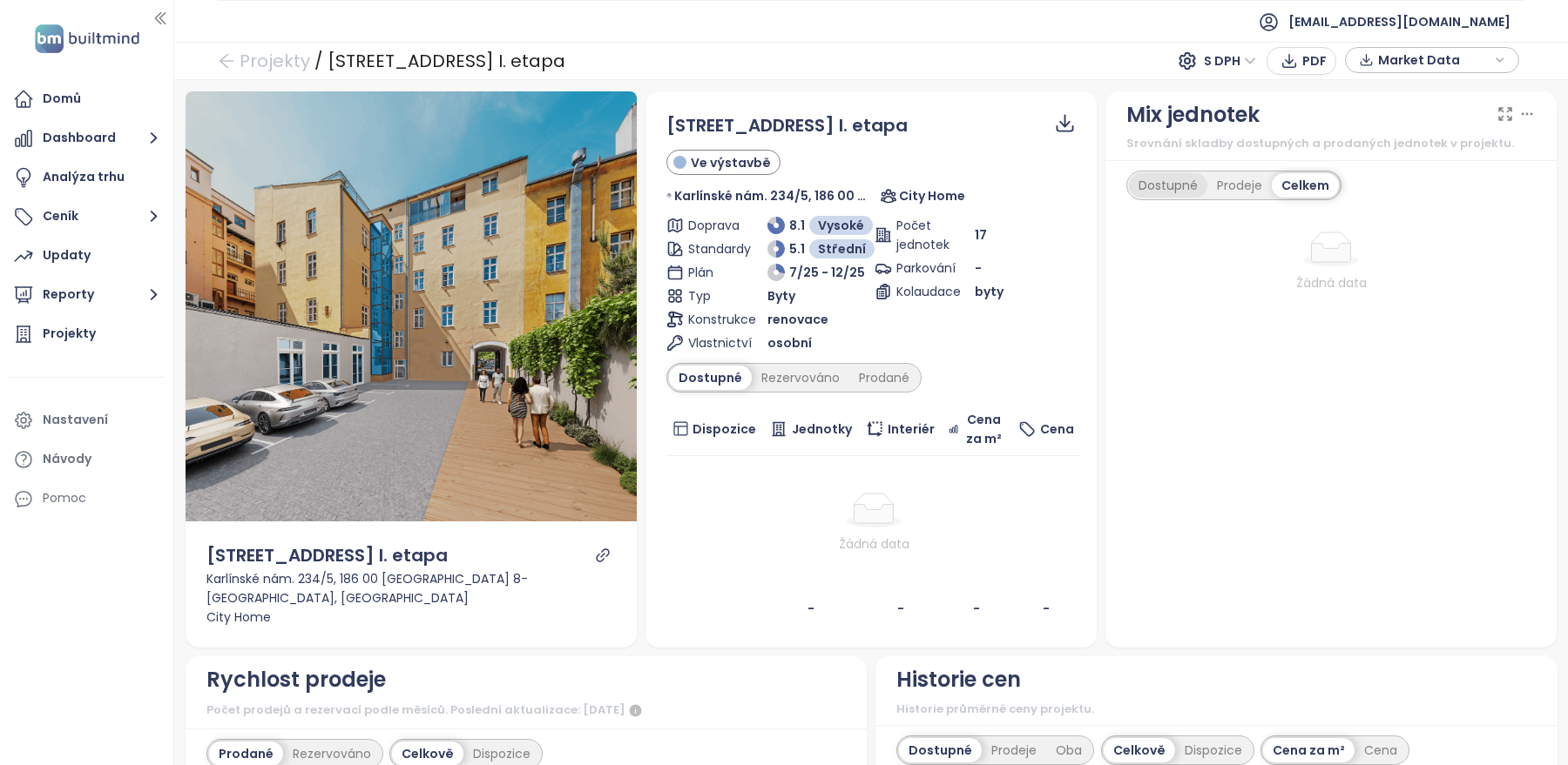
click at [1159, 180] on div "Dostupné" at bounding box center [1168, 185] width 78 height 24
click at [604, 563] on icon "link" at bounding box center [602, 556] width 15 height 15
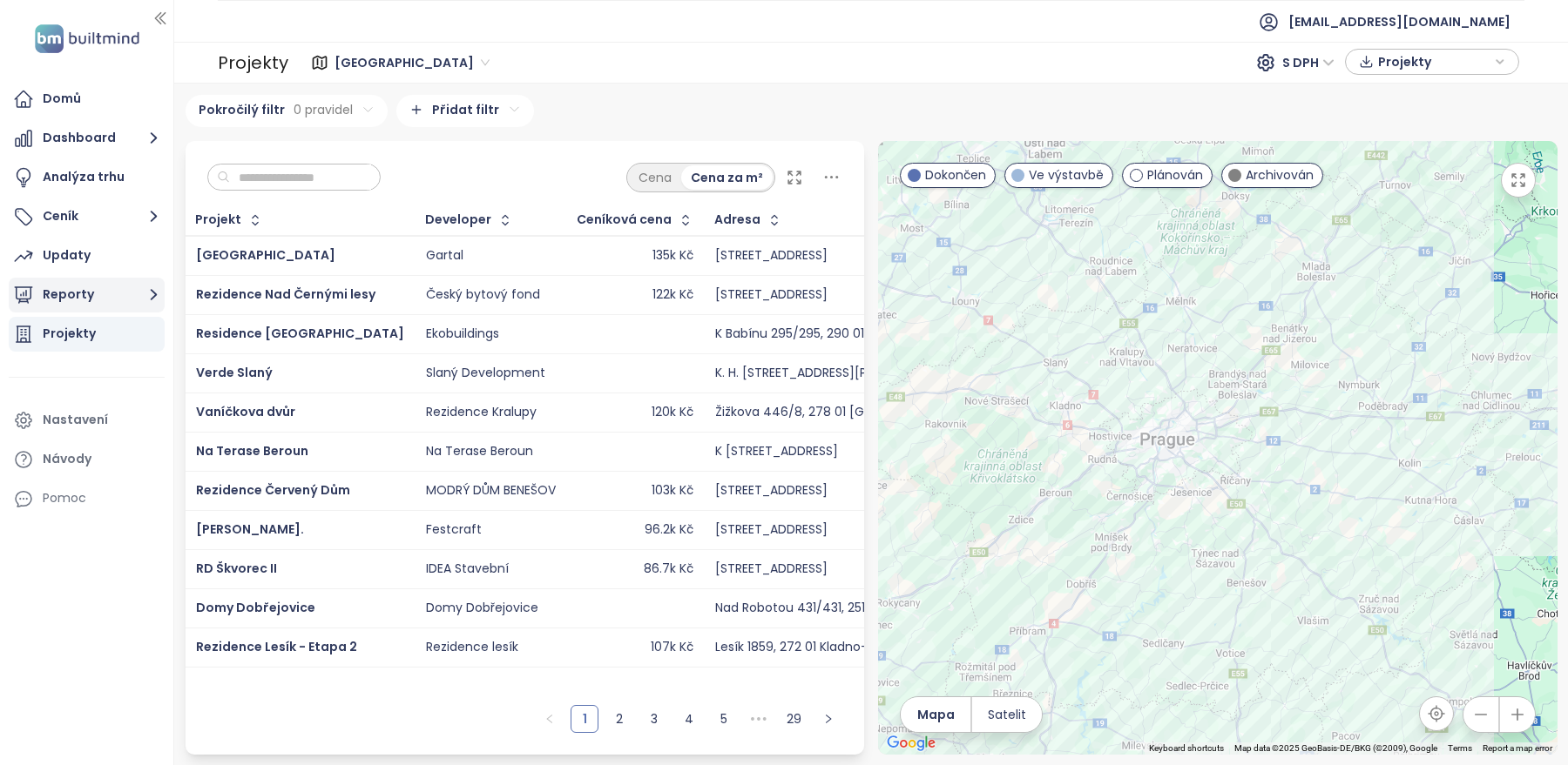
click at [125, 300] on button "Reporty" at bounding box center [87, 295] width 156 height 35
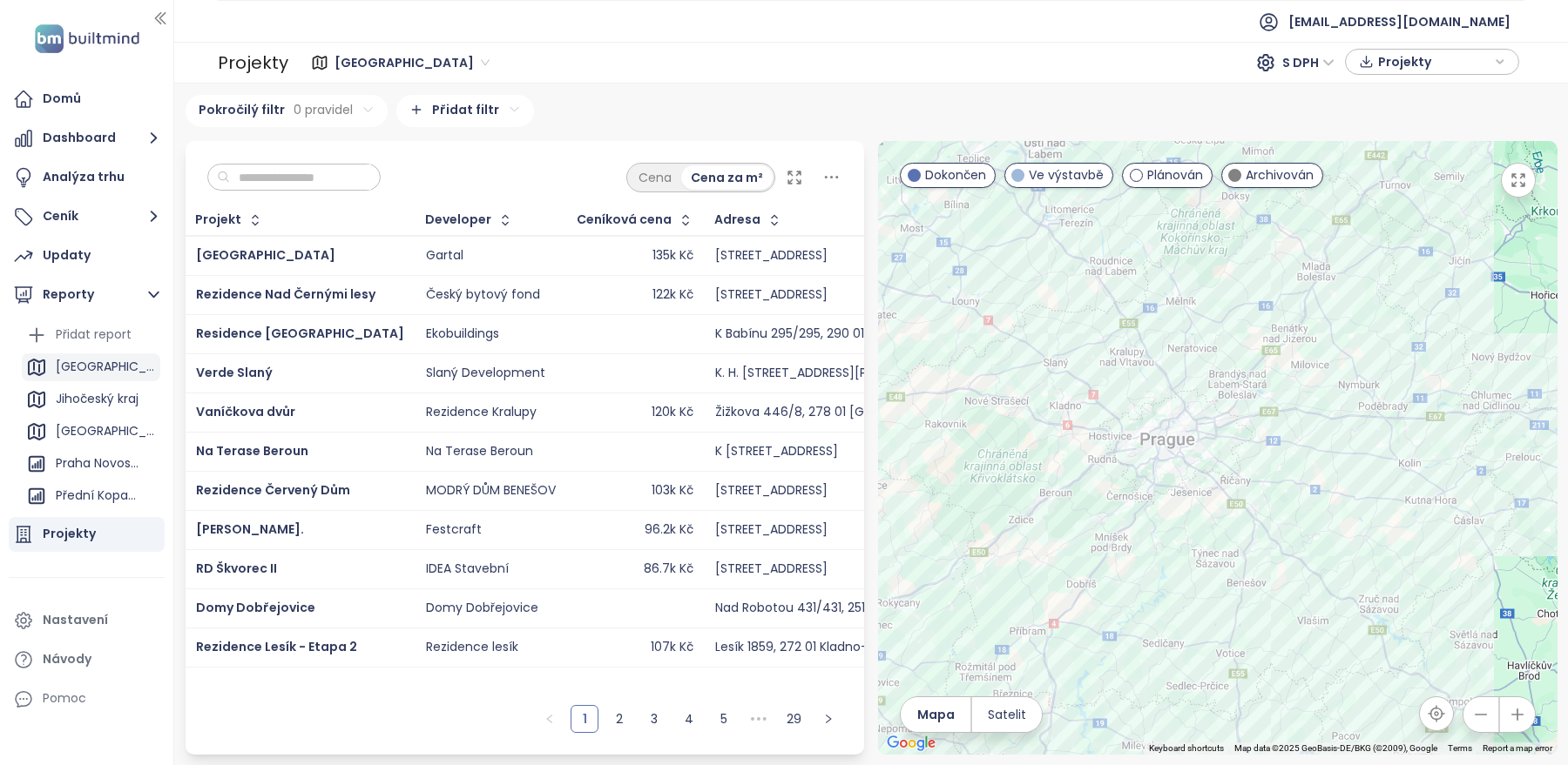
click at [109, 366] on div "[GEOGRAPHIC_DATA]" at bounding box center [106, 367] width 100 height 22
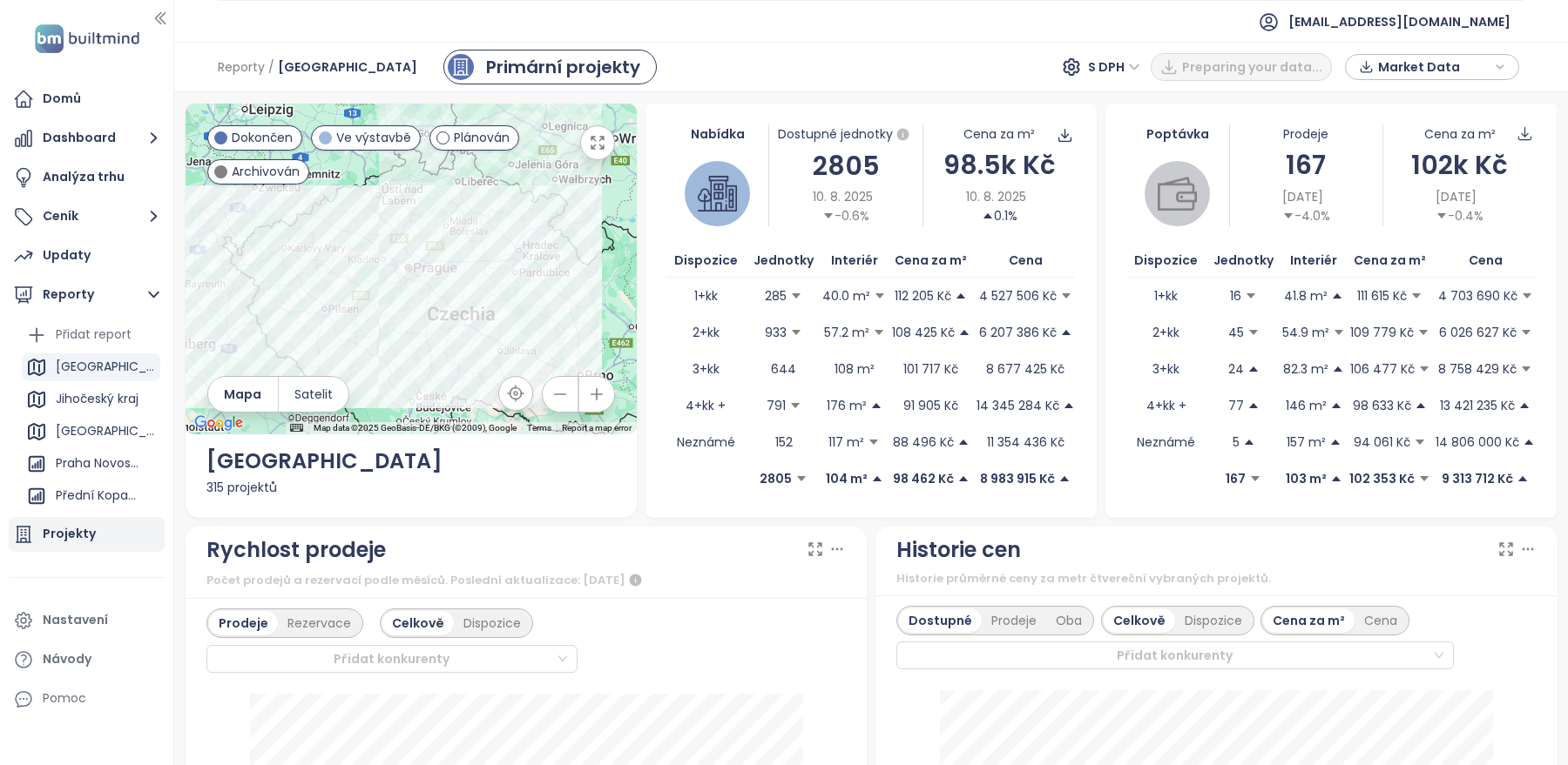
click at [67, 543] on div "Projekty" at bounding box center [69, 533] width 53 height 22
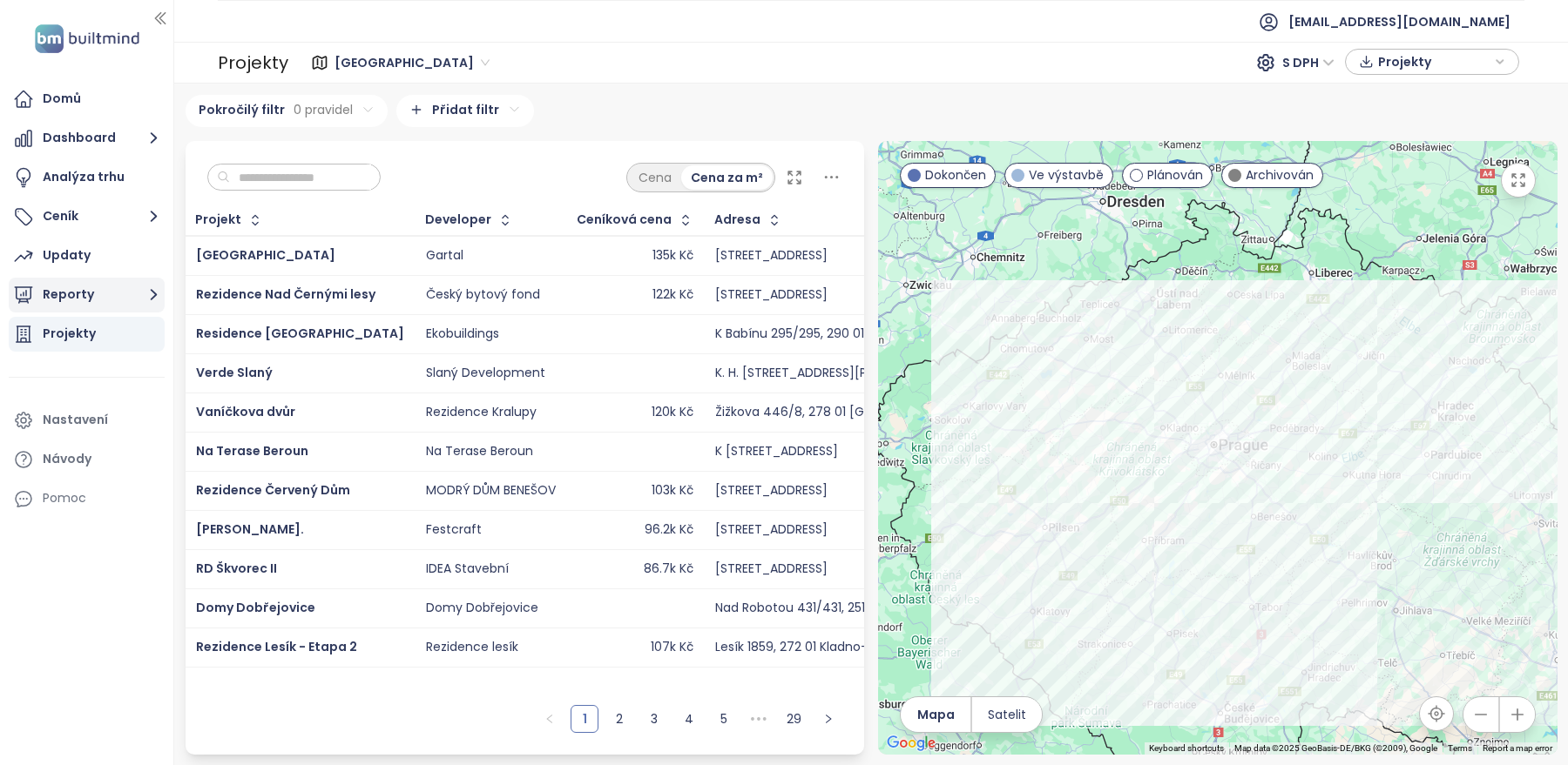
click at [87, 307] on button "Reporty" at bounding box center [87, 295] width 156 height 35
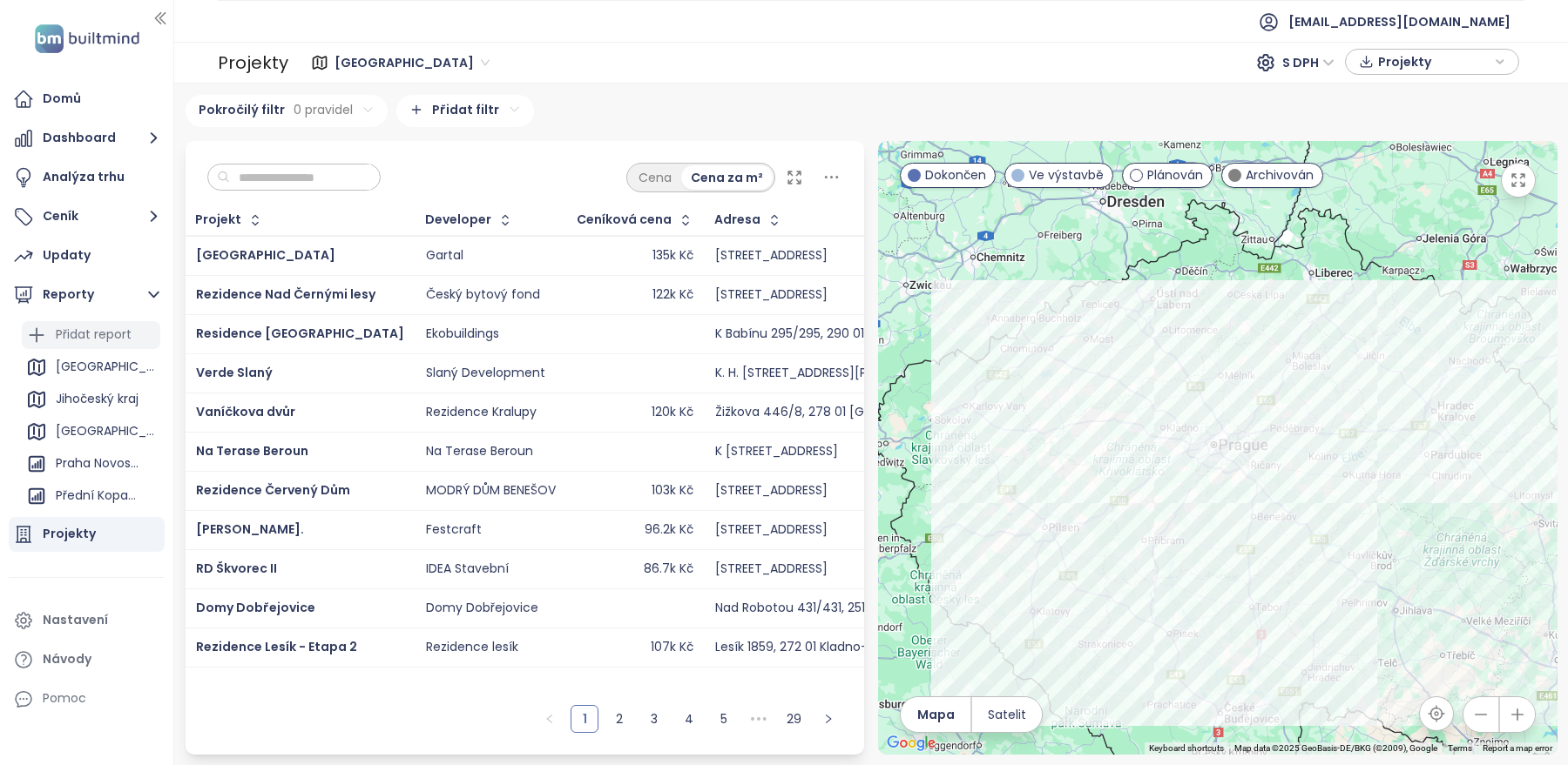
click at [107, 340] on div "Přidat report" at bounding box center [94, 335] width 76 height 22
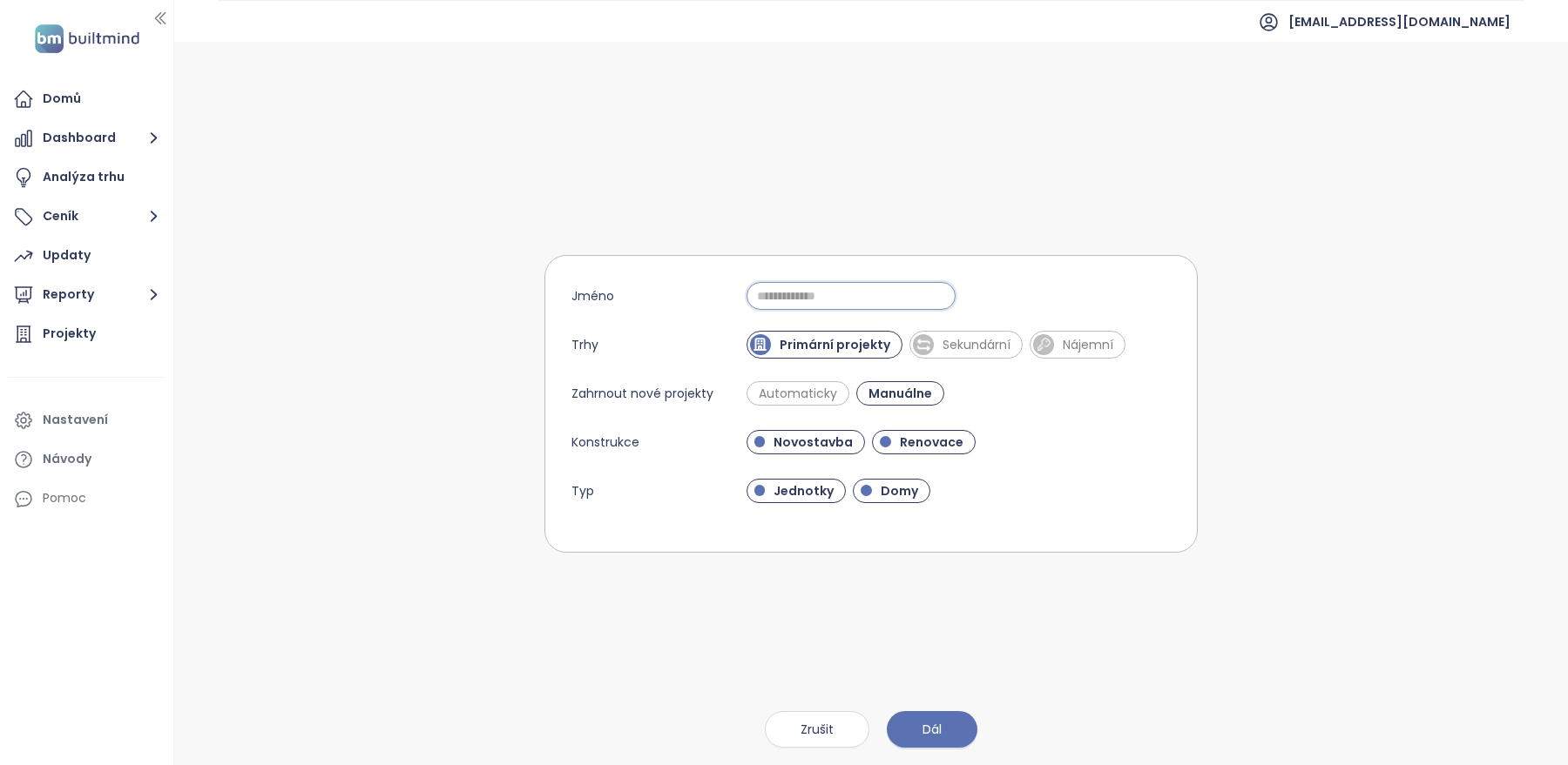
click at [839, 300] on input "Jméno" at bounding box center [851, 295] width 209 height 28
click at [890, 494] on span "Domy" at bounding box center [899, 491] width 55 height 17
click at [923, 443] on span "Renovace" at bounding box center [931, 443] width 81 height 17
click at [830, 294] on input "******" at bounding box center [851, 295] width 209 height 28
type input "*"
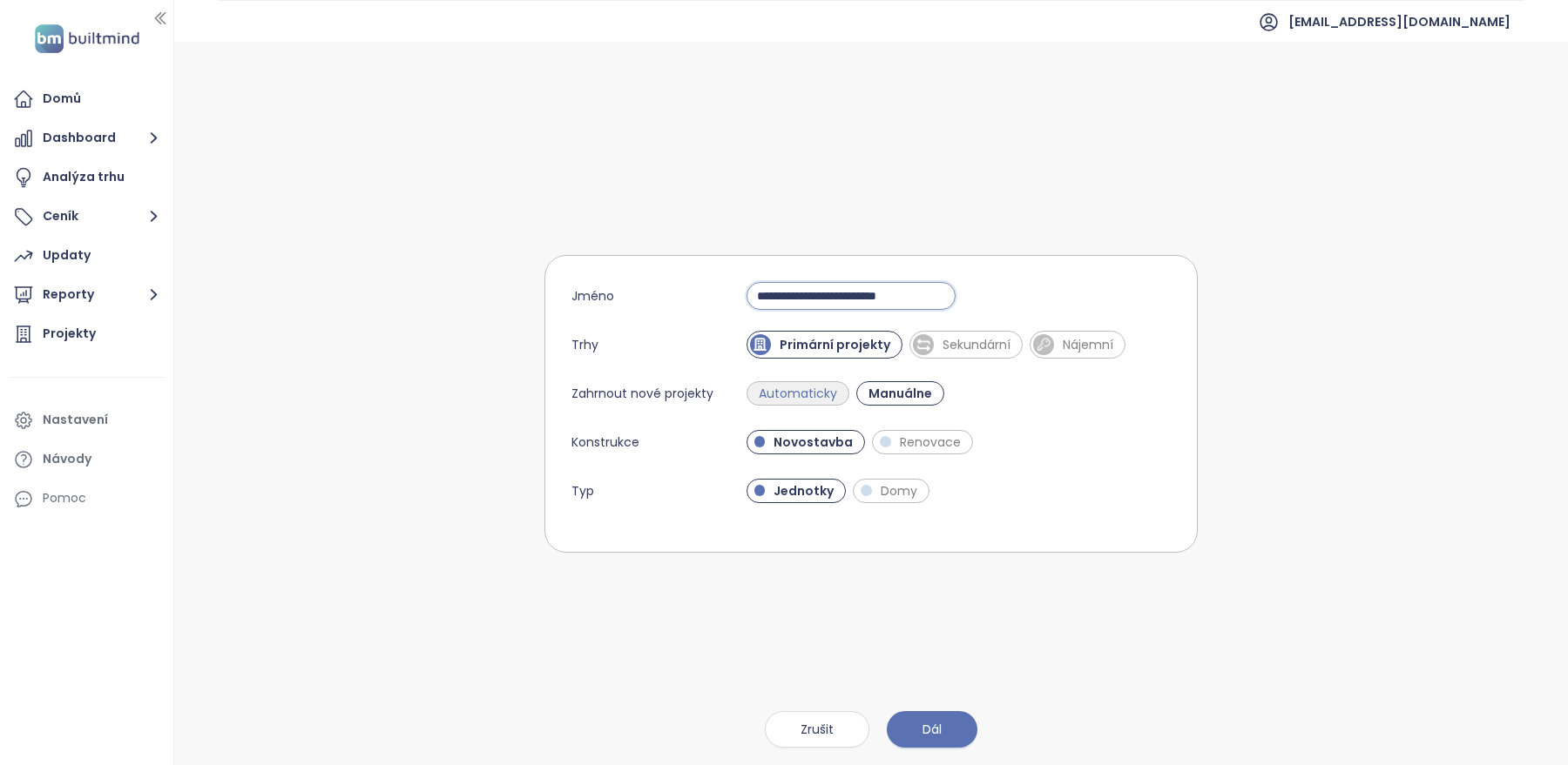
type input "**********"
click at [783, 399] on span "Automaticky" at bounding box center [797, 394] width 96 height 17
click at [938, 725] on span "Dál" at bounding box center [932, 729] width 19 height 19
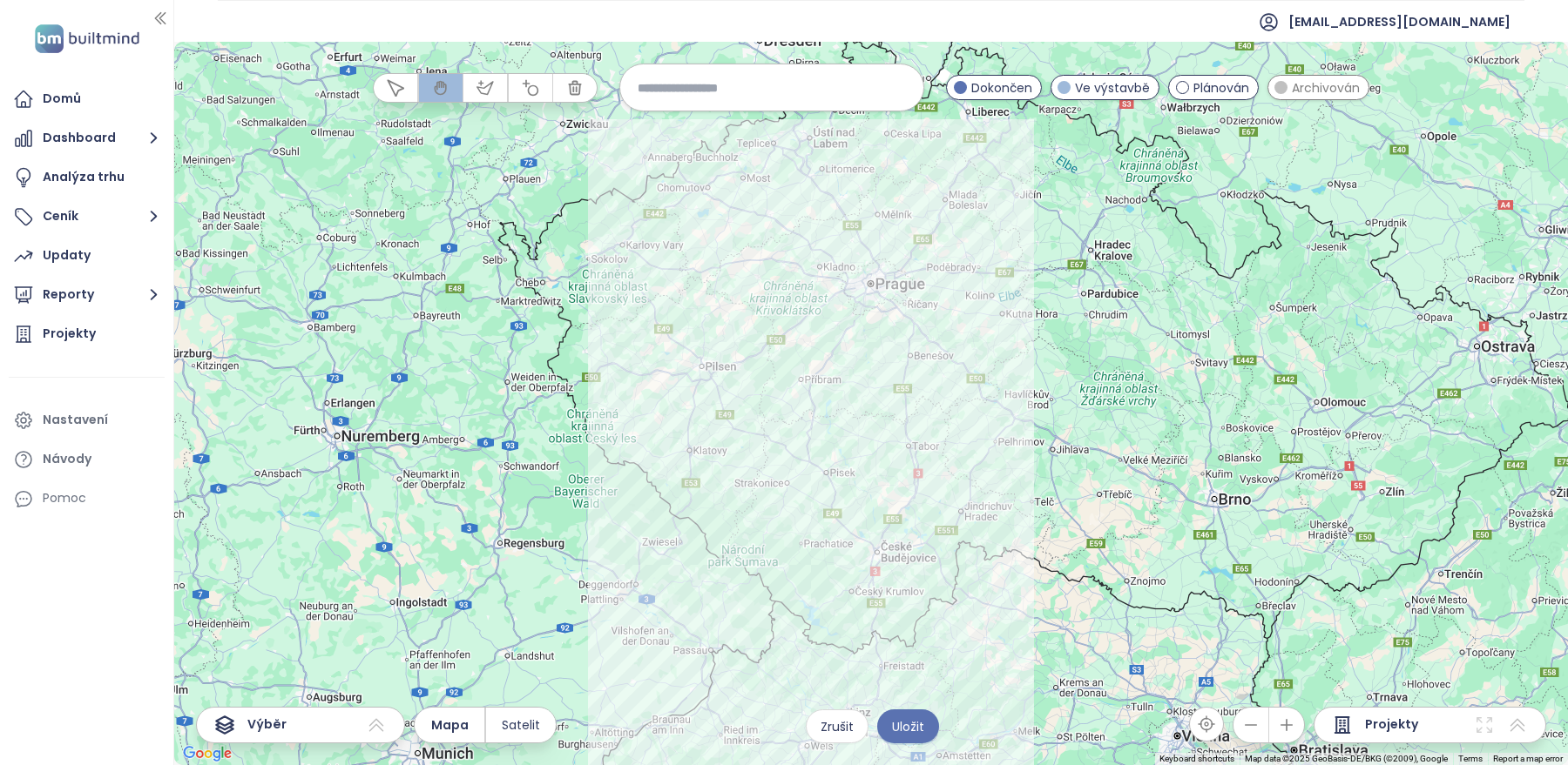
click at [780, 84] on input at bounding box center [772, 87] width 268 height 38
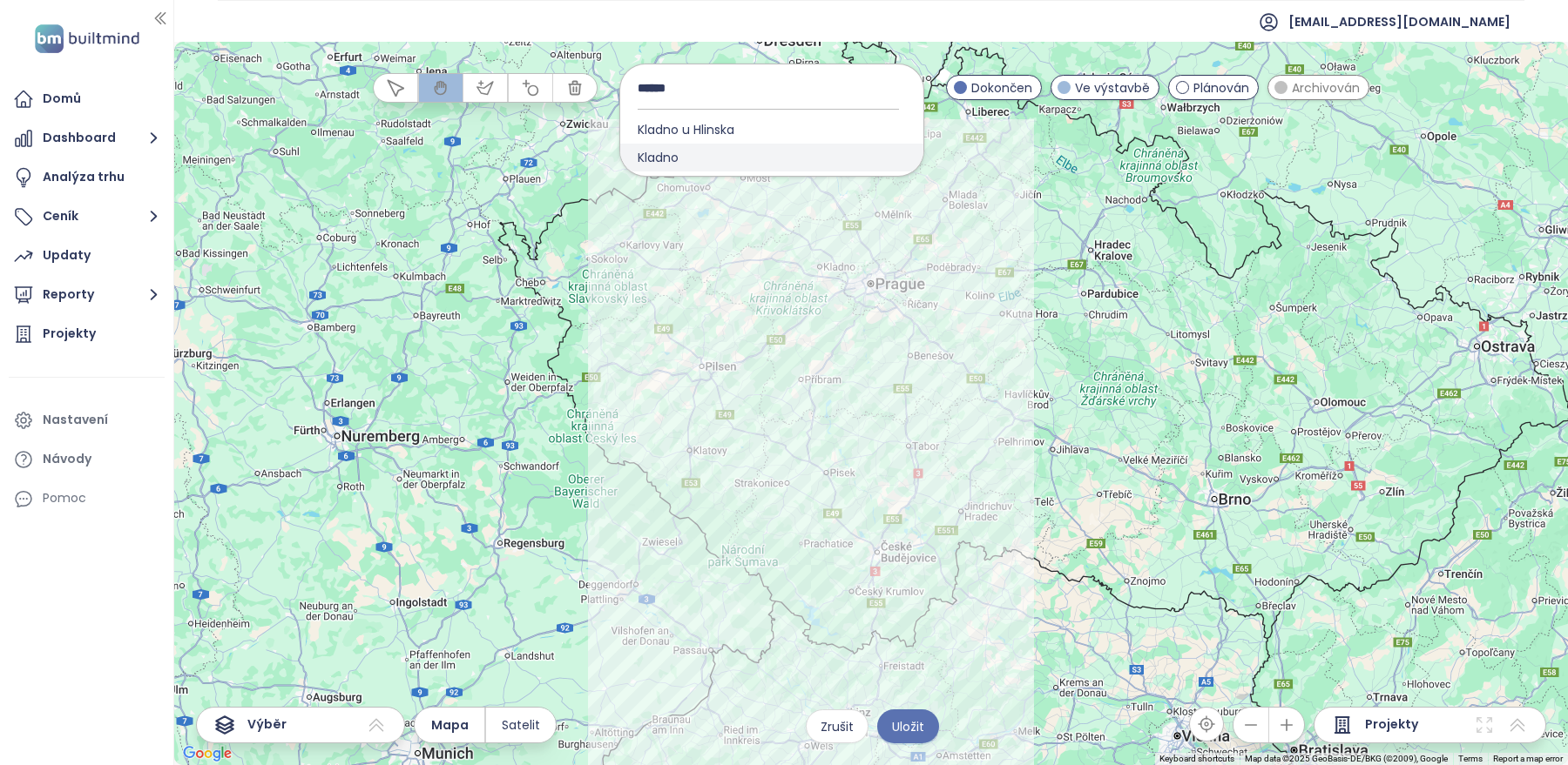
type input "******"
click at [651, 161] on span "Kladno" at bounding box center [658, 157] width 76 height 28
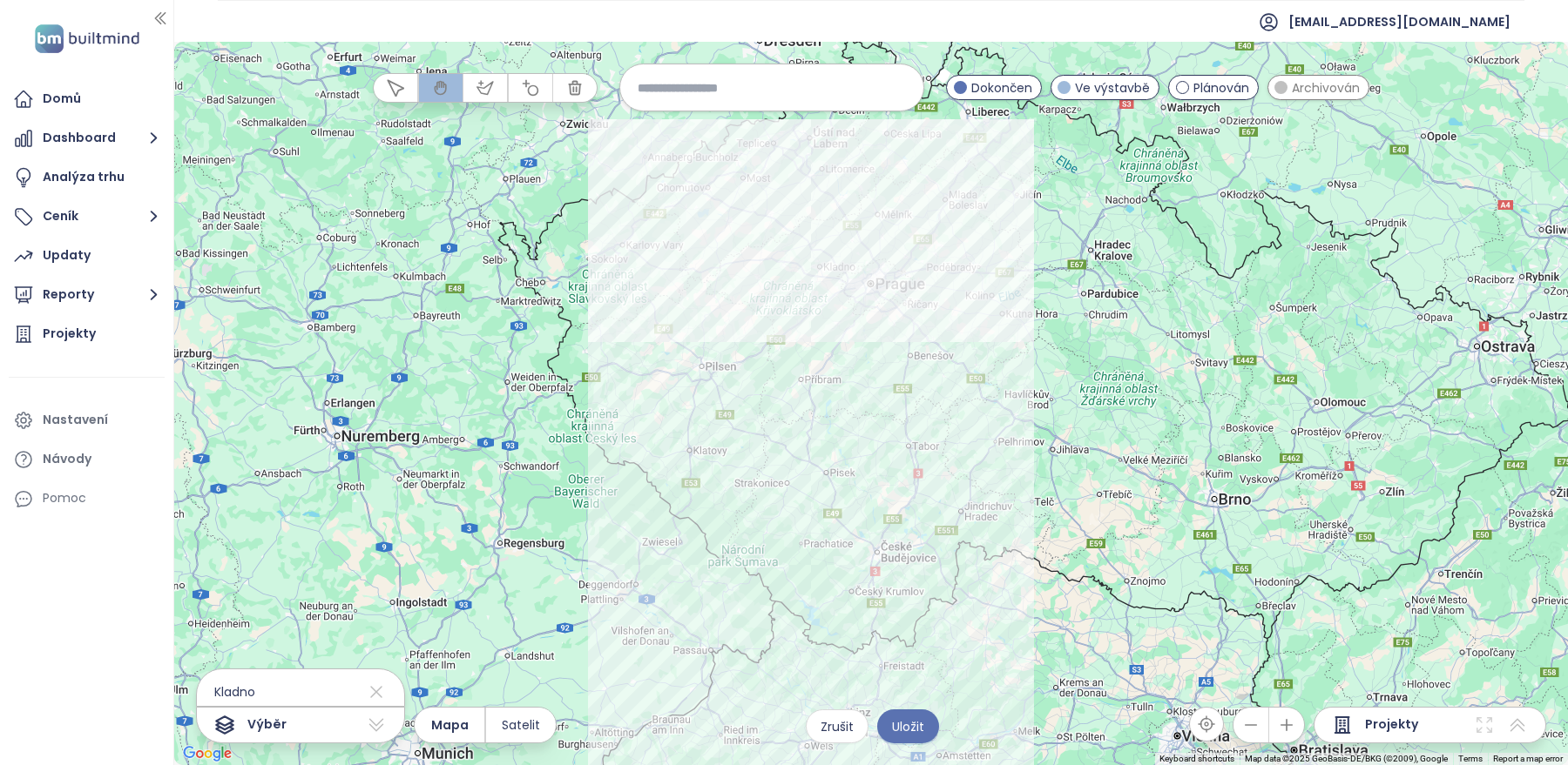
click at [694, 85] on input at bounding box center [772, 87] width 268 height 38
type input "******"
click at [681, 129] on span "Kročehlavy" at bounding box center [671, 129] width 101 height 28
click at [1292, 731] on icon "button" at bounding box center [1286, 725] width 17 height 17
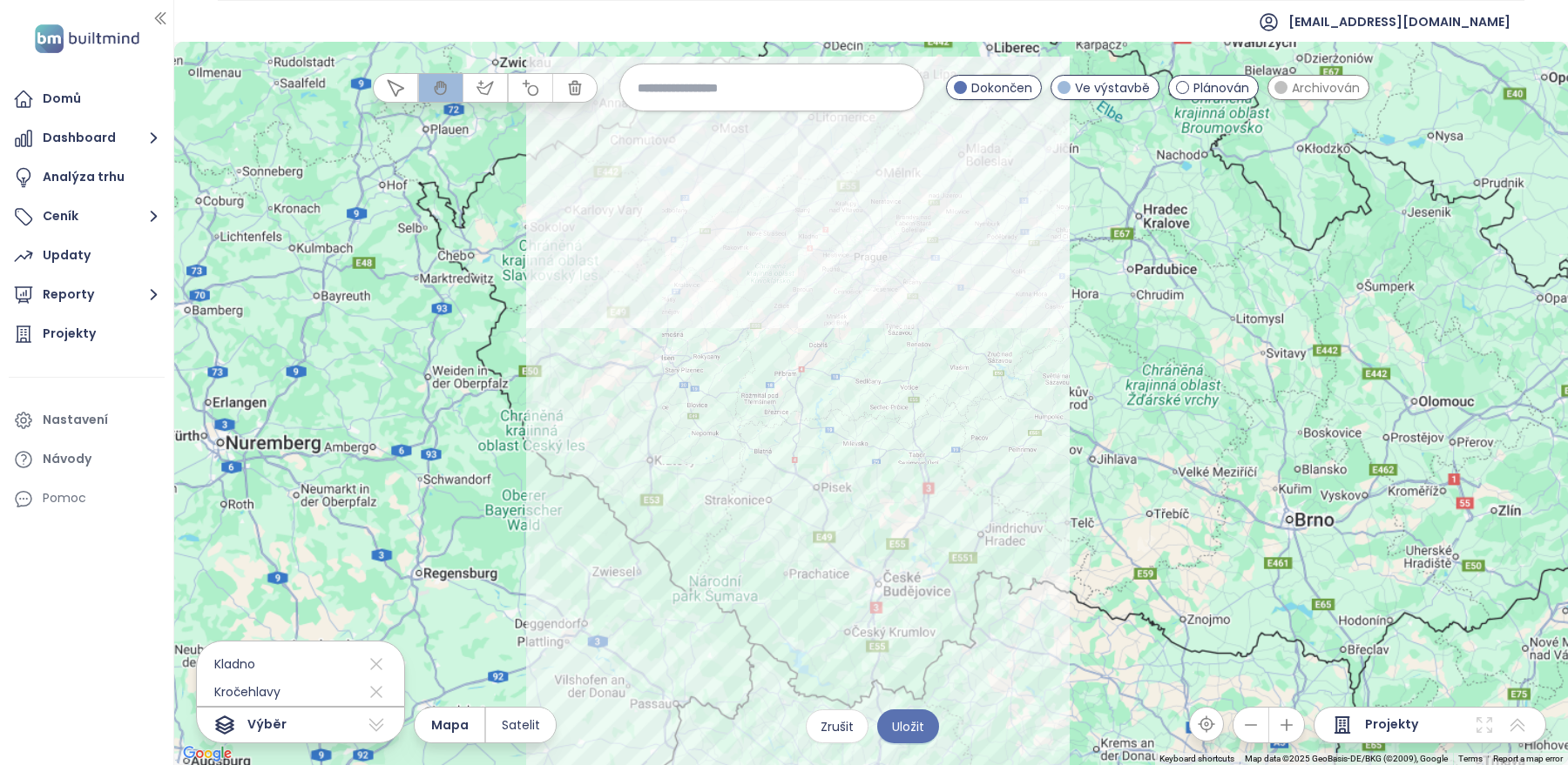
click at [1292, 731] on icon "button" at bounding box center [1286, 725] width 17 height 17
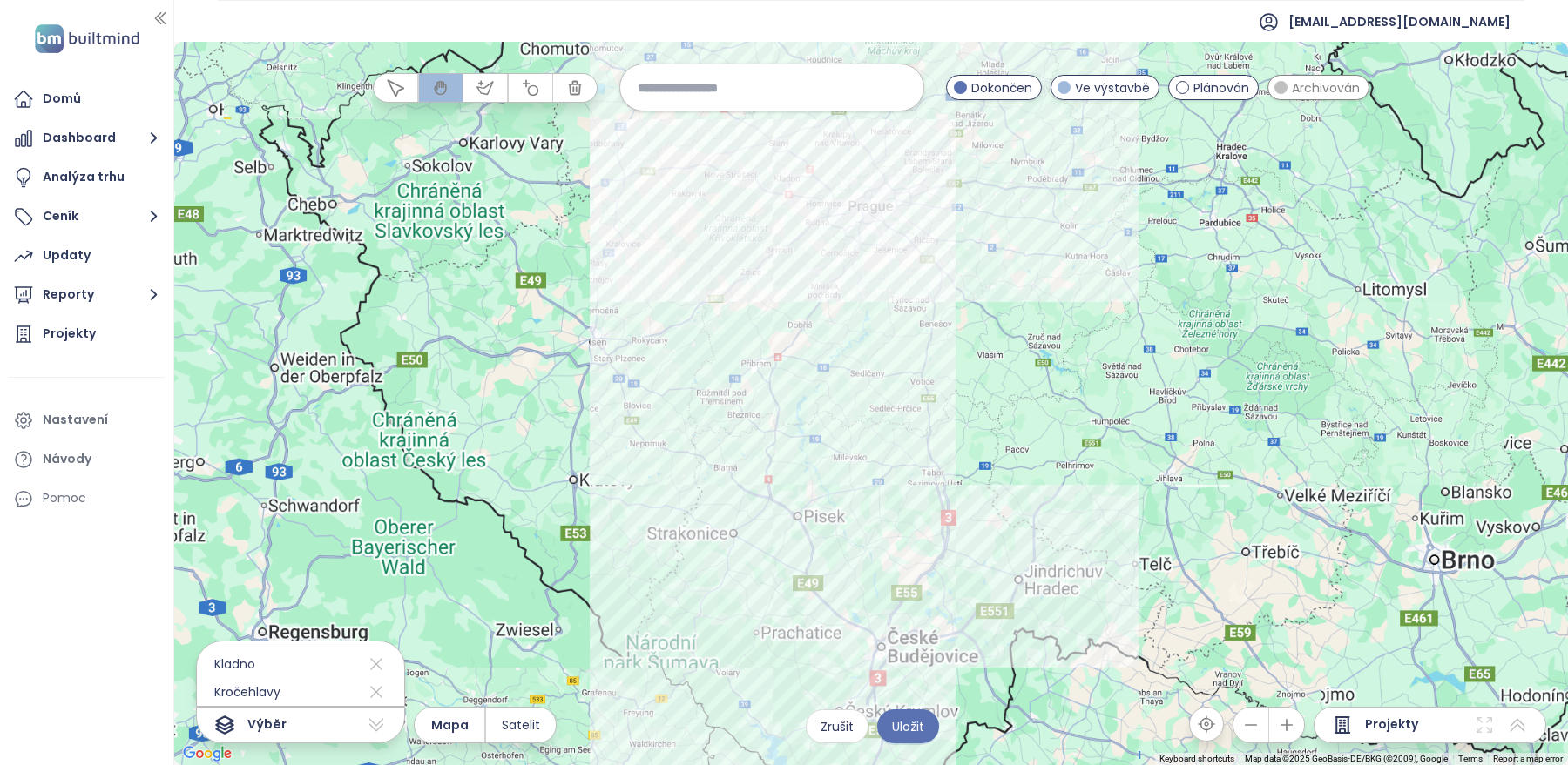
click at [1292, 731] on icon "button" at bounding box center [1286, 725] width 17 height 17
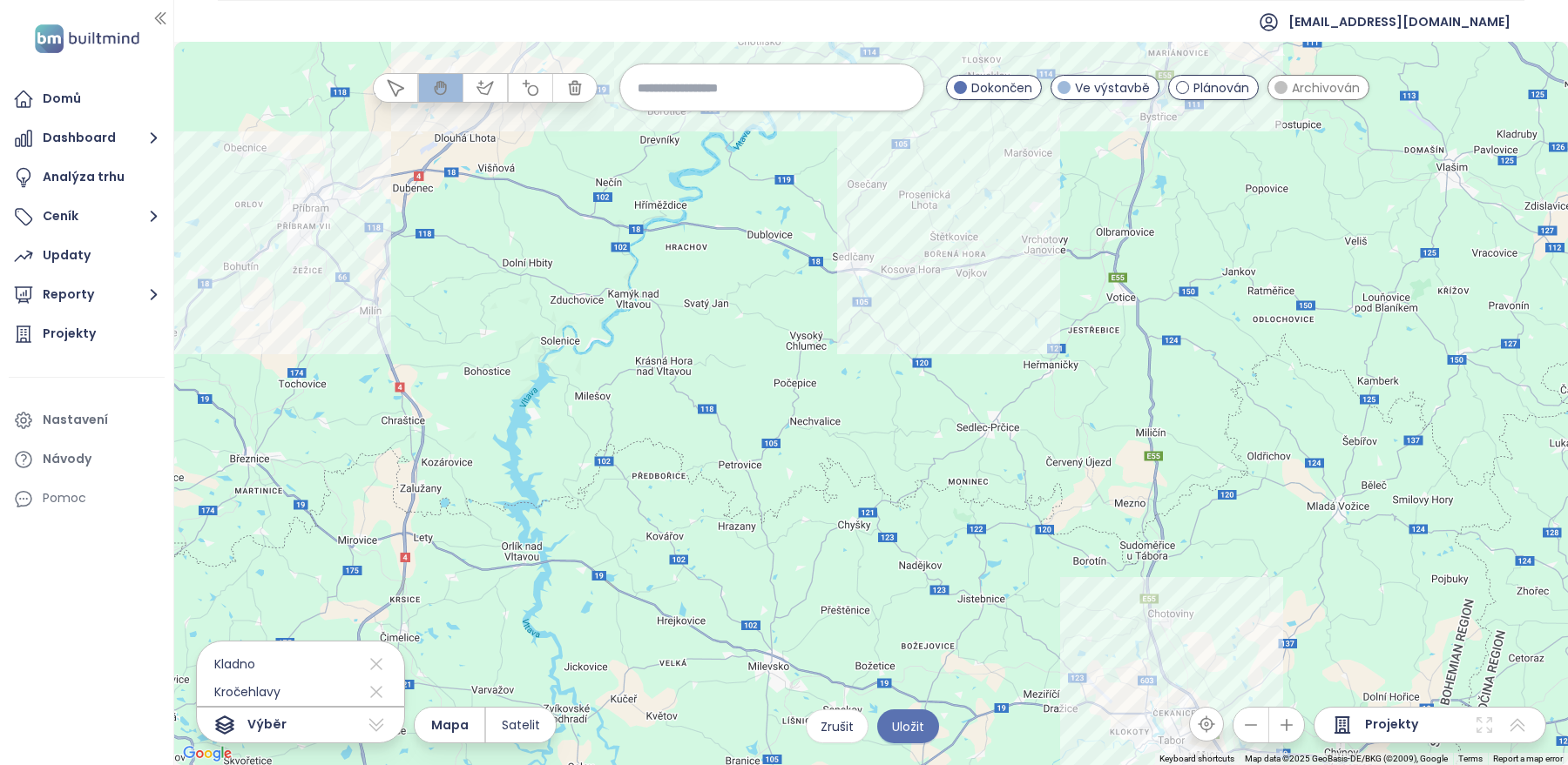
click at [1257, 720] on icon "button" at bounding box center [1251, 725] width 17 height 17
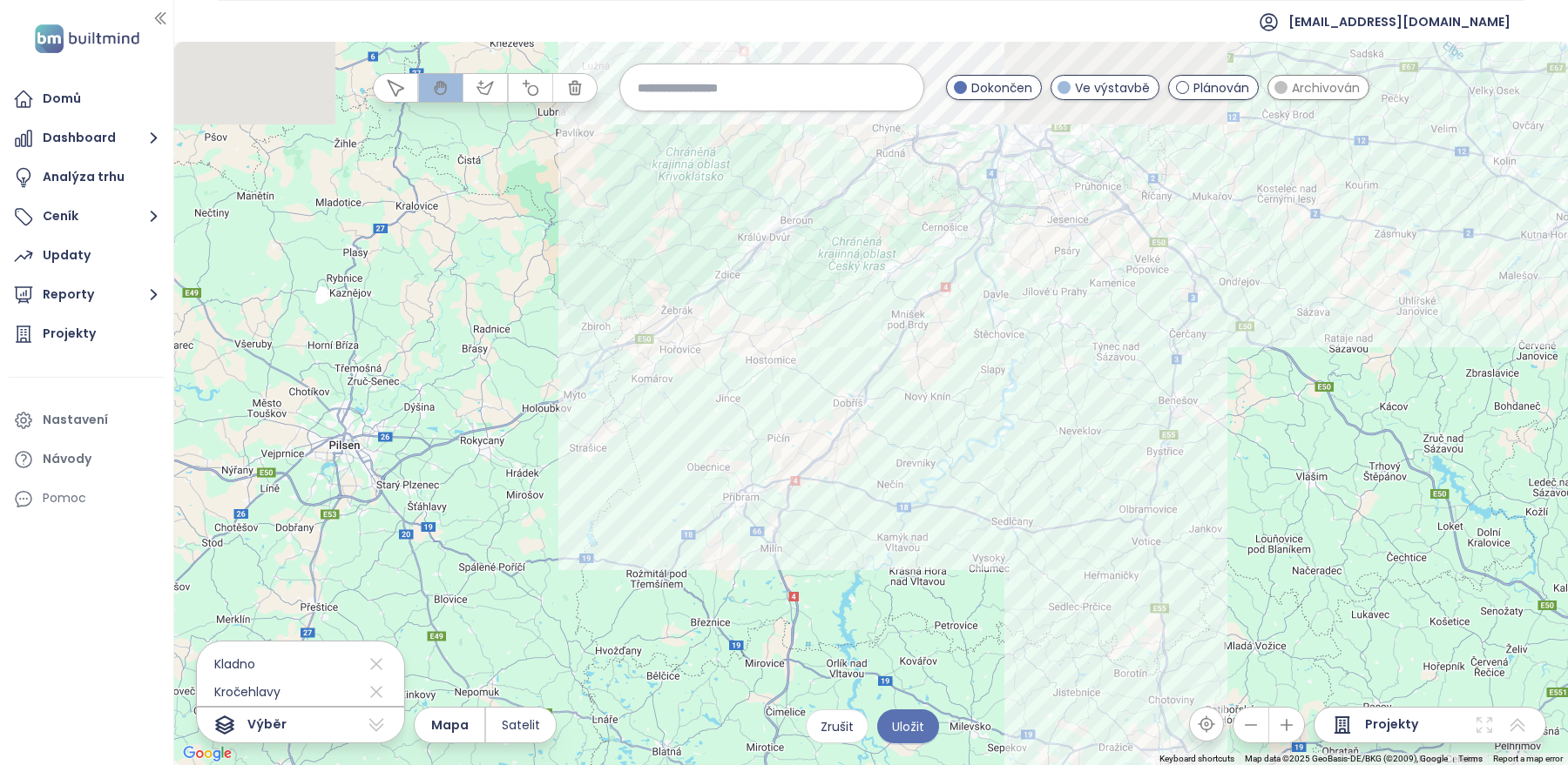
drag, startPoint x: 730, startPoint y: 362, endPoint x: 884, endPoint y: 556, distance: 247.7
click at [884, 556] on div at bounding box center [871, 403] width 1393 height 724
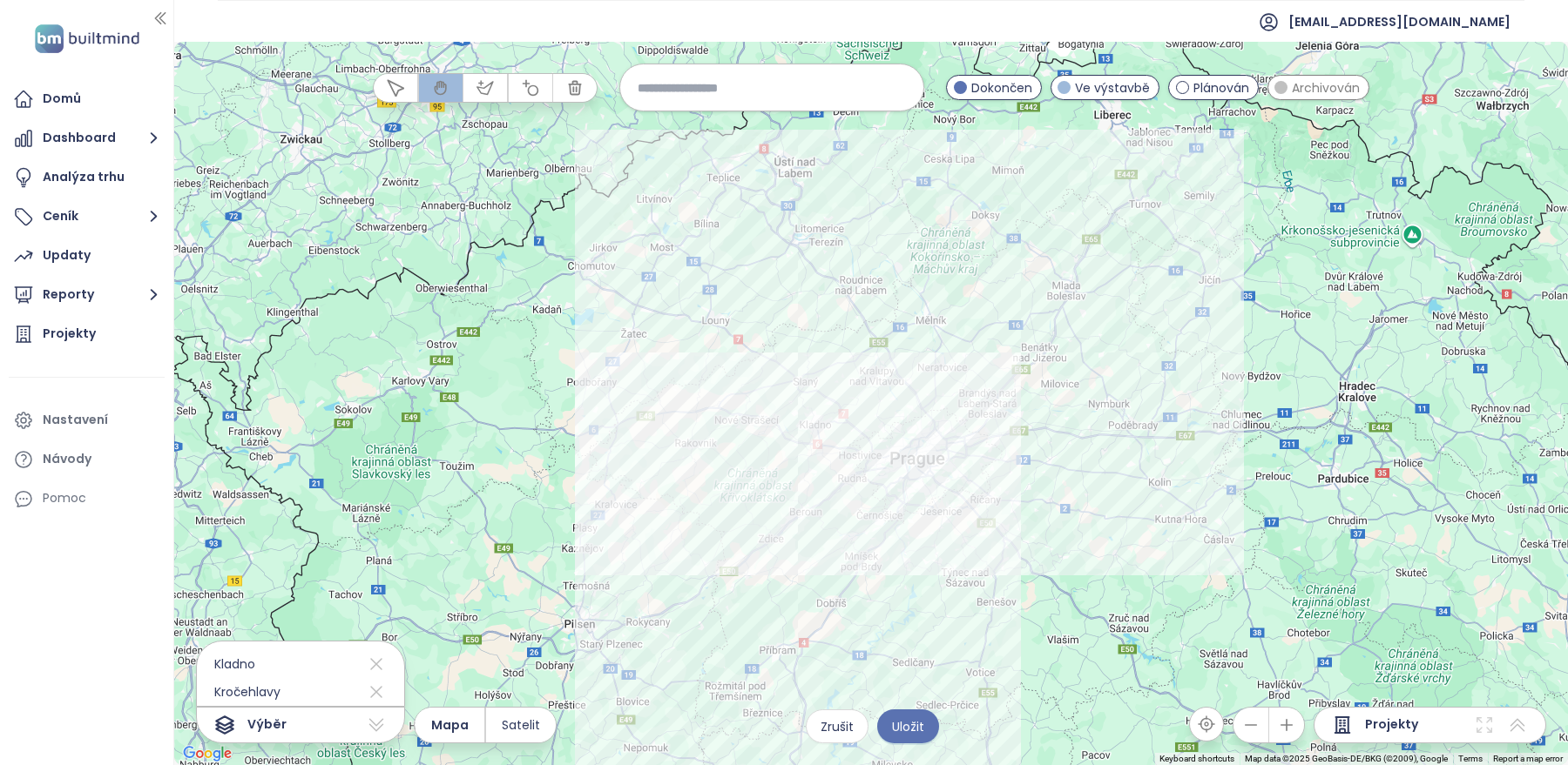
drag, startPoint x: 762, startPoint y: 379, endPoint x: 724, endPoint y: 503, distance: 129.7
click at [724, 503] on div at bounding box center [871, 403] width 1393 height 724
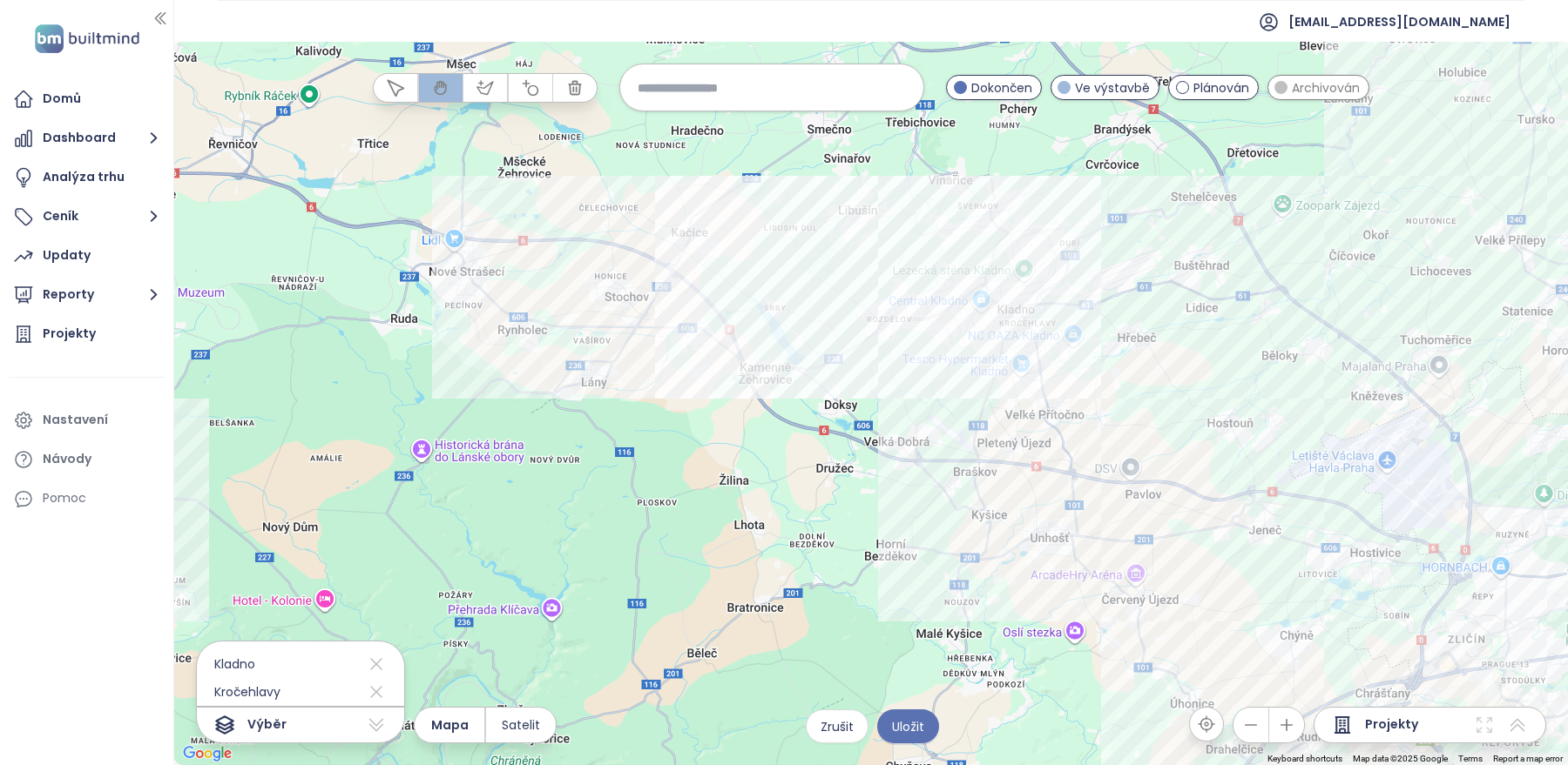
drag, startPoint x: 1069, startPoint y: 319, endPoint x: 657, endPoint y: 655, distance: 531.6
click at [657, 655] on div at bounding box center [871, 403] width 1393 height 724
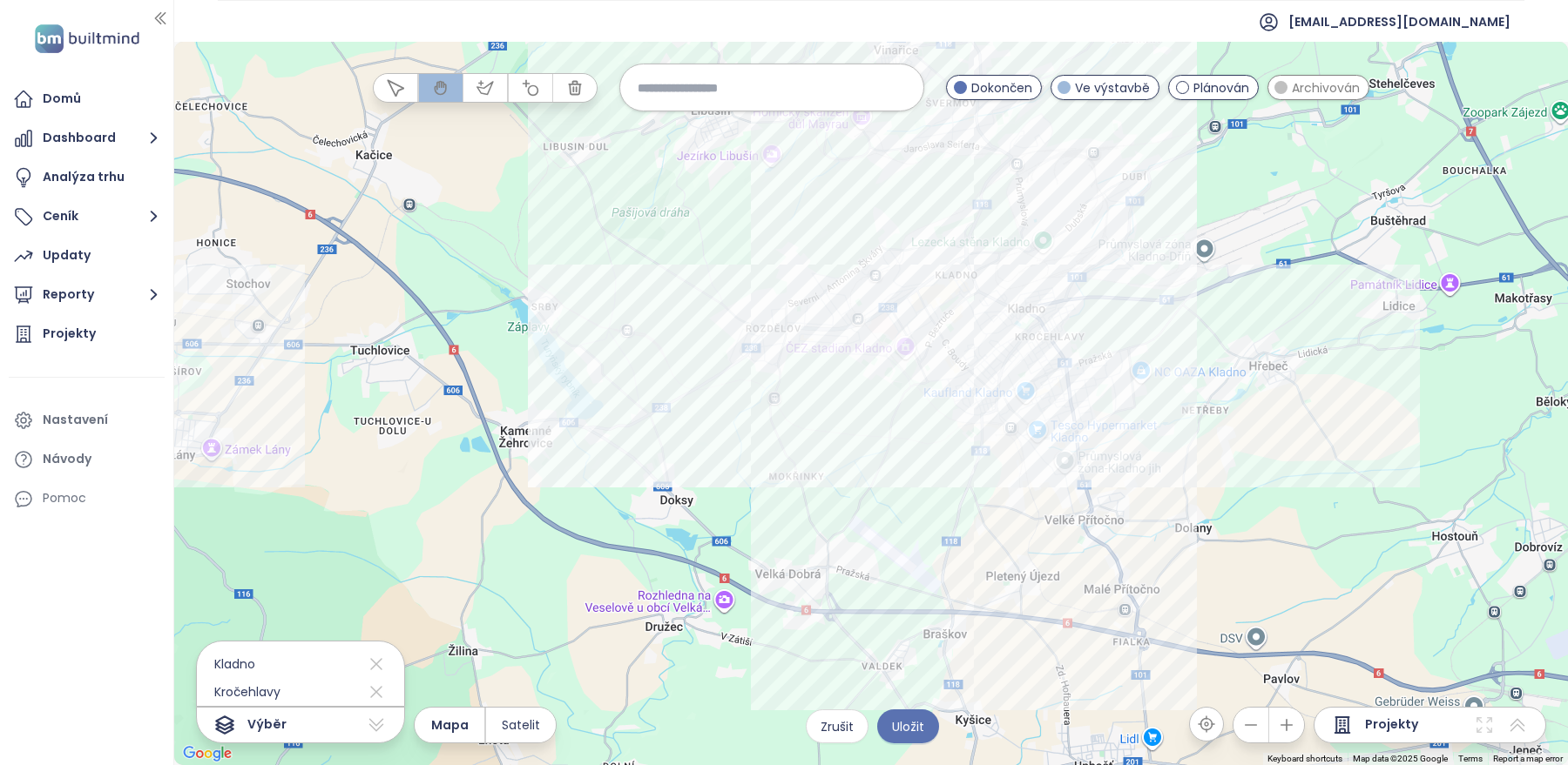
drag, startPoint x: 899, startPoint y: 388, endPoint x: 831, endPoint y: 559, distance: 184.0
click at [831, 559] on div at bounding box center [871, 403] width 1393 height 724
click at [908, 726] on span "Uložit" at bounding box center [907, 727] width 32 height 19
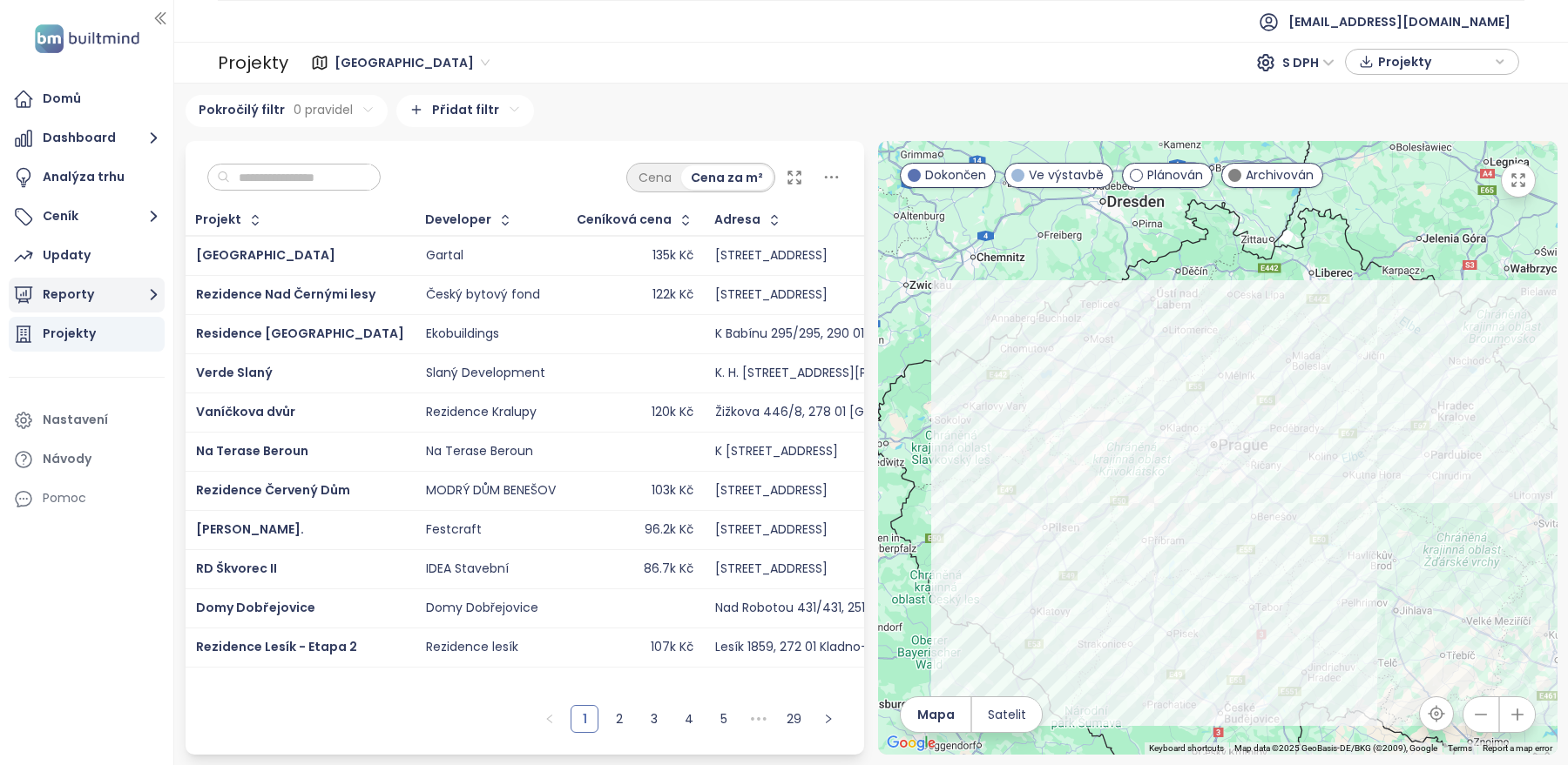
click at [121, 297] on button "Reporty" at bounding box center [87, 295] width 156 height 35
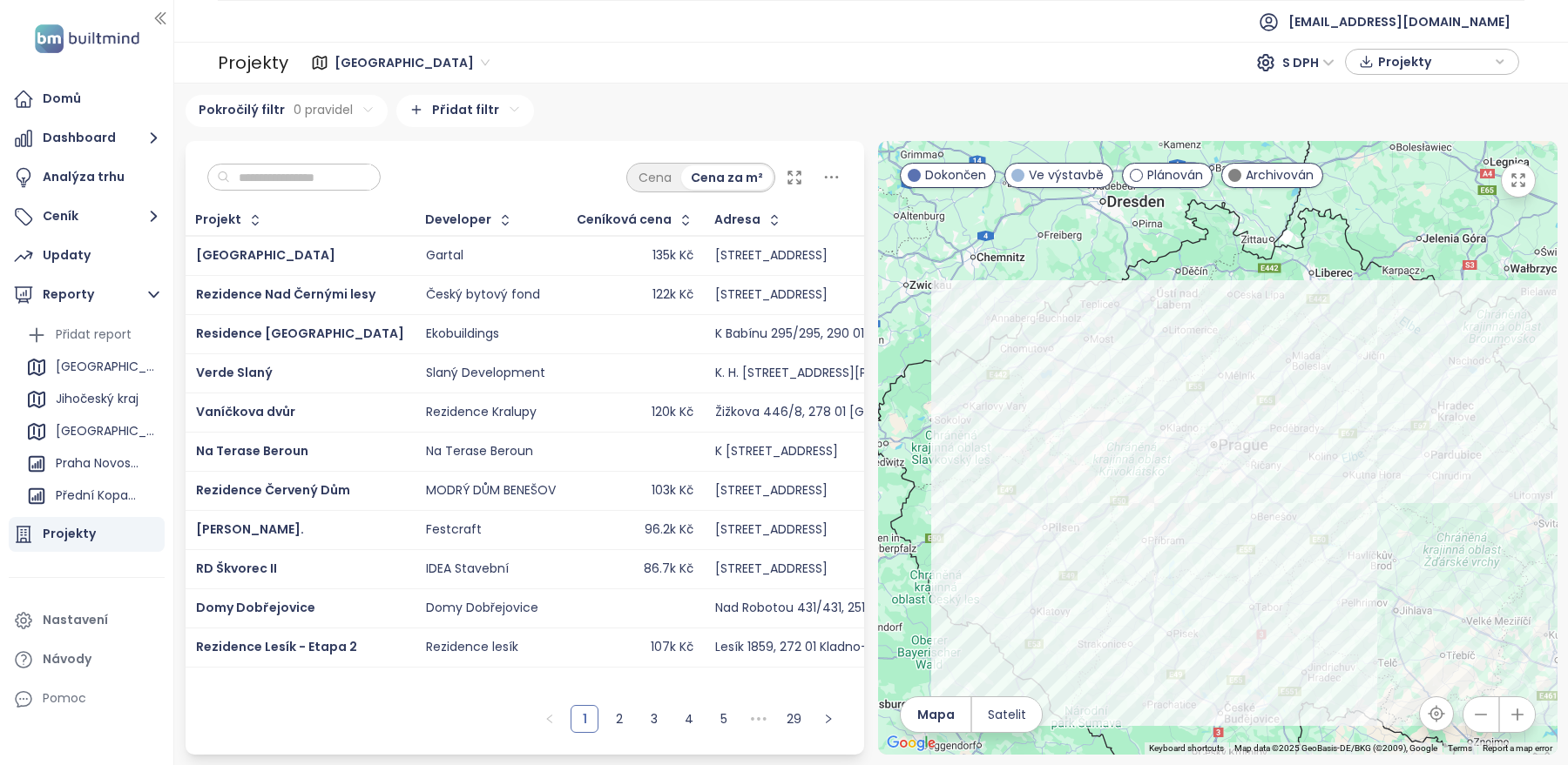
click at [1445, 68] on span "Projekty" at bounding box center [1434, 62] width 112 height 26
click at [85, 211] on button "Ceník" at bounding box center [87, 217] width 156 height 35
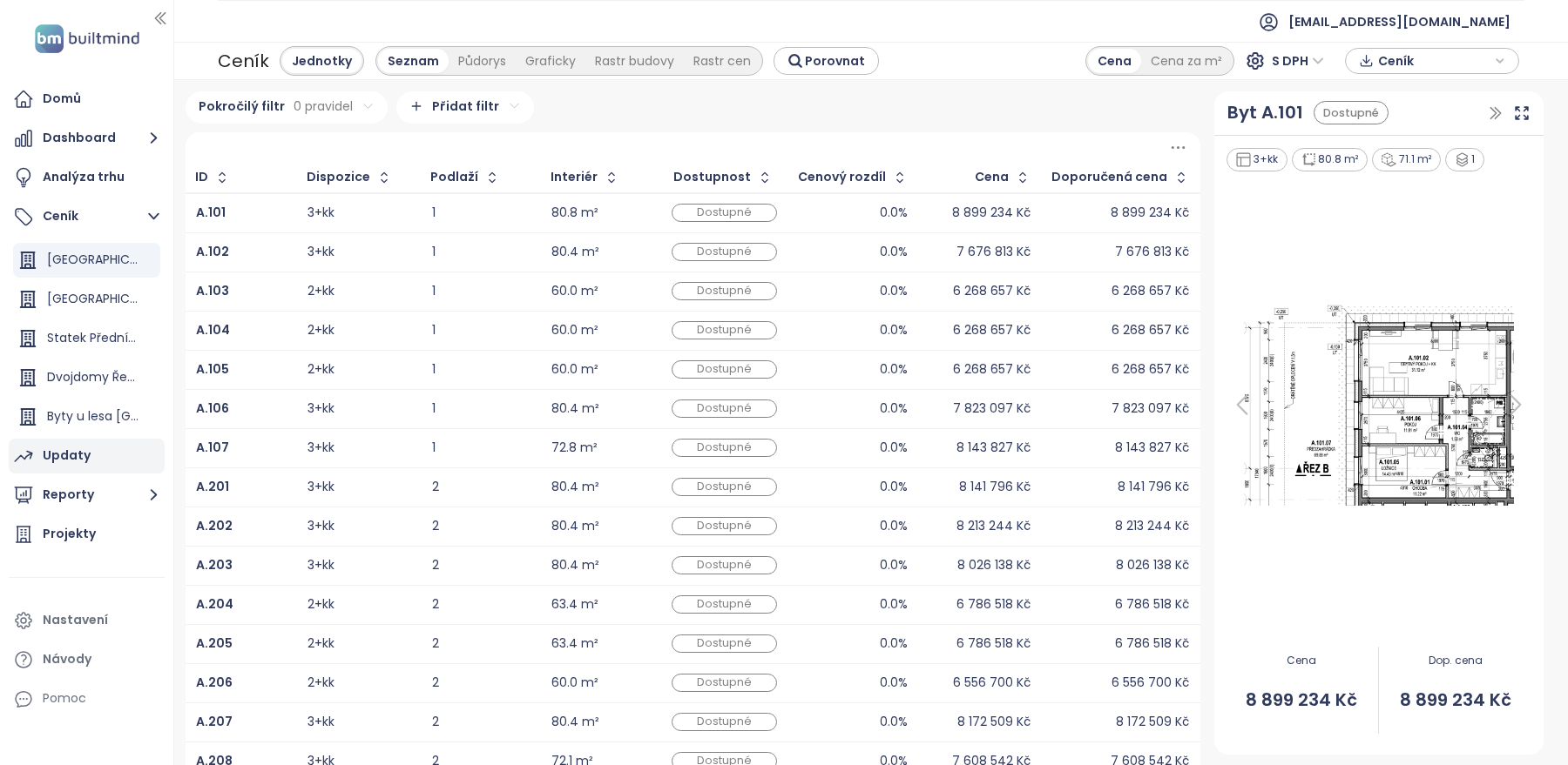
click at [81, 461] on div "Updaty" at bounding box center [67, 455] width 48 height 22
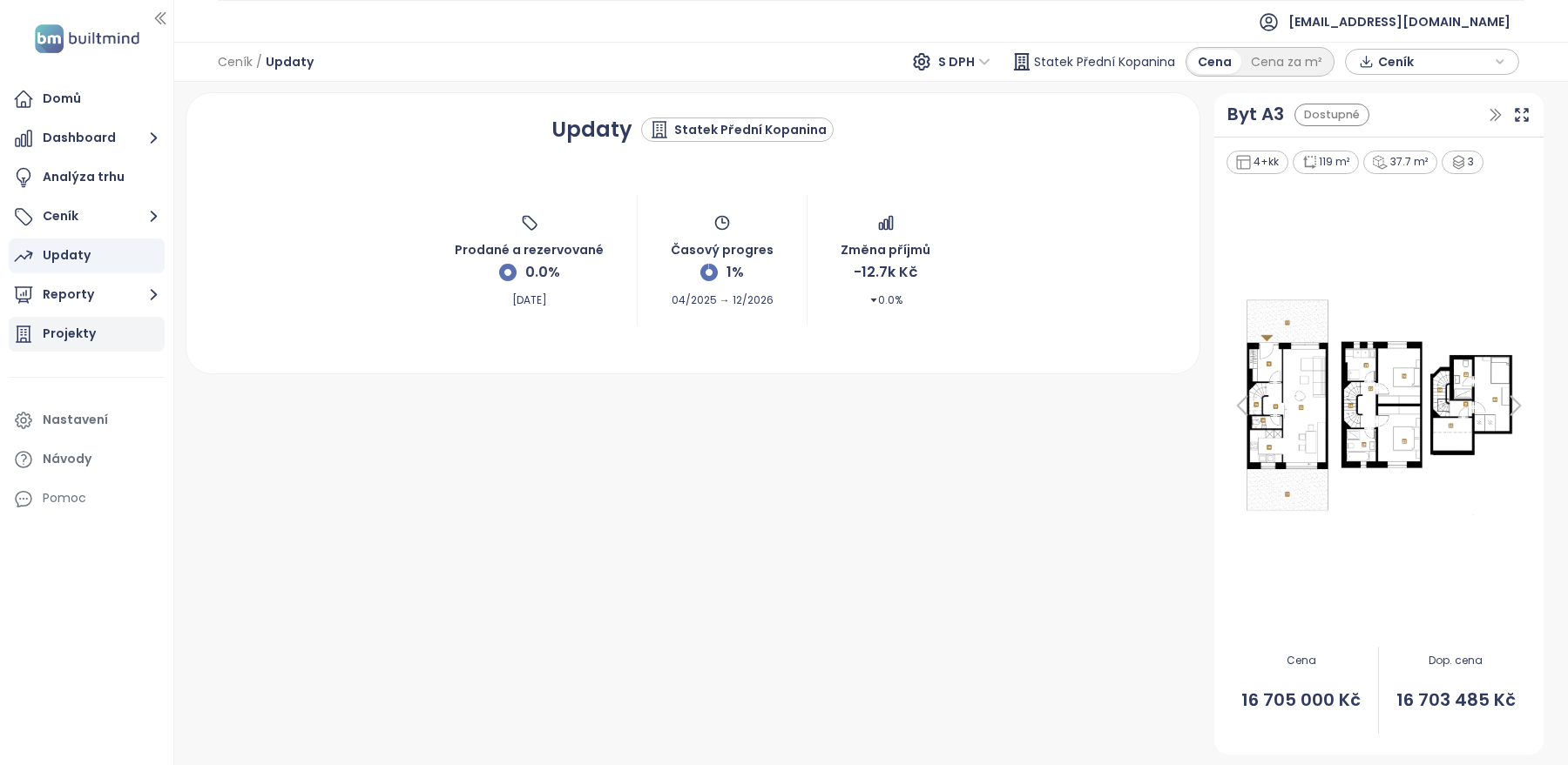
click at [89, 342] on div "Projekty" at bounding box center [69, 334] width 53 height 22
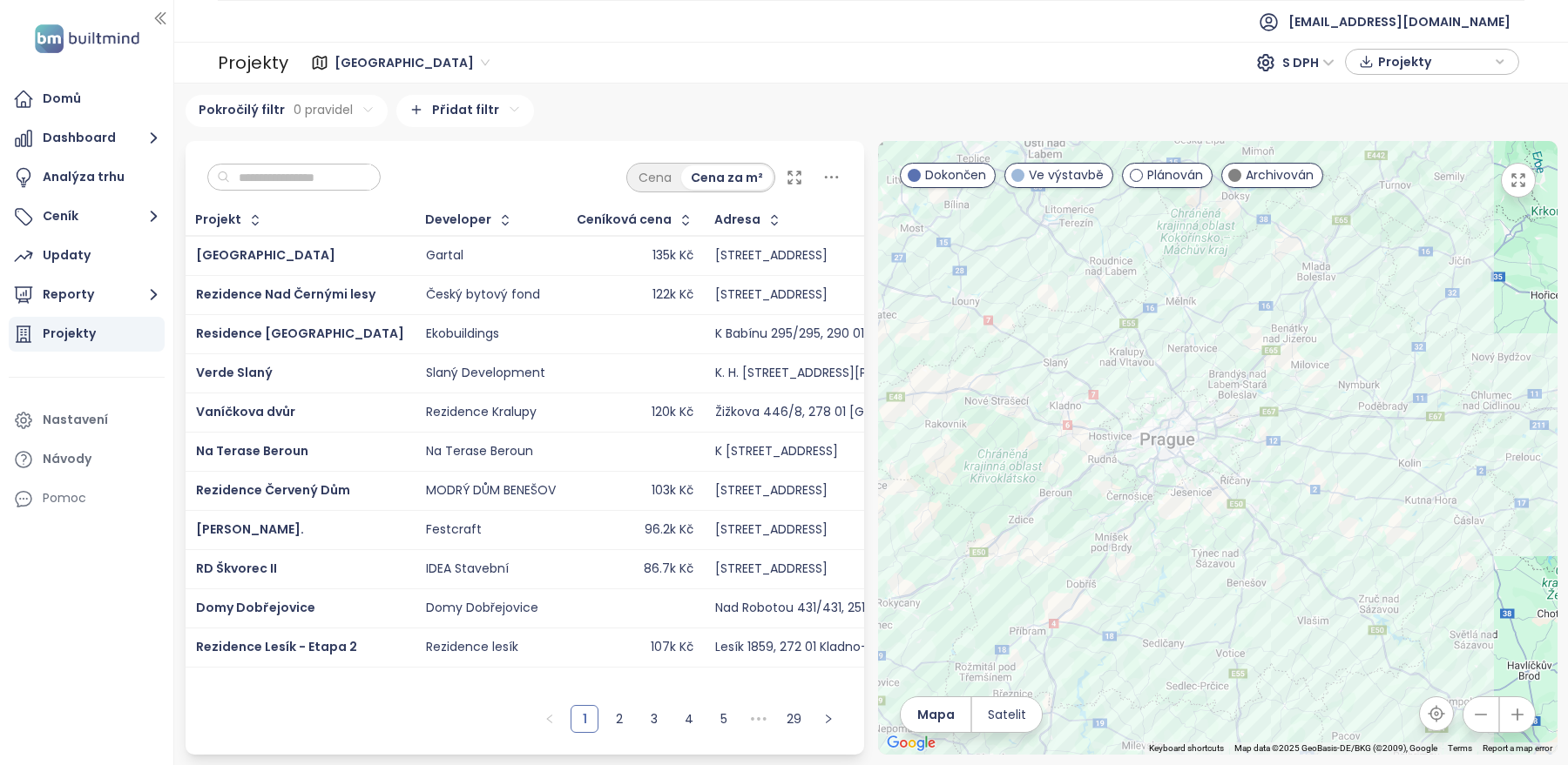
click at [276, 174] on input "text" at bounding box center [300, 178] width 141 height 26
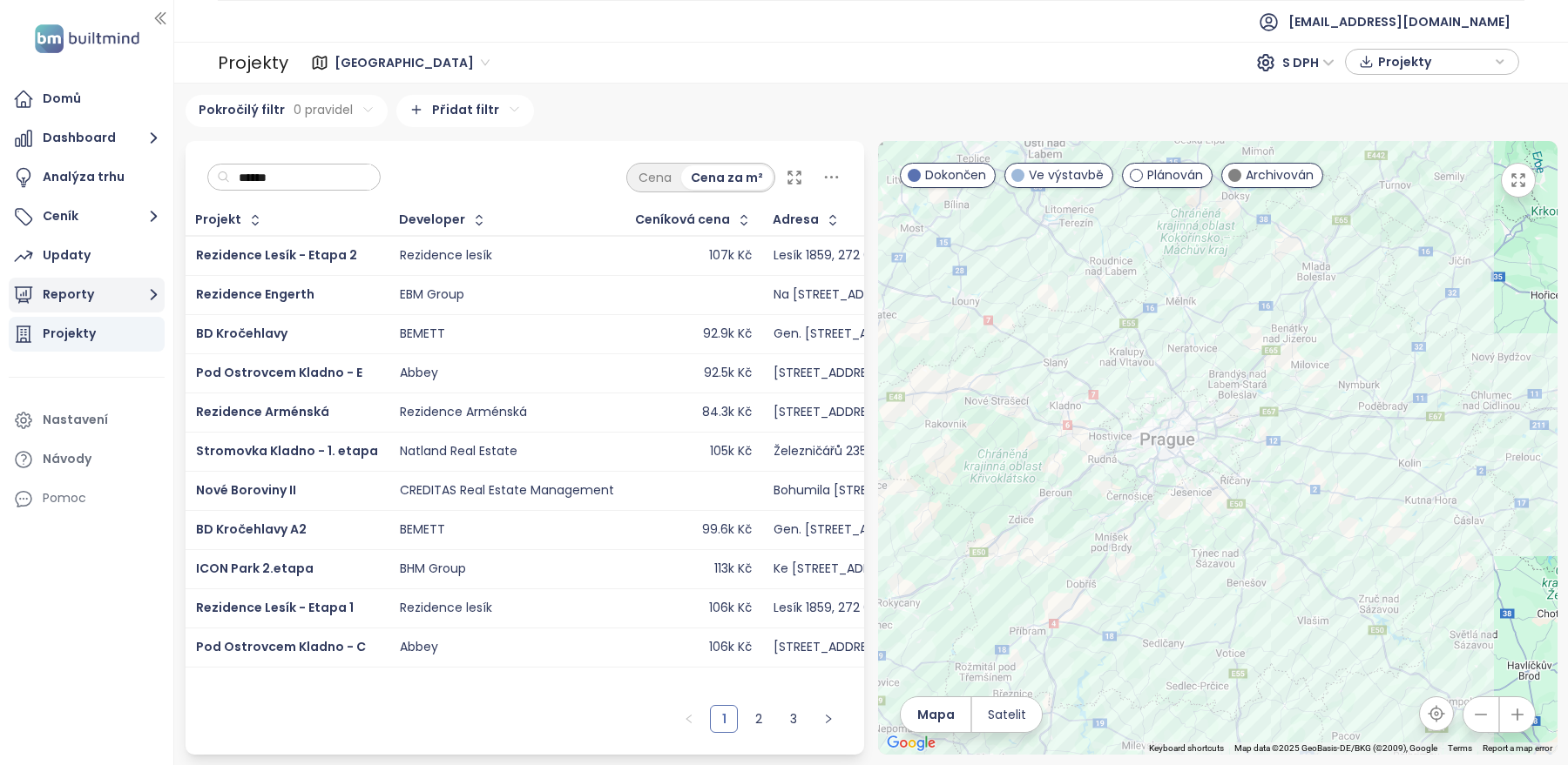
type input "******"
click at [67, 297] on button "Reporty" at bounding box center [87, 295] width 156 height 35
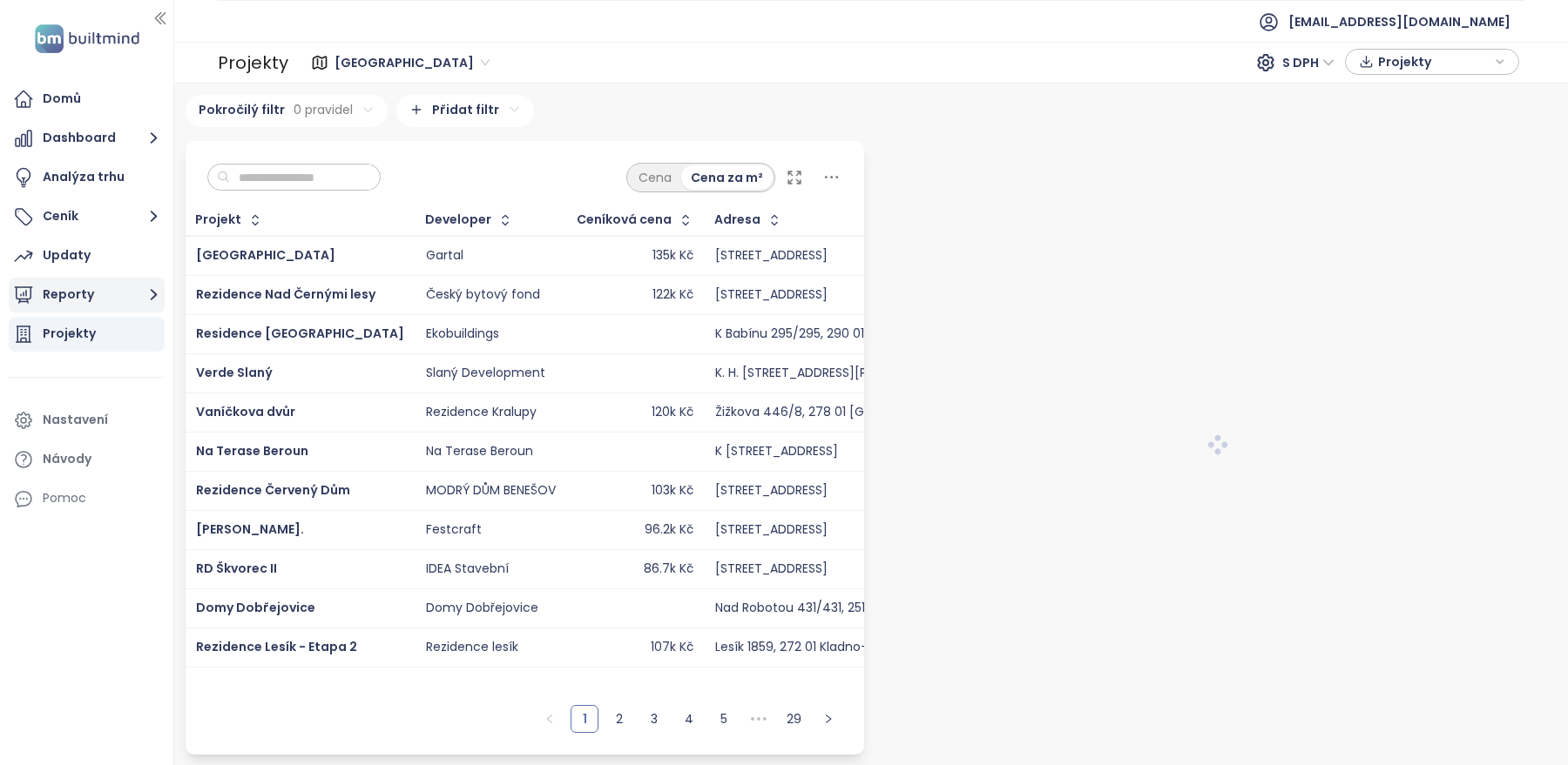
click at [116, 300] on button "Reporty" at bounding box center [87, 295] width 156 height 35
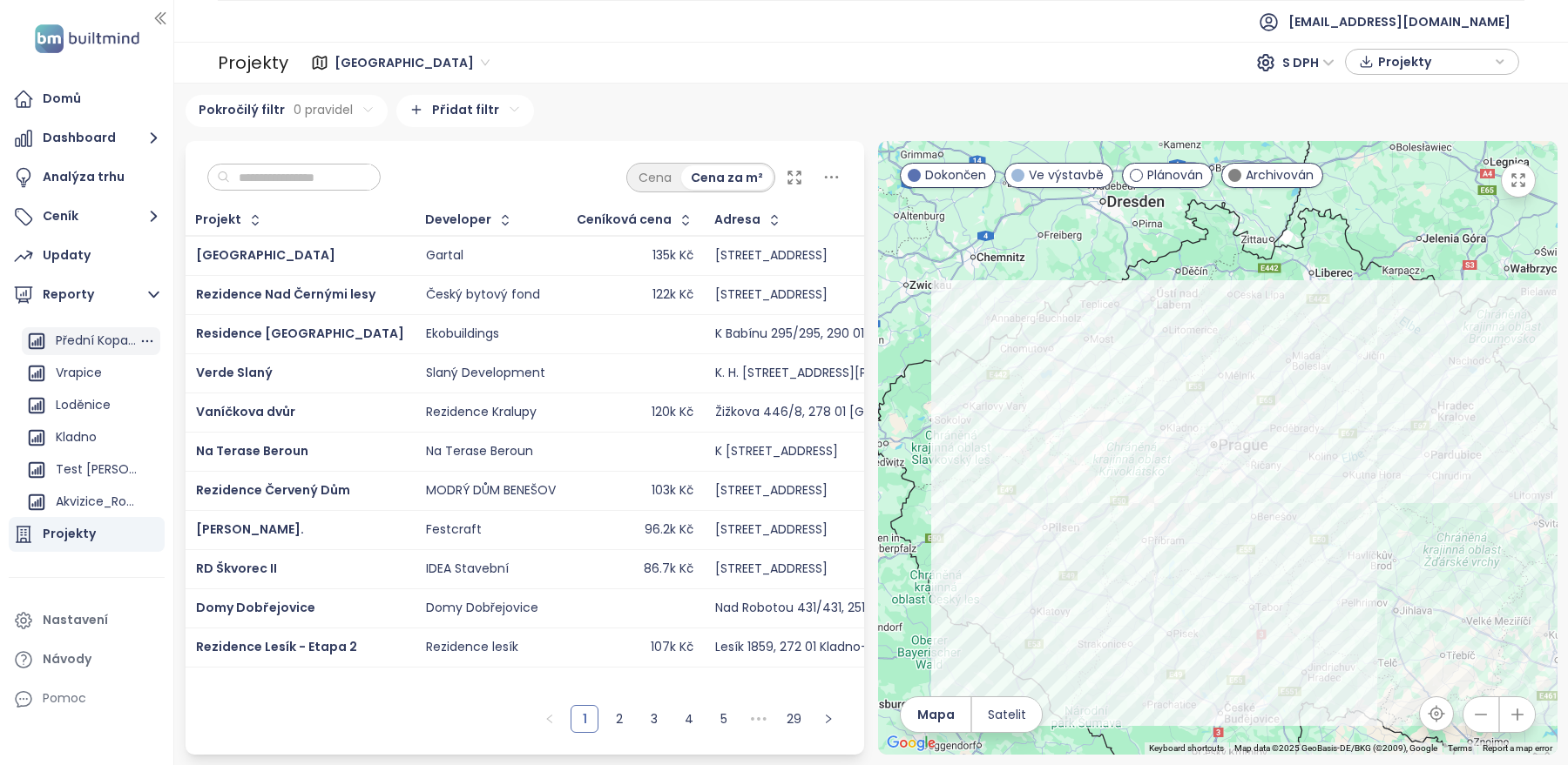
scroll to position [190, 0]
click at [92, 396] on div "Kladno" at bounding box center [76, 402] width 41 height 22
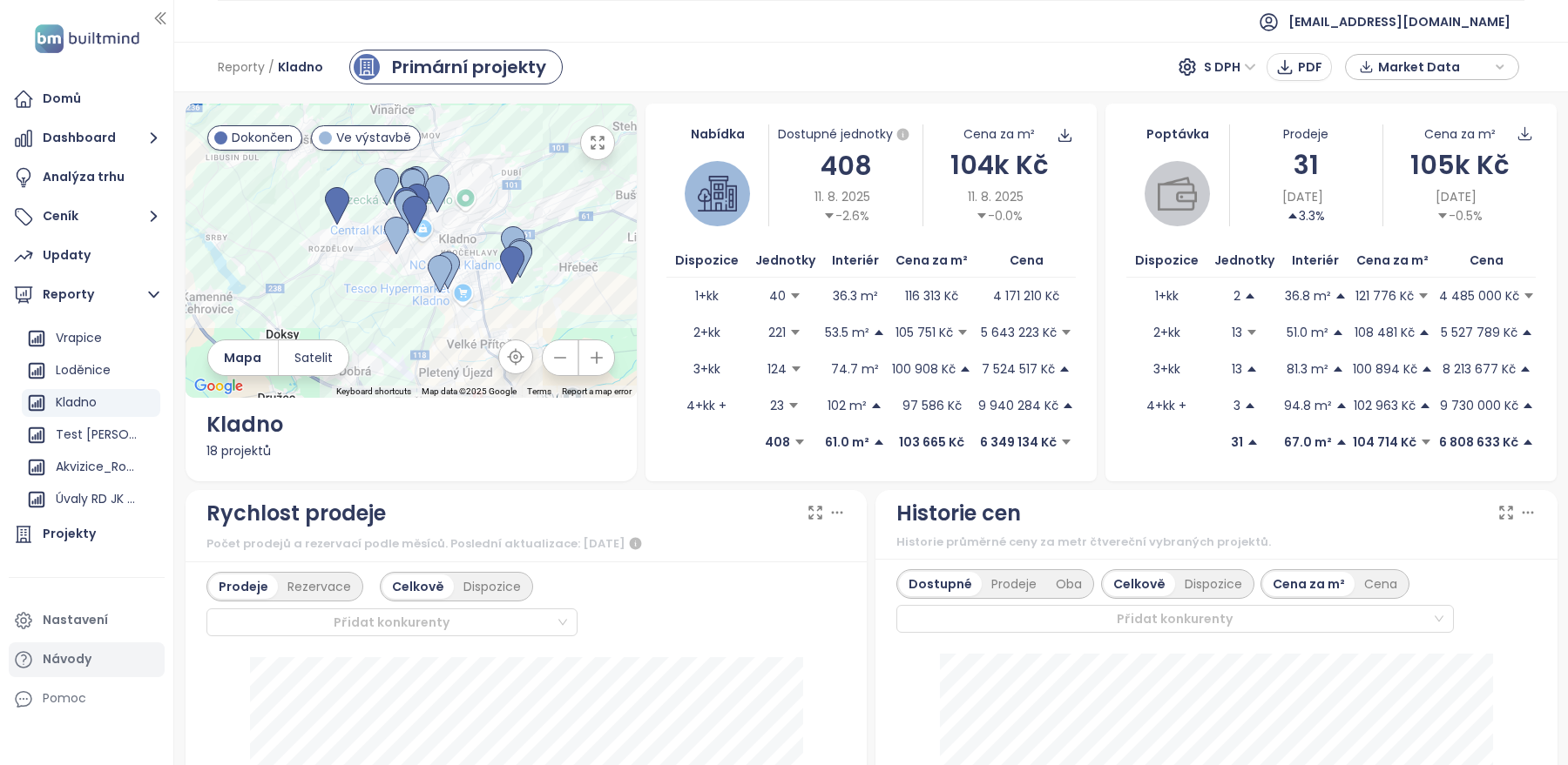
click at [64, 668] on div "Návody" at bounding box center [67, 659] width 49 height 22
click at [1323, 194] on span "[DATE]" at bounding box center [1303, 197] width 41 height 19
click at [729, 518] on div "Rychlost prodeje" at bounding box center [526, 513] width 640 height 33
click at [148, 430] on icon "button" at bounding box center [148, 435] width 17 height 17
click at [140, 461] on button "Odstranit" at bounding box center [140, 464] width 92 height 26
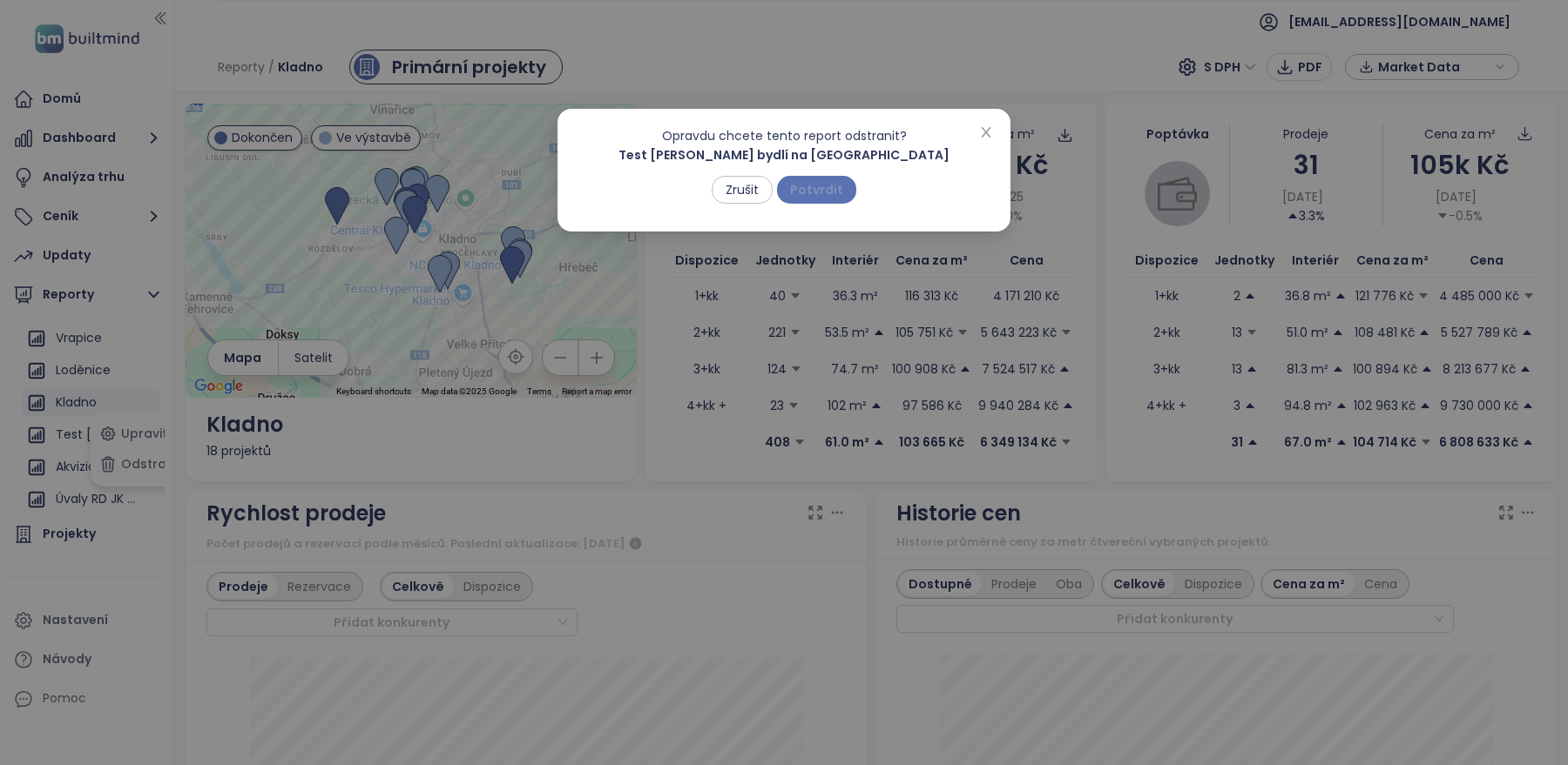
click at [830, 197] on span "Potvrdit" at bounding box center [816, 190] width 53 height 19
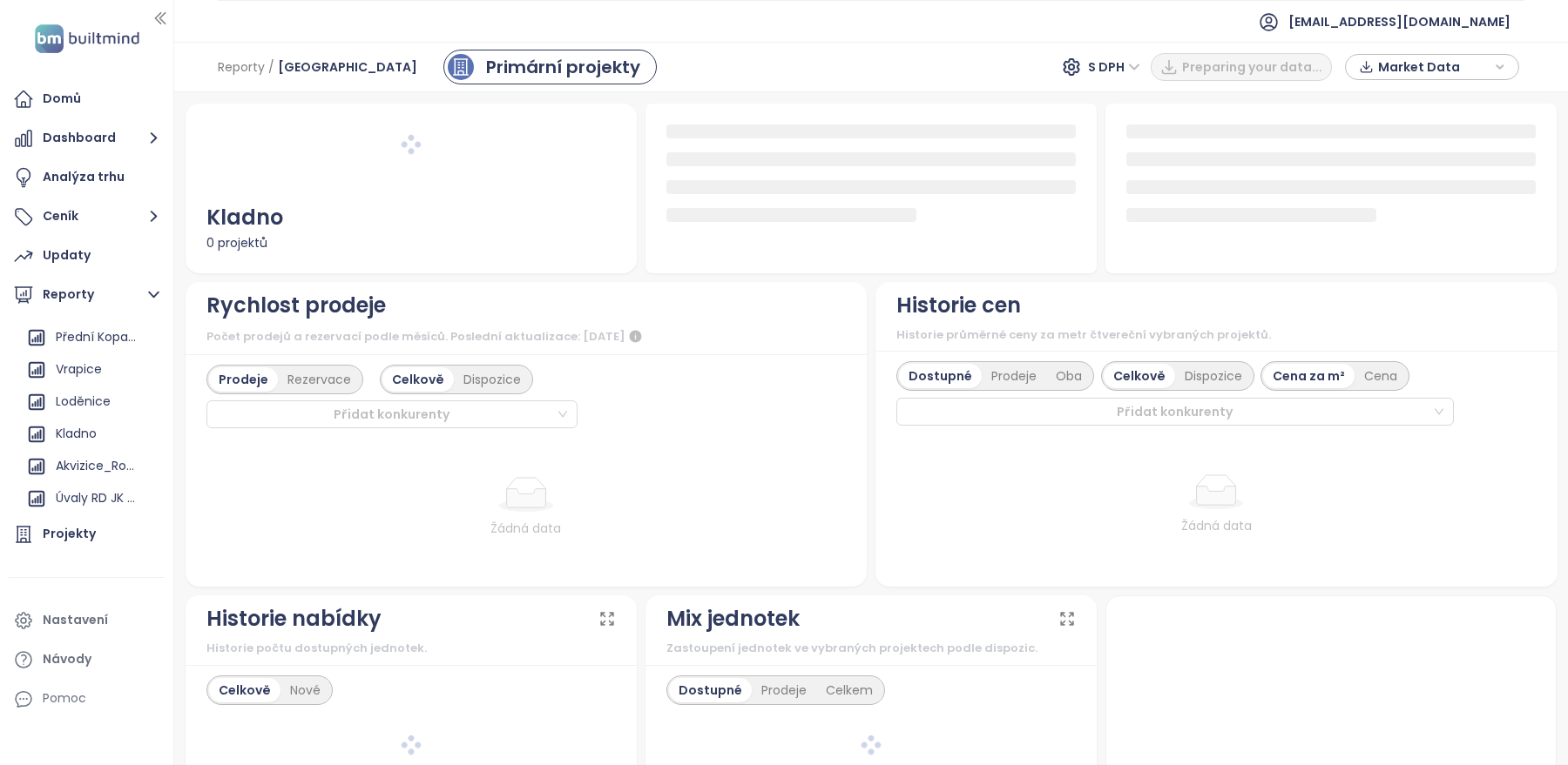
scroll to position [157, 0]
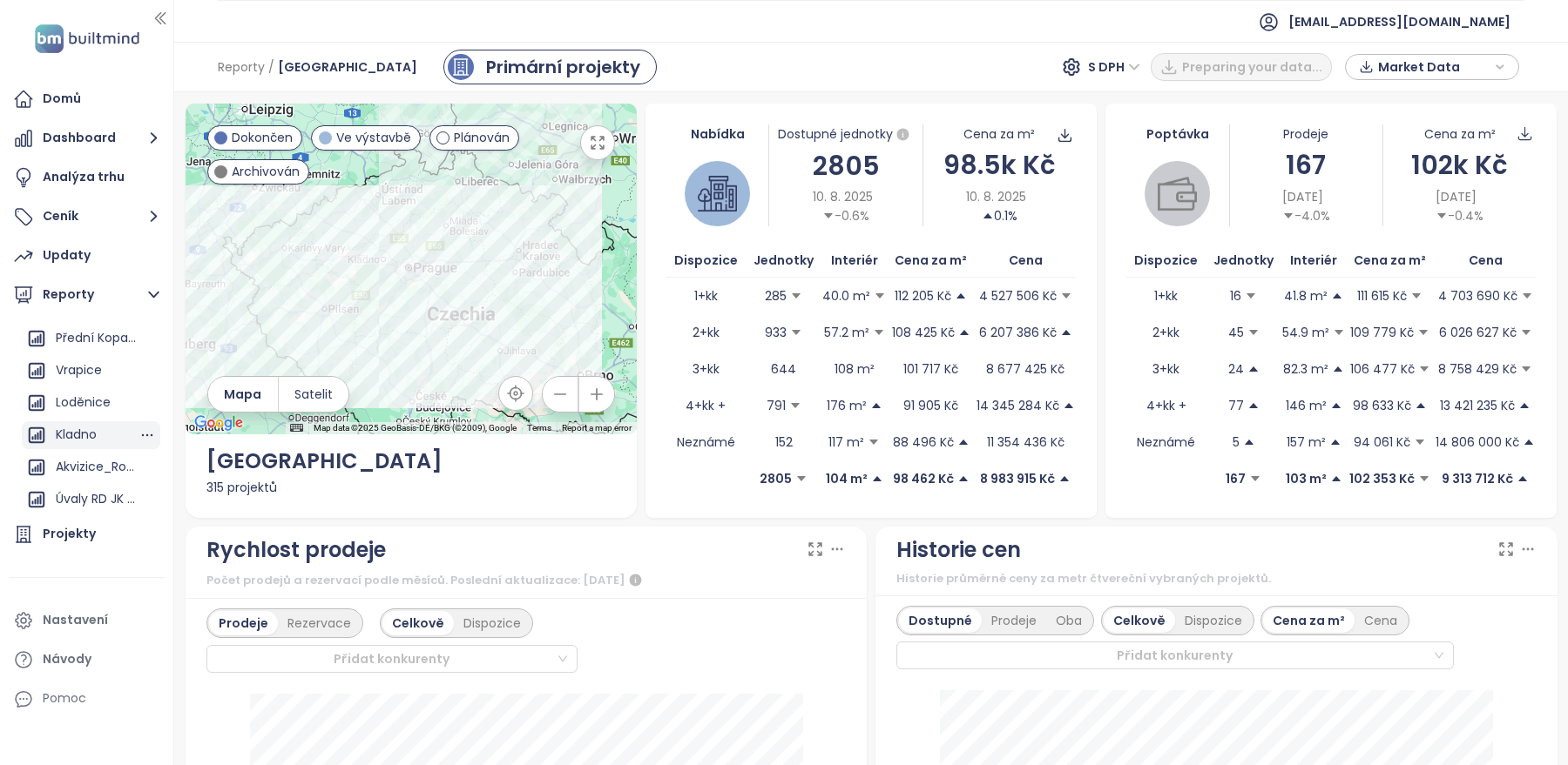
click at [89, 434] on div "Kladno" at bounding box center [76, 435] width 41 height 22
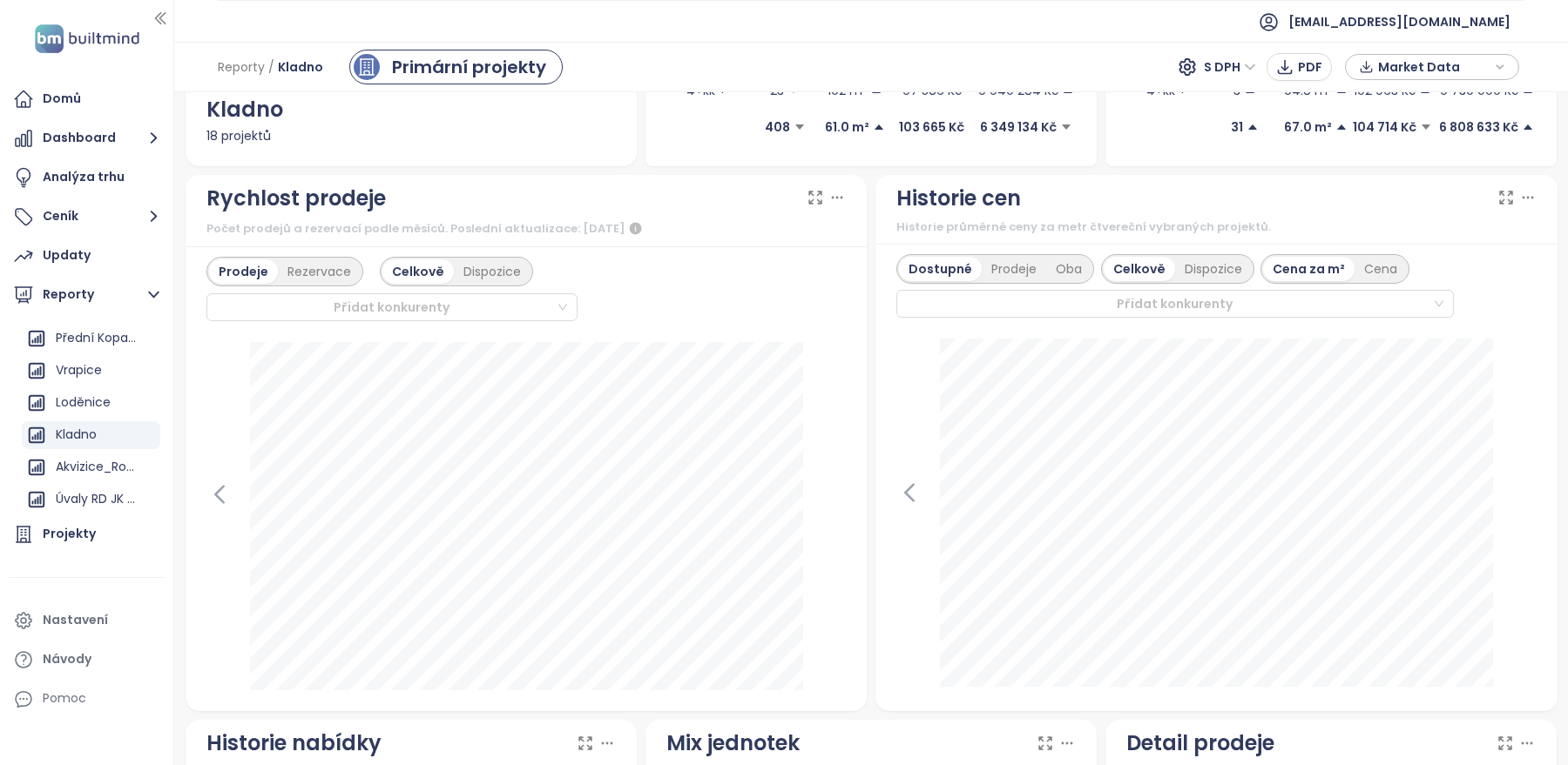
scroll to position [351, 0]
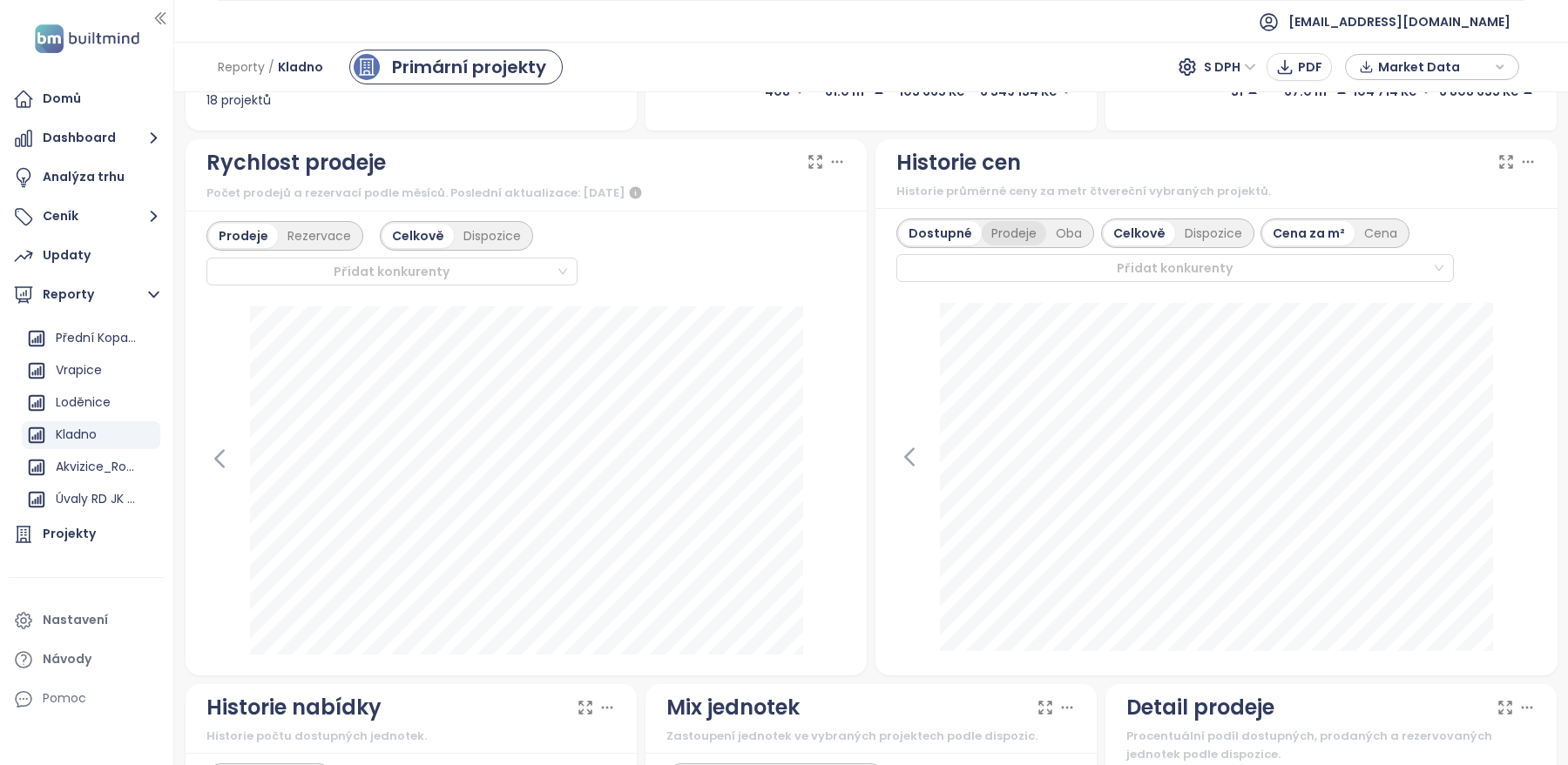
click at [1000, 234] on div "Prodeje" at bounding box center [1013, 232] width 65 height 24
click at [950, 236] on div "Dostupné" at bounding box center [937, 232] width 78 height 24
click at [996, 232] on div "Prodeje" at bounding box center [1013, 232] width 65 height 24
click at [76, 535] on div "Projekty" at bounding box center [69, 533] width 53 height 22
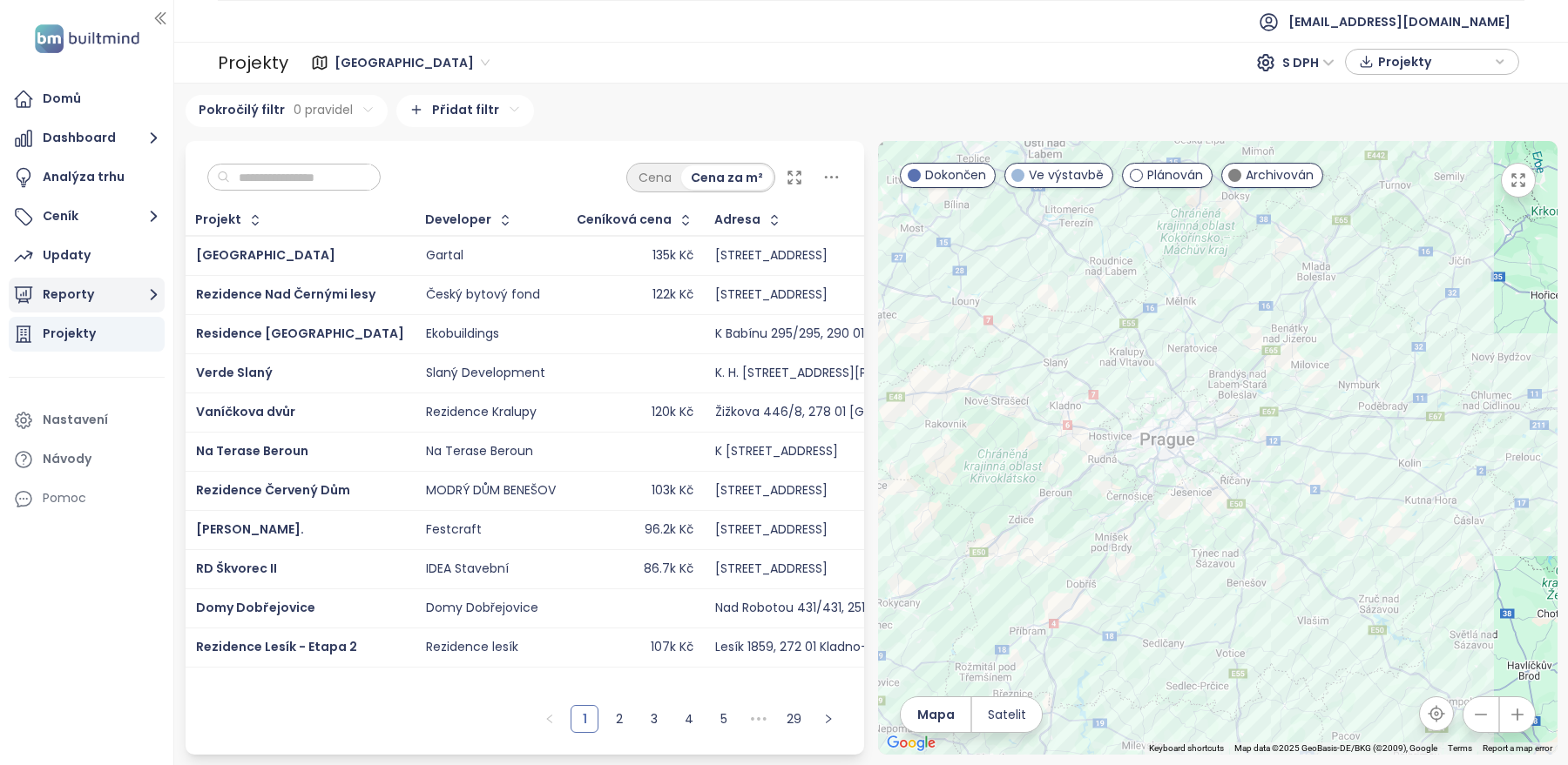
click at [139, 297] on button "Reporty" at bounding box center [87, 295] width 156 height 35
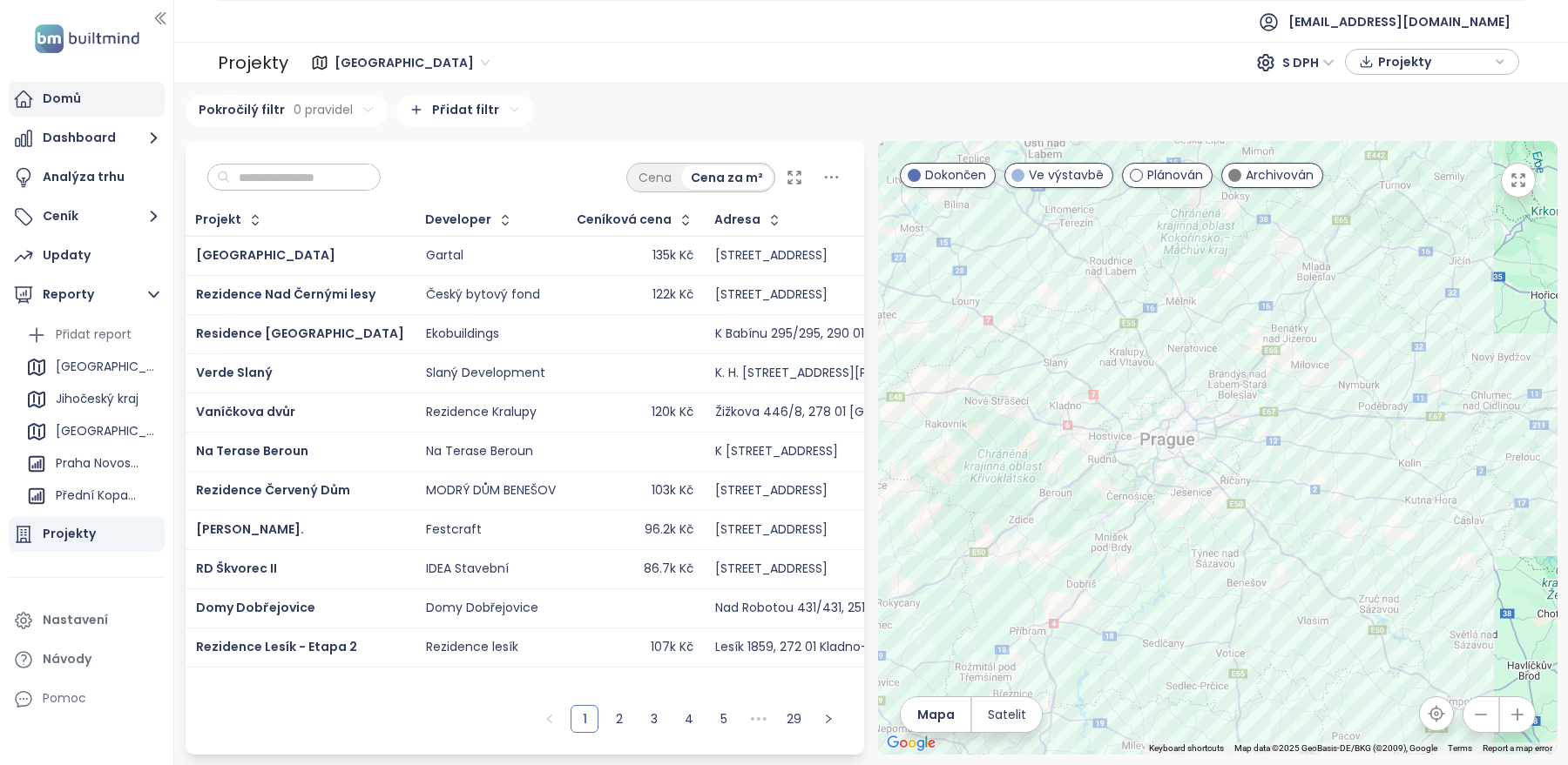
click at [77, 111] on div "Domů" at bounding box center [87, 99] width 156 height 35
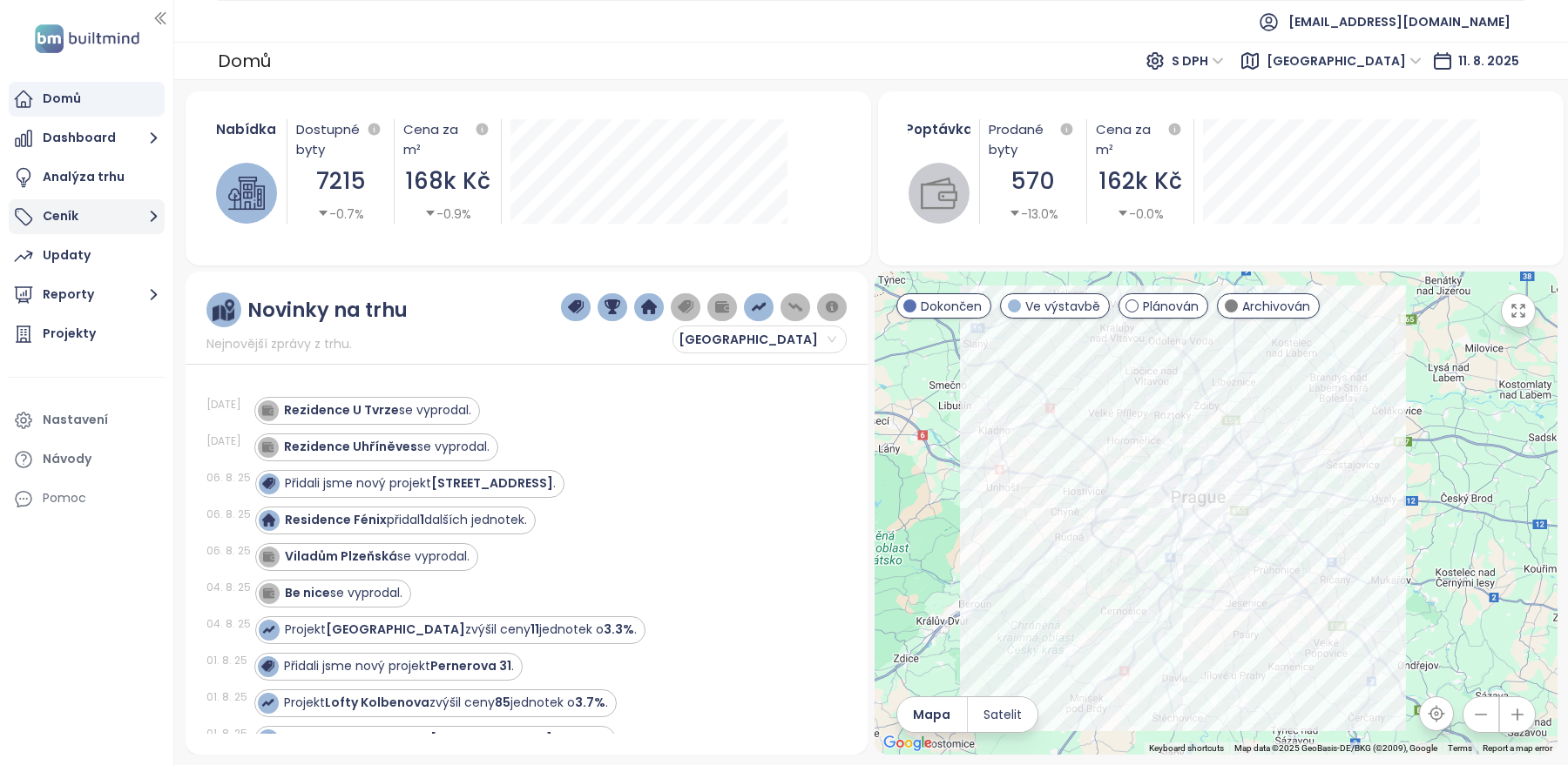
click at [66, 210] on button "Ceník" at bounding box center [87, 217] width 156 height 35
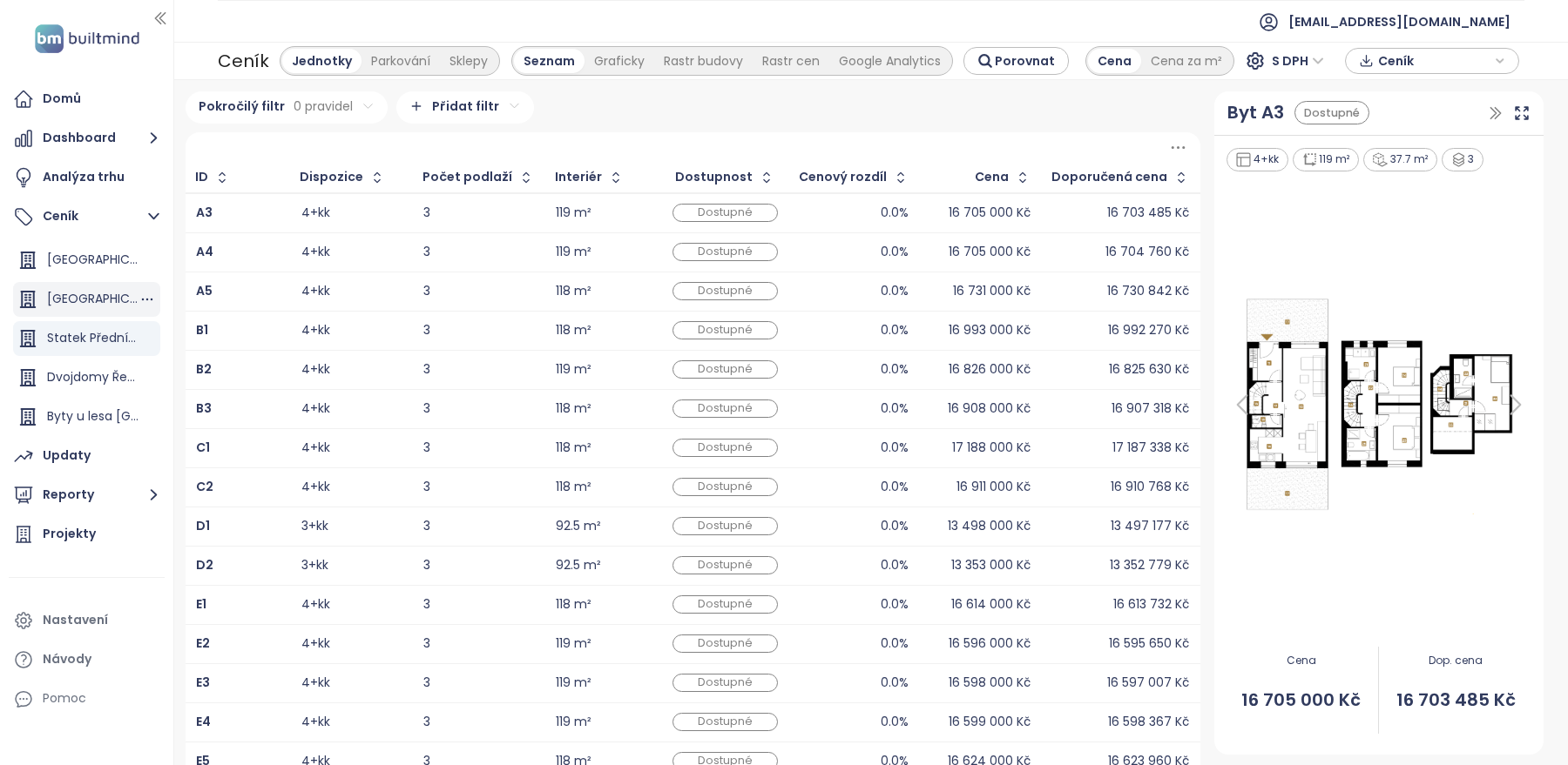
click at [74, 304] on div "[GEOGRAPHIC_DATA]" at bounding box center [93, 299] width 92 height 22
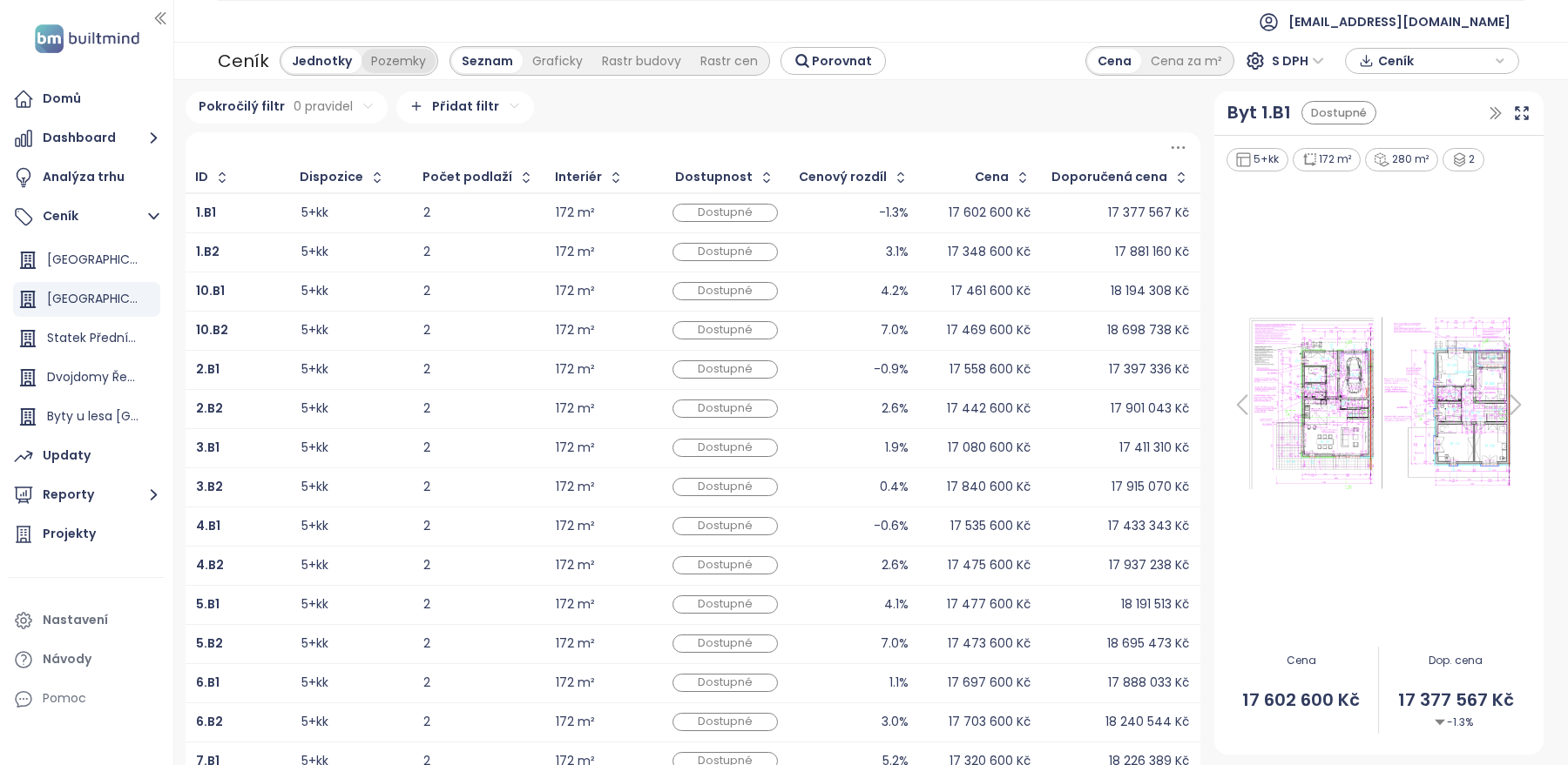
click at [390, 61] on div "Pozemky" at bounding box center [399, 61] width 74 height 24
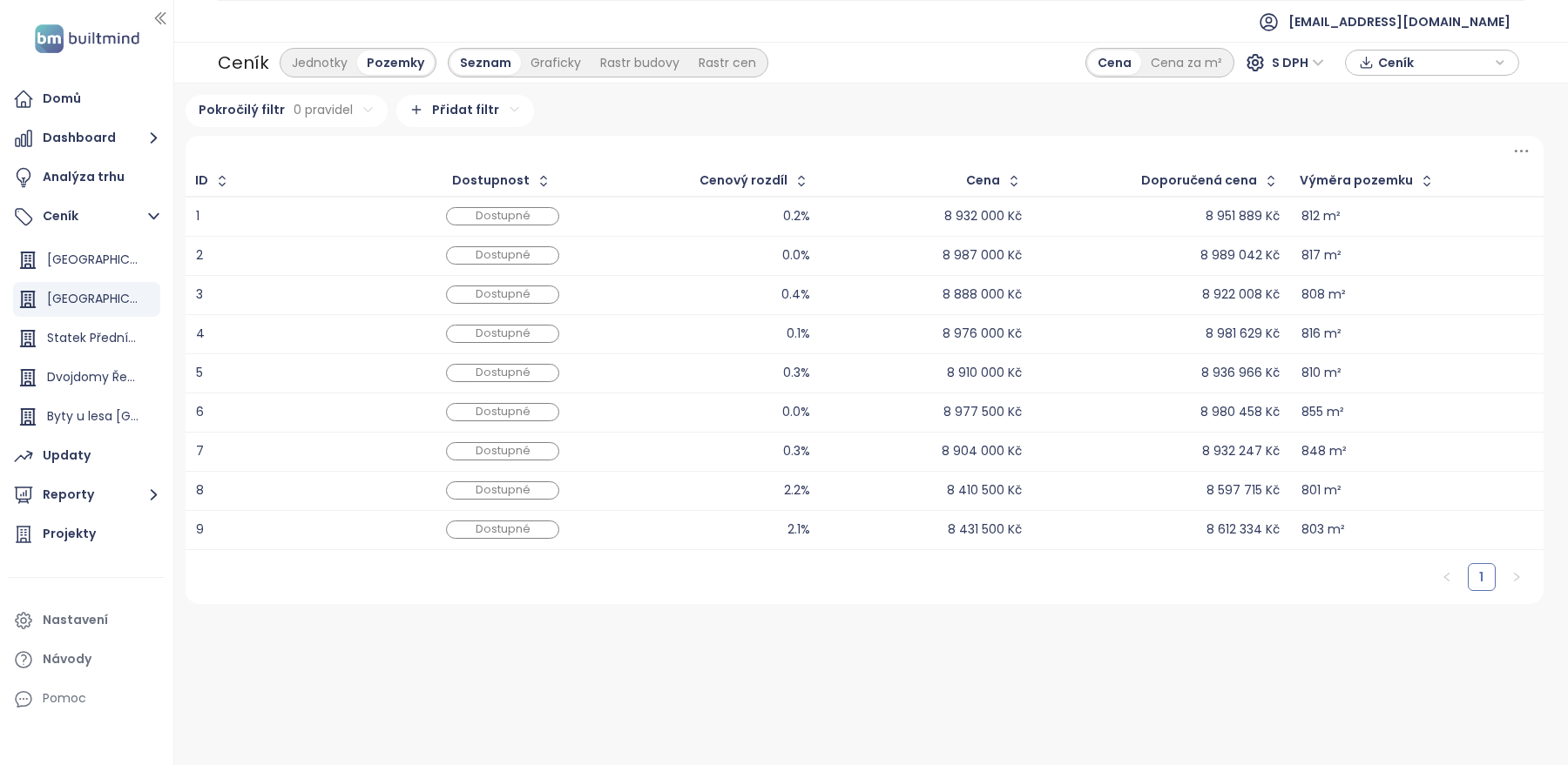
click at [510, 596] on div "1" at bounding box center [864, 577] width 1358 height 54
click at [498, 631] on div "Pokročilý filtr 0 pravidel Přidat filtr ID Dostupnost Cenový rozdíl Cena Doporu…" at bounding box center [865, 424] width 1372 height 660
